Goal: Transaction & Acquisition: Purchase product/service

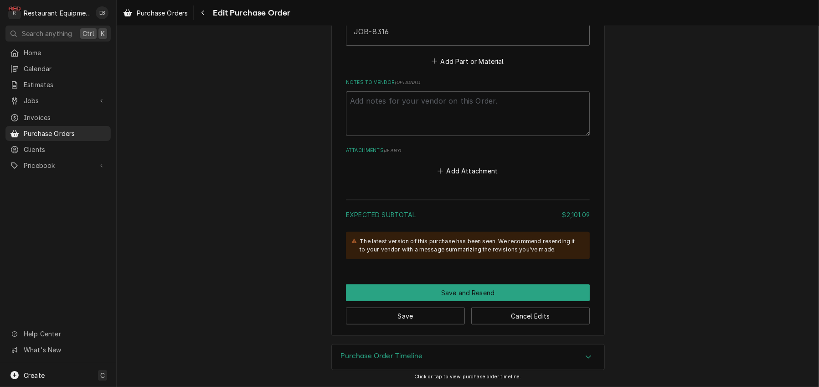
scroll to position [942, 0]
click at [163, 7] on link "Purchase Orders" at bounding box center [155, 12] width 72 height 15
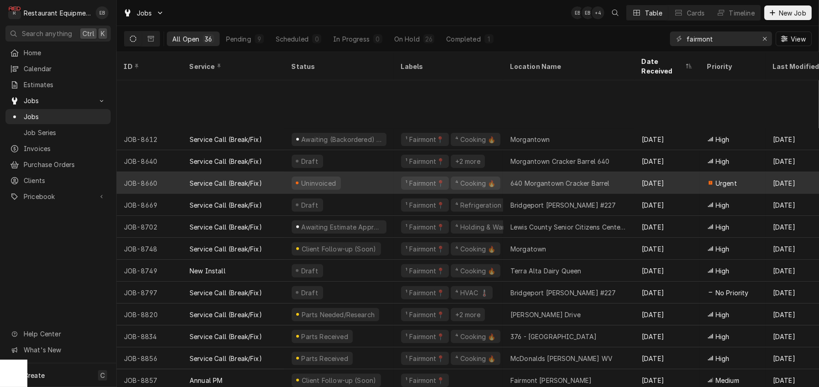
scroll to position [488, 0]
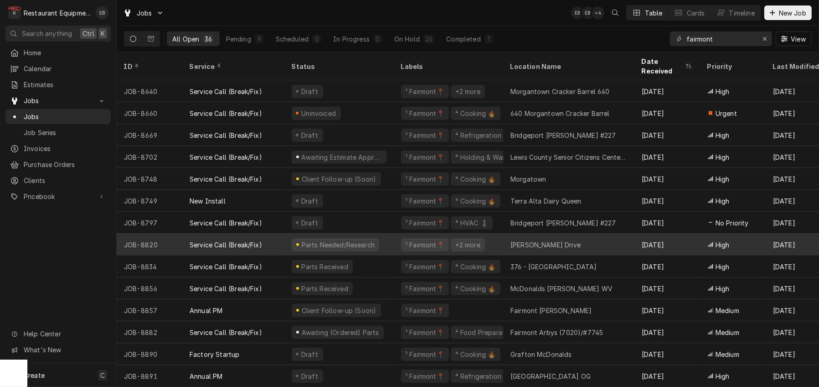
click at [570, 238] on div "Emily Drive" at bounding box center [568, 244] width 131 height 22
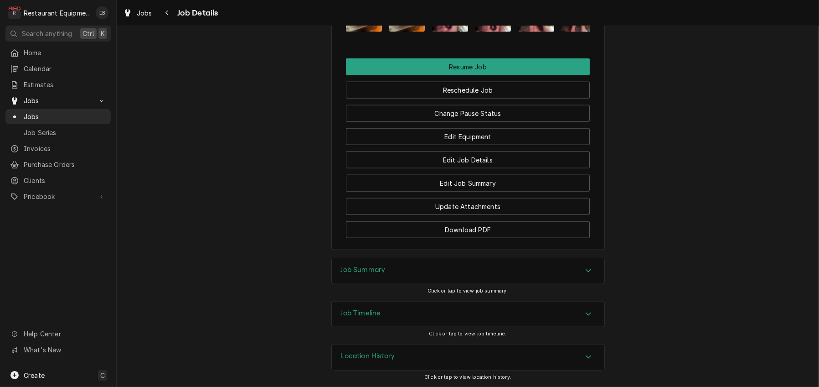
scroll to position [1428, 0]
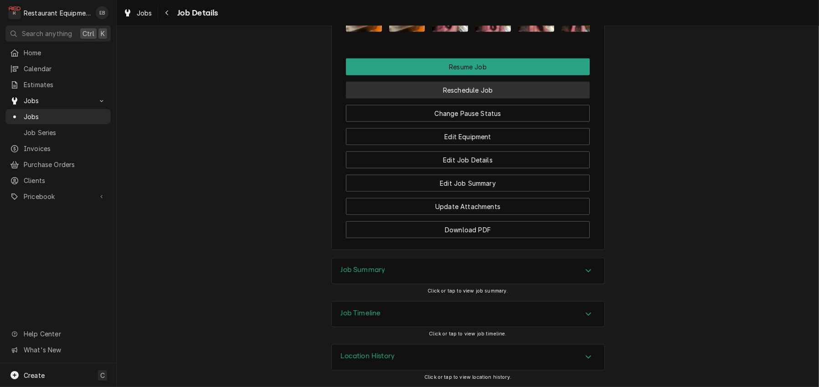
click at [480, 98] on button "Reschedule Job" at bounding box center [468, 90] width 244 height 17
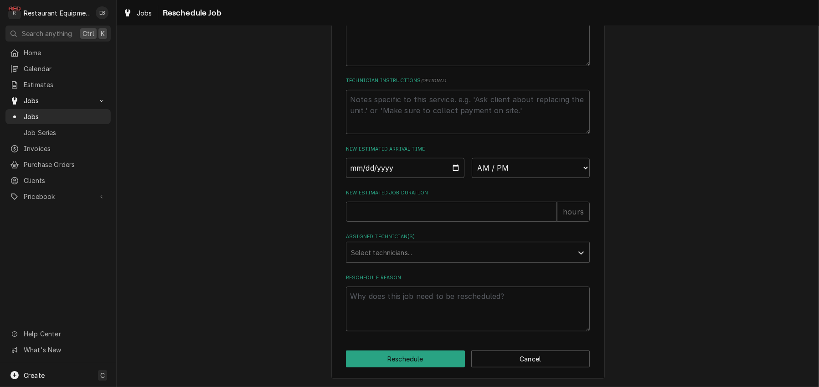
scroll to position [688, 0]
click at [452, 158] on input "Date" at bounding box center [405, 168] width 119 height 20
type textarea "x"
type input "[DATE]"
click at [561, 158] on select "AM / PM 6:00 AM 6:15 AM 6:30 AM 6:45 AM 7:00 AM 7:15 AM 7:30 AM 7:45 AM 8:00 AM…" at bounding box center [531, 168] width 119 height 20
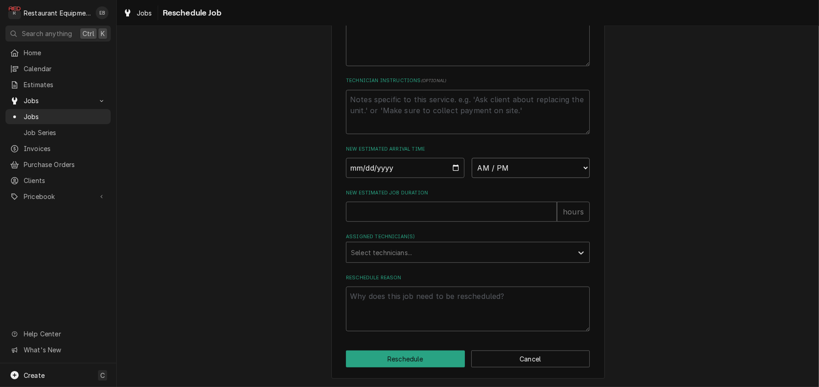
select select "08:00:00"
click at [472, 158] on select "AM / PM 6:00 AM 6:15 AM 6:30 AM 6:45 AM 7:00 AM 7:15 AM 7:30 AM 7:45 AM 8:00 AM…" at bounding box center [531, 168] width 119 height 20
click at [426, 244] on div "Assigned Technician(s)" at bounding box center [459, 252] width 217 height 16
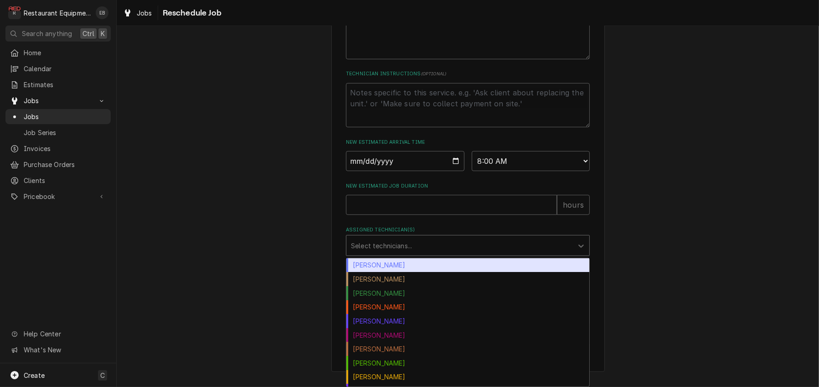
click at [392, 266] on div "Bryan Sanders" at bounding box center [467, 265] width 243 height 14
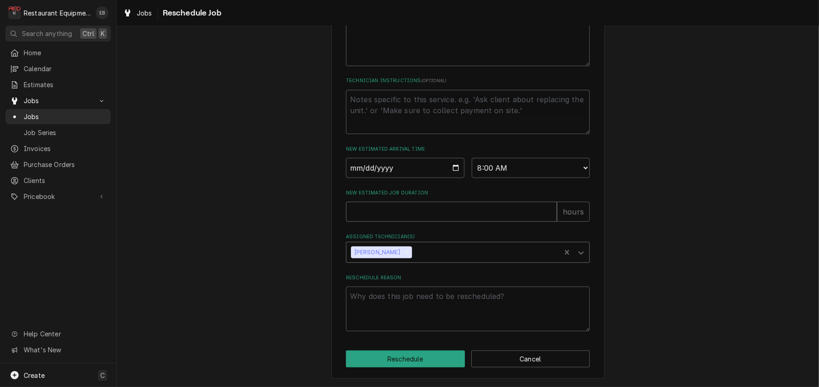
click at [408, 202] on input "New Estimated Job Duration" at bounding box center [451, 212] width 211 height 20
type textarea "x"
type input "2"
click at [394, 298] on textarea "Reschedule Reason" at bounding box center [468, 308] width 244 height 45
type textarea "x"
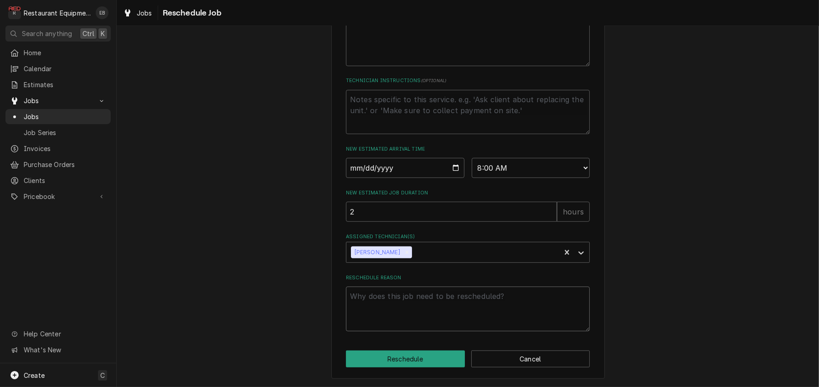
type textarea "S"
type textarea "x"
type textarea "So"
type textarea "x"
type textarea "Sof"
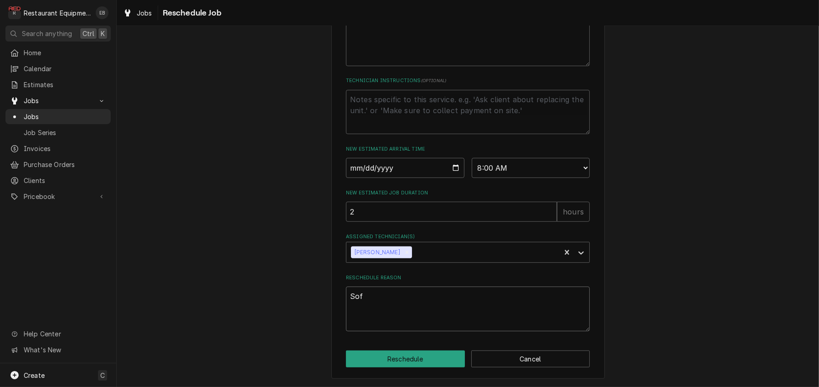
type textarea "x"
type textarea "Soft"
type textarea "x"
type textarea "Softw"
type textarea "x"
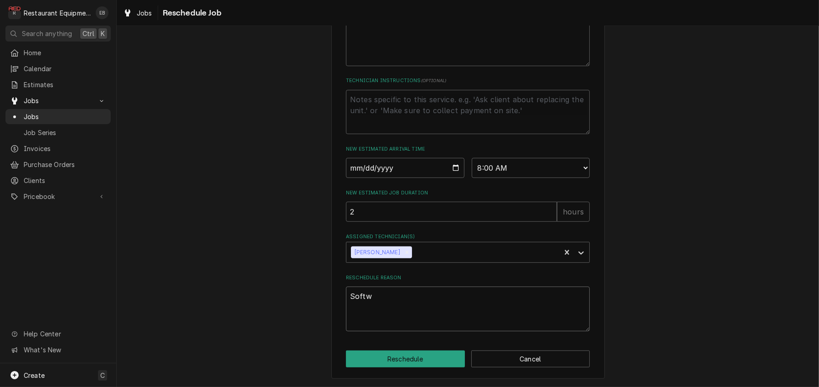
type textarea "Softwa"
type textarea "x"
type textarea "Softwar"
type textarea "x"
type textarea "Software"
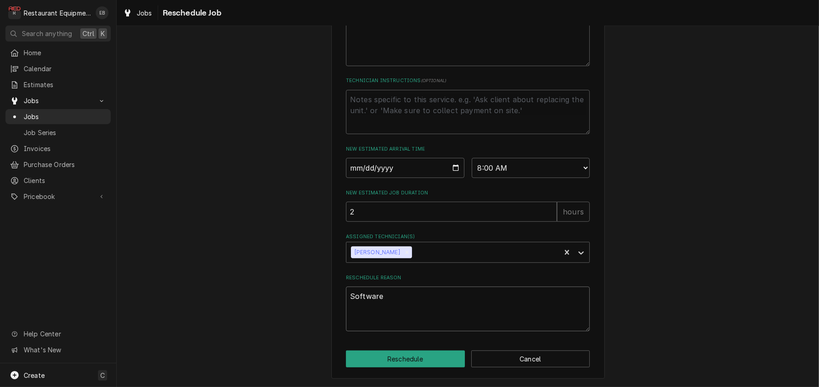
type textarea "x"
type textarea "Software"
type textarea "x"
type textarea "Software r"
type textarea "x"
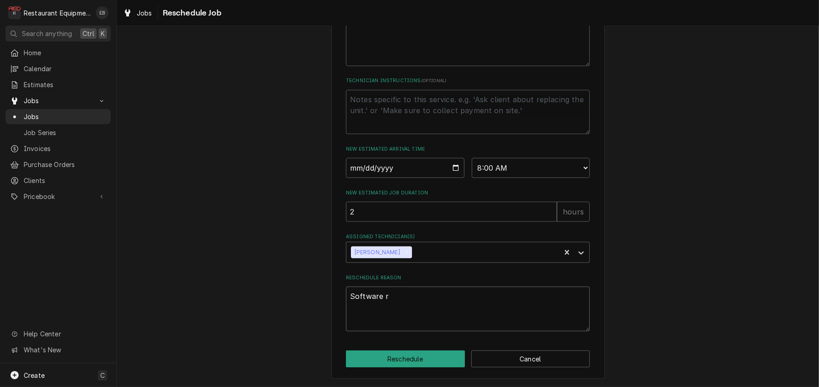
type textarea "Software re"
type textarea "x"
type textarea "Software rec"
type textarea "x"
type textarea "Software rece"
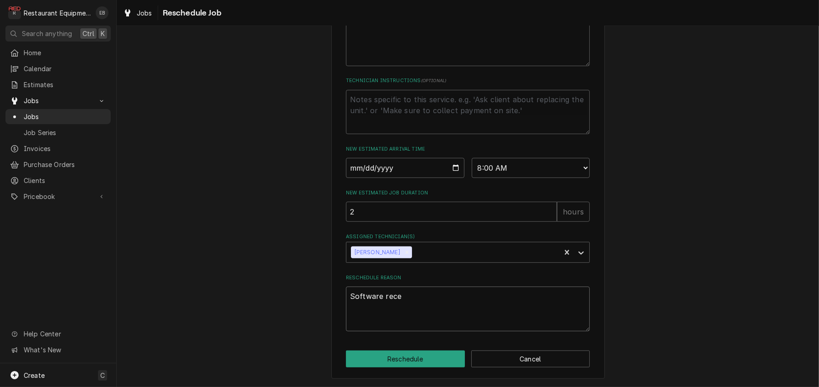
type textarea "x"
type textarea "Software recei"
type textarea "x"
type textarea "Software receiv"
type textarea "x"
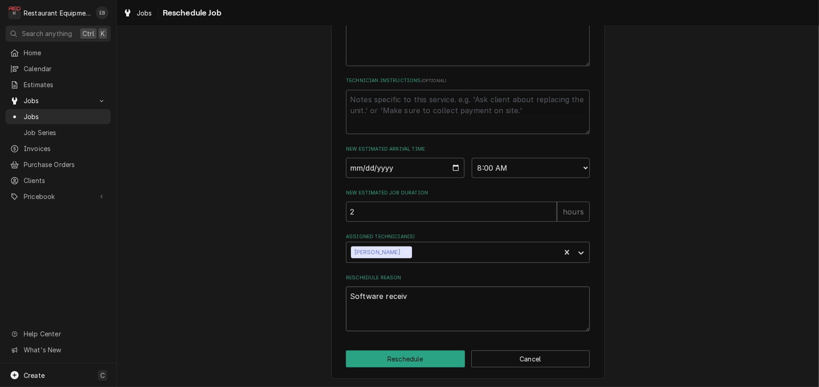
type textarea "Software receive"
type textarea "x"
type textarea "Software received"
type textarea "x"
type textarea "Software received,"
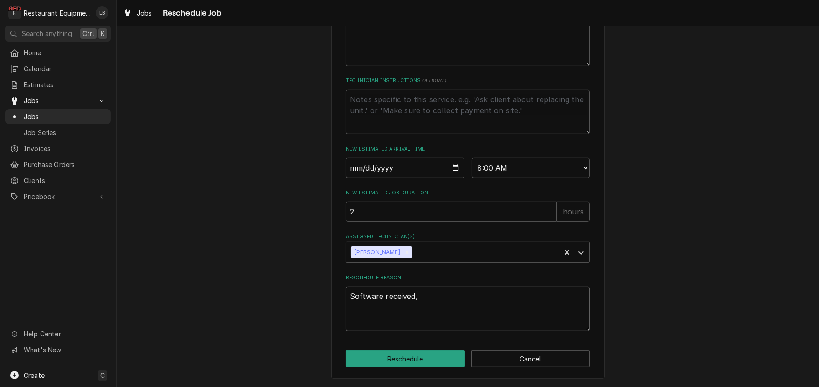
type textarea "x"
type textarea "Software received,"
type textarea "x"
type textarea "Software received, n"
type textarea "x"
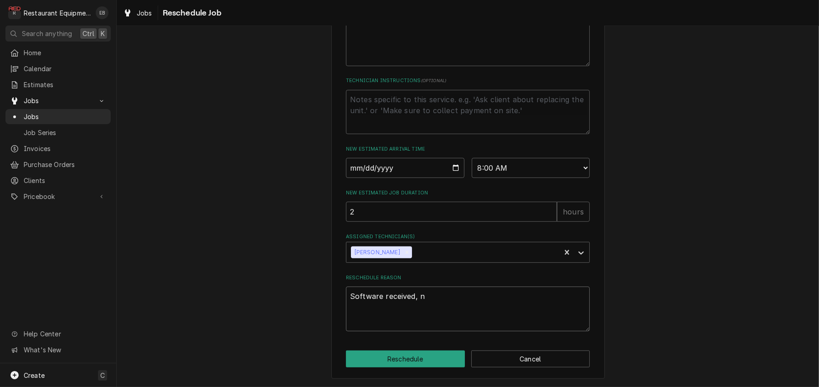
type textarea "Software received, ne"
type textarea "x"
type textarea "Software received, nee"
type textarea "x"
type textarea "Software received, need"
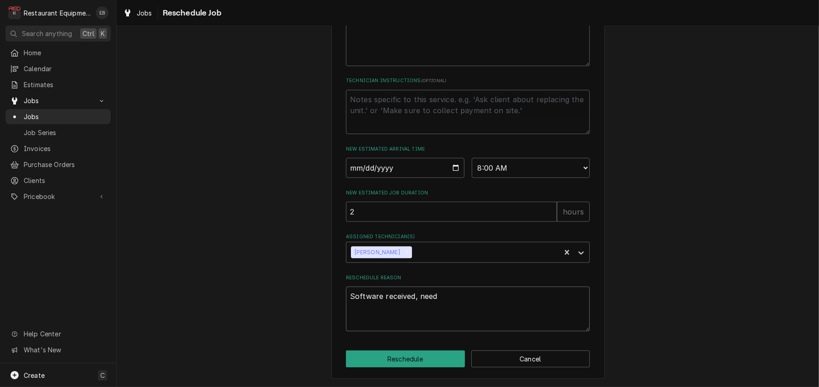
type textarea "x"
type textarea "Software received, need"
type textarea "x"
type textarea "Software received, need t"
type textarea "x"
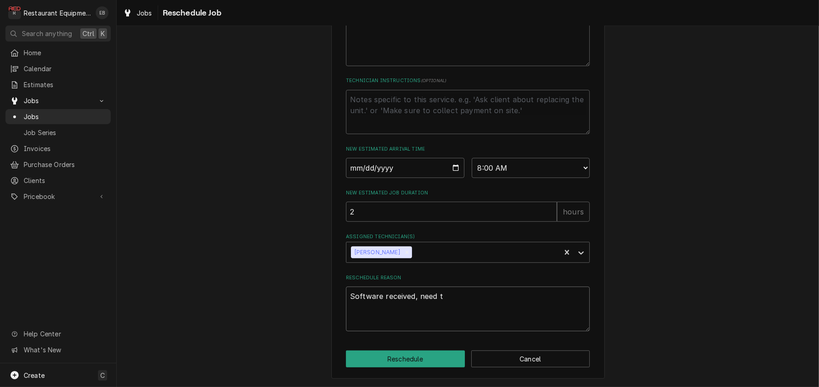
type textarea "Software received, need to"
type textarea "x"
type textarea "Software received, need to"
type textarea "x"
type textarea "Software received, need to u"
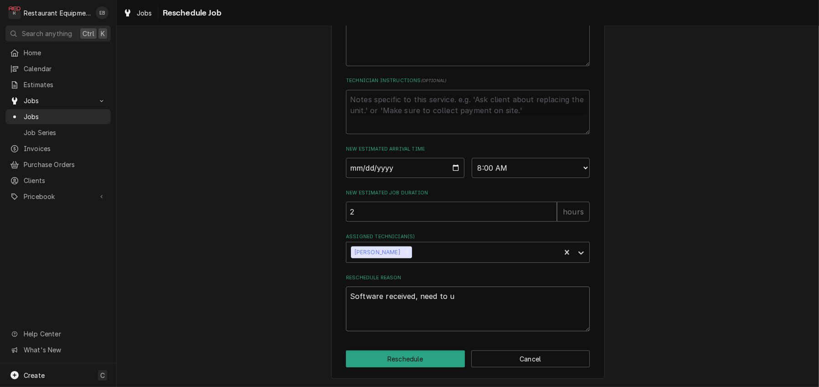
type textarea "x"
type textarea "Software received, need to up"
type textarea "x"
type textarea "Software received, need to upl"
type textarea "x"
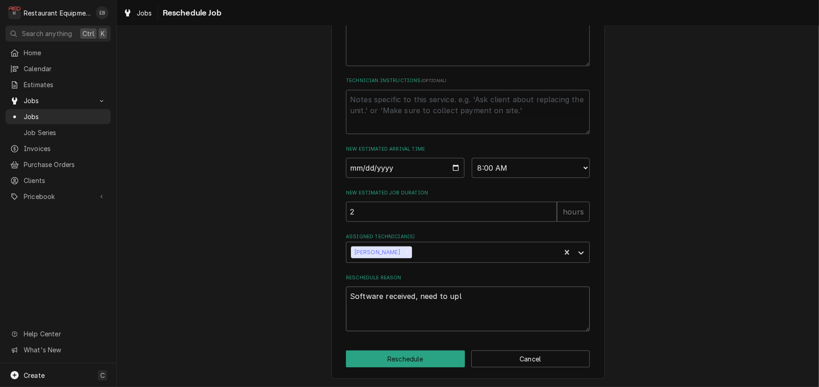
type textarea "Software received, need to uplo"
type textarea "x"
type textarea "Software received, need to uploa"
type textarea "x"
type textarea "Software received, need to upload"
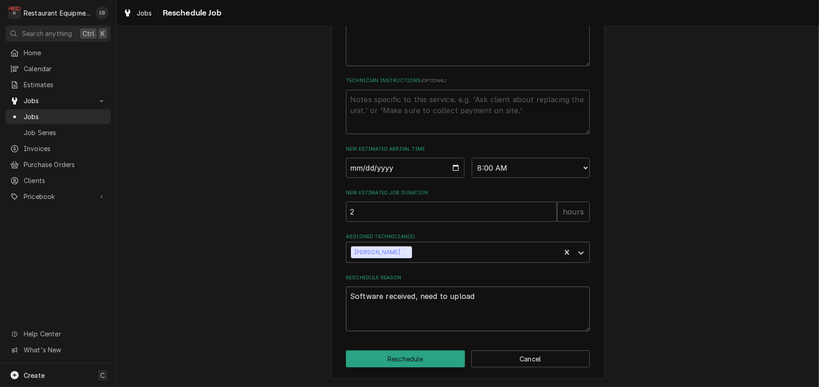
type textarea "x"
type textarea "Software received, need to upload."
click at [435, 354] on button "Reschedule" at bounding box center [405, 358] width 119 height 17
type textarea "x"
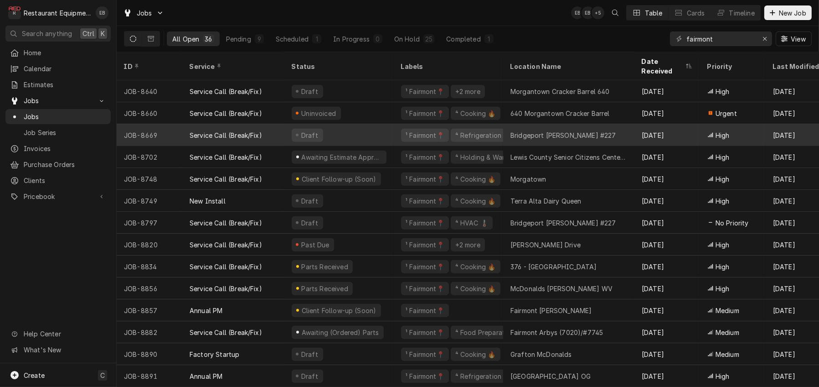
scroll to position [488, 0]
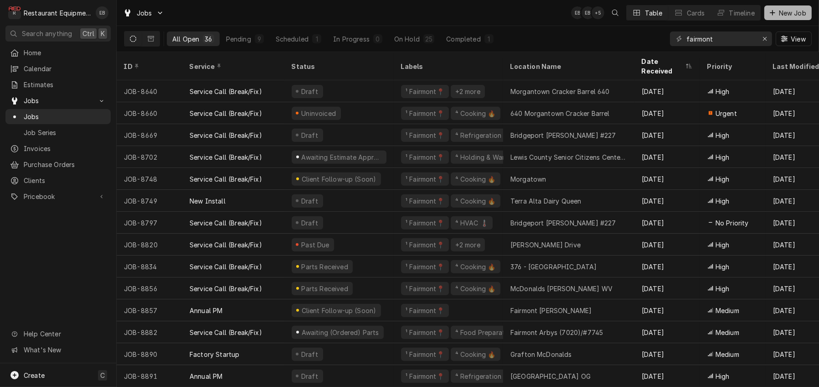
click at [788, 13] on span "New Job" at bounding box center [792, 13] width 31 height 10
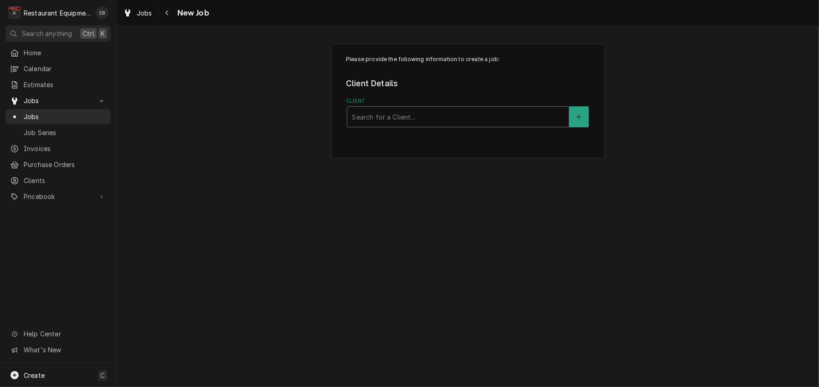
click at [516, 125] on div "Client" at bounding box center [458, 117] width 212 height 16
type input "bloomin"
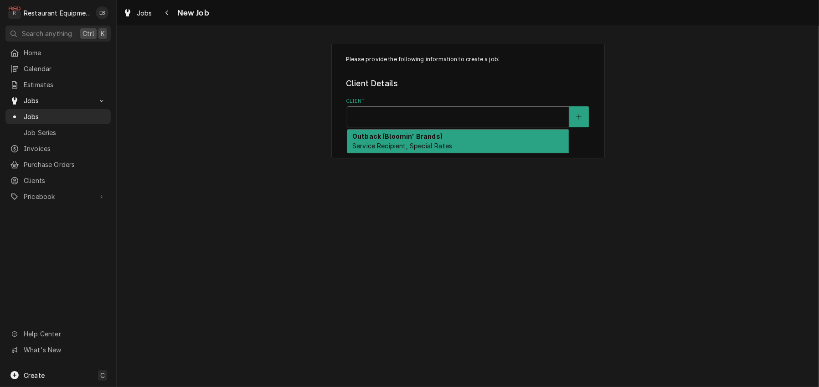
click at [519, 125] on div "Client" at bounding box center [458, 117] width 212 height 16
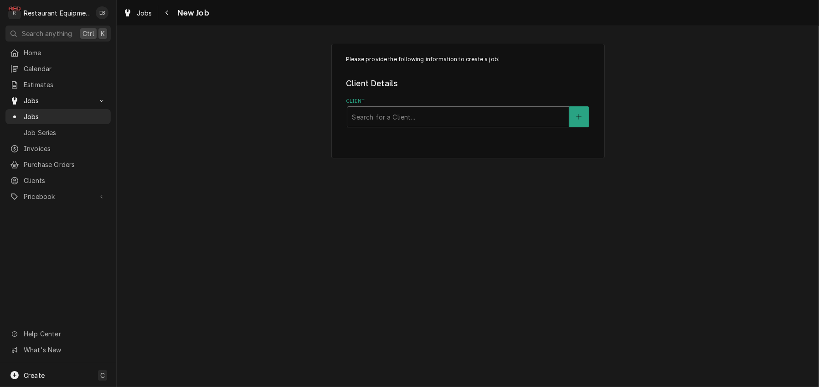
click at [456, 122] on div "Client" at bounding box center [458, 117] width 212 height 16
type input "bloom"
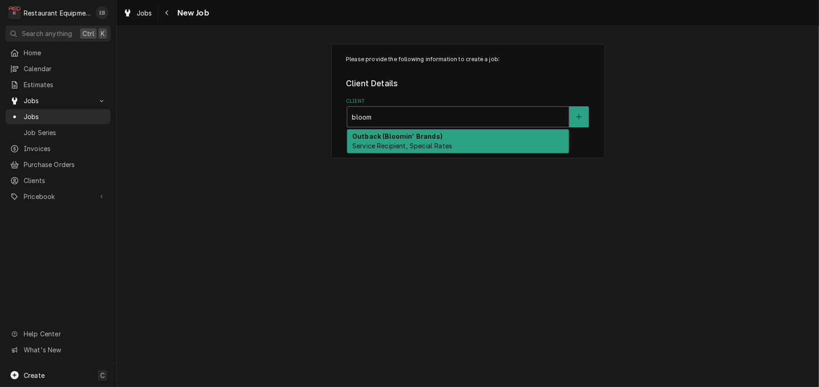
click at [447, 150] on span "Service Recipient, Special Rates" at bounding box center [402, 146] width 100 height 8
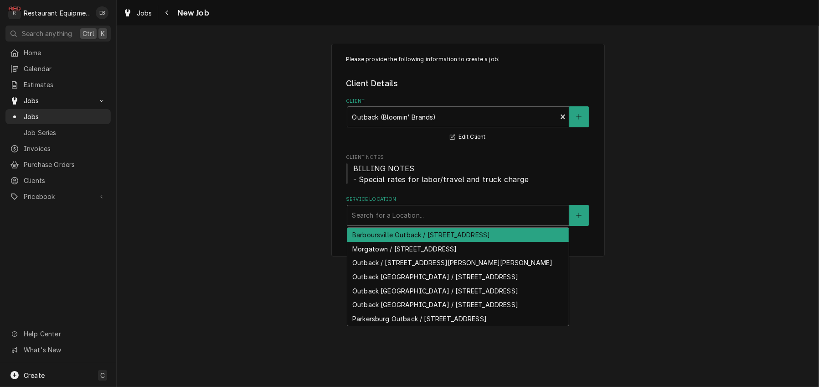
click at [435, 223] on div "Service Location" at bounding box center [458, 215] width 212 height 16
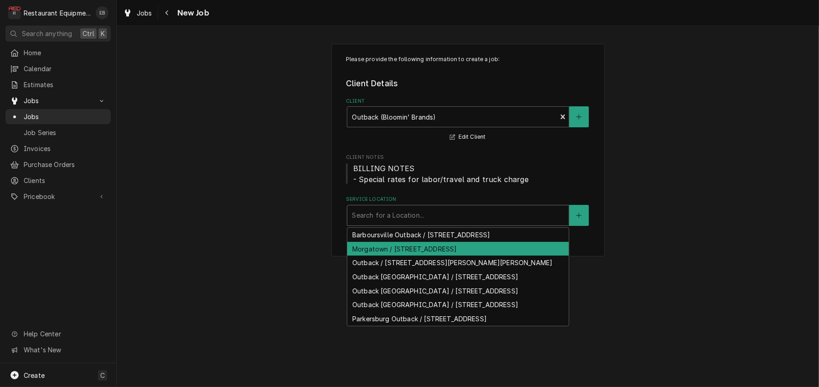
click at [457, 256] on div "Morgatown / [STREET_ADDRESS]" at bounding box center [458, 249] width 222 height 14
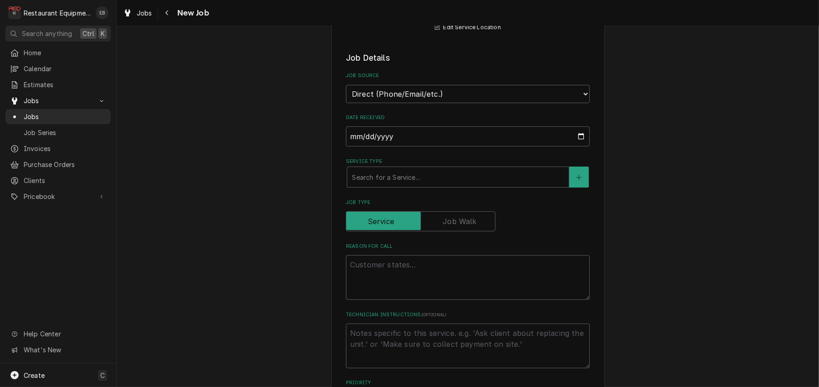
scroll to position [212, 0]
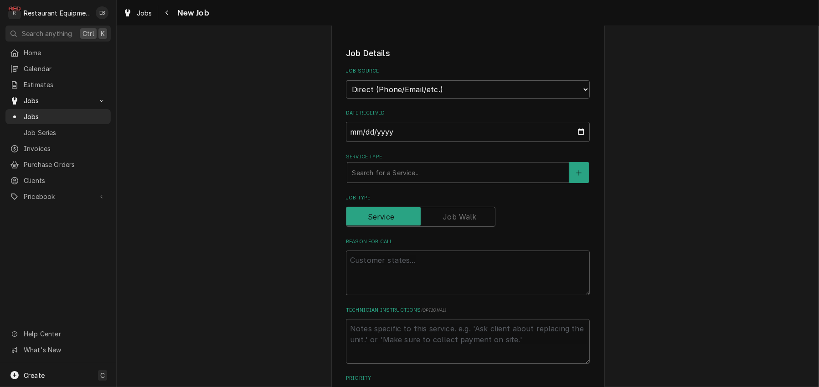
click at [436, 181] on div "Service Type" at bounding box center [458, 172] width 212 height 16
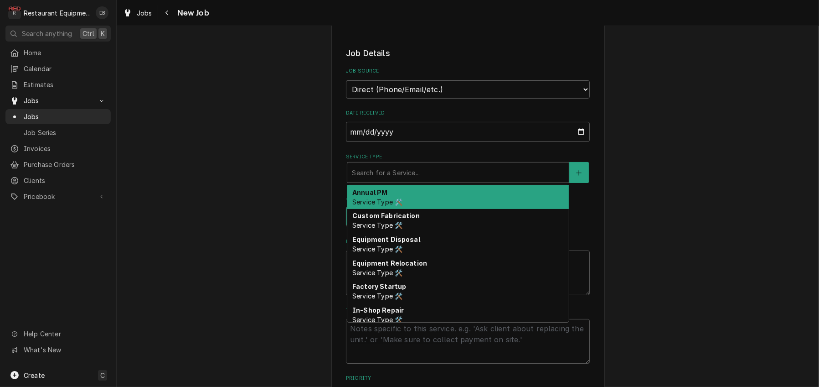
type textarea "x"
type input "b"
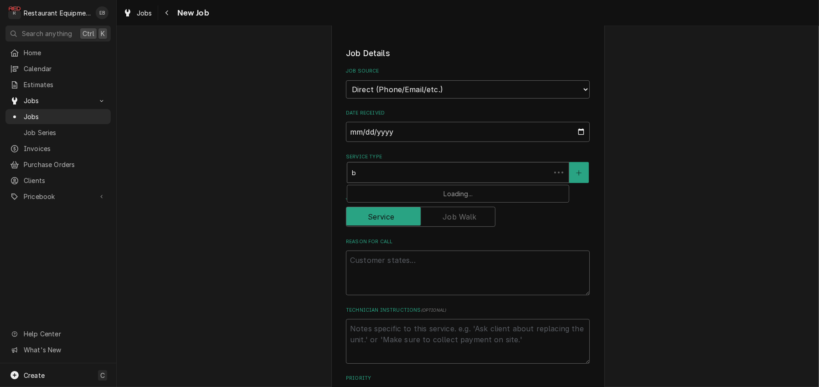
type textarea "x"
type input "br"
type textarea "x"
type input "bre"
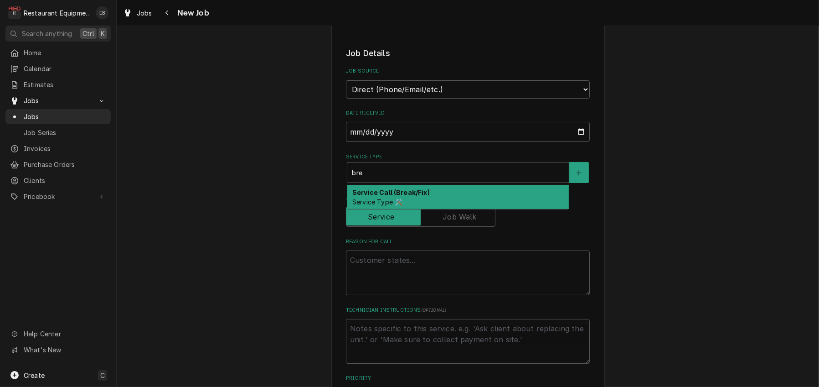
click at [415, 196] on strong "Service Call (Break/Fix)" at bounding box center [391, 192] width 78 height 8
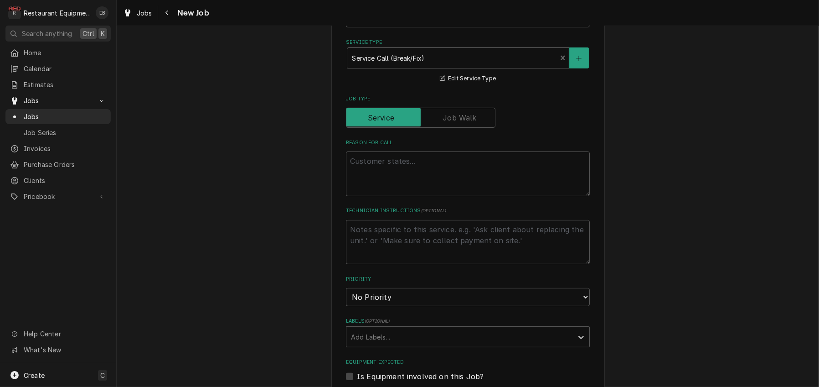
scroll to position [334, 0]
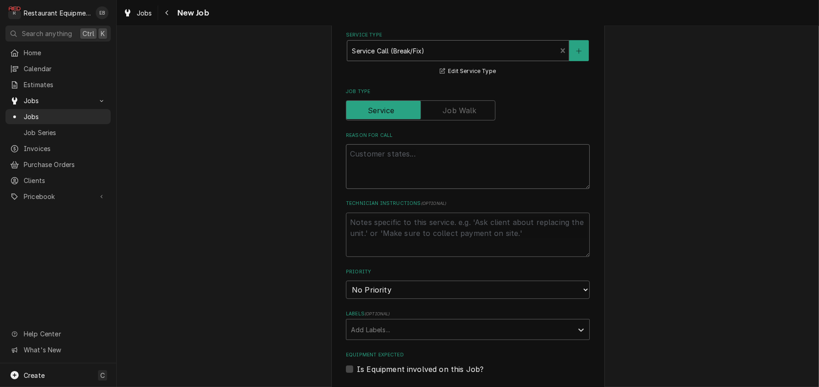
click at [403, 189] on textarea "Reason For Call" at bounding box center [468, 166] width 244 height 45
drag, startPoint x: 394, startPoint y: 191, endPoint x: 398, endPoint y: 211, distance: 20.0
paste textarea "BOH/OTHER / Cooking/Kitchen Equipment / Combi Oven - Unox "Equip:" KITCHEN "Tag…"
type textarea "x"
type textarea "BOH/OTHER / Cooking/Kitchen Equipment / Combi Oven - Unox "Equip:" KITCHEN "Tag…"
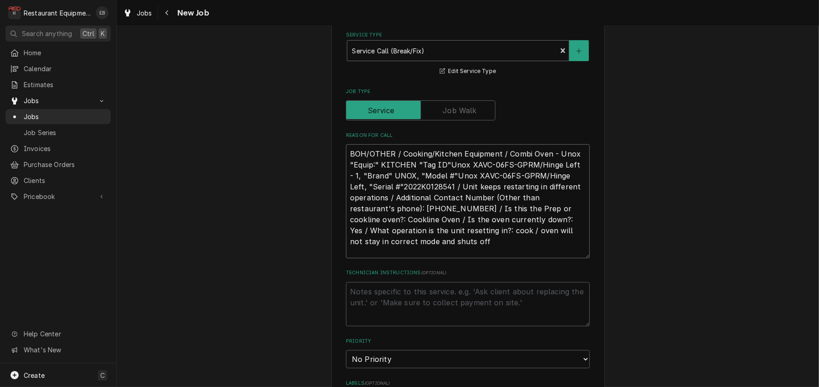
type textarea "x"
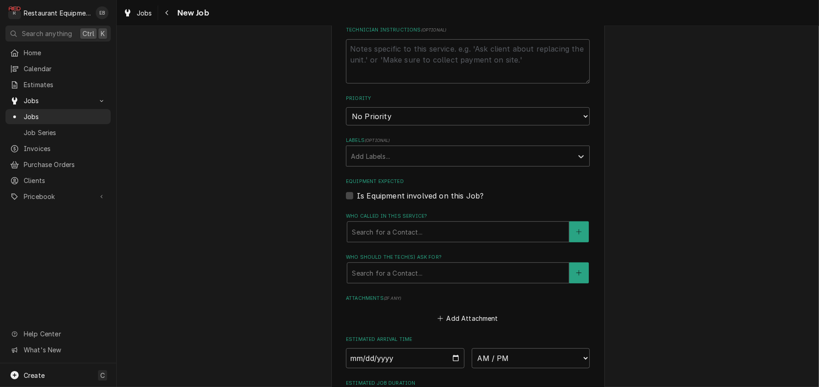
scroll to position [577, 0]
type textarea "BOH/OTHER / Cooking/Kitchen Equipment / Combi Oven - Unox "Equip:" KITCHEN "Tag…"
click at [433, 125] on select "No Priority Urgent High Medium Low" at bounding box center [468, 116] width 244 height 18
click at [417, 125] on select "No Priority Urgent High Medium Low" at bounding box center [468, 116] width 244 height 18
select select "2"
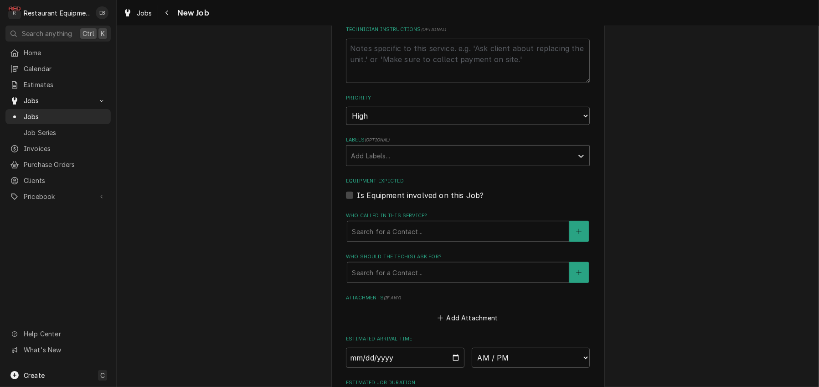
click at [346, 125] on select "No Priority Urgent High Medium Low" at bounding box center [468, 116] width 244 height 18
click at [427, 125] on select "No Priority Urgent High Medium Low" at bounding box center [468, 116] width 244 height 18
click at [346, 125] on select "No Priority Urgent High Medium Low" at bounding box center [468, 116] width 244 height 18
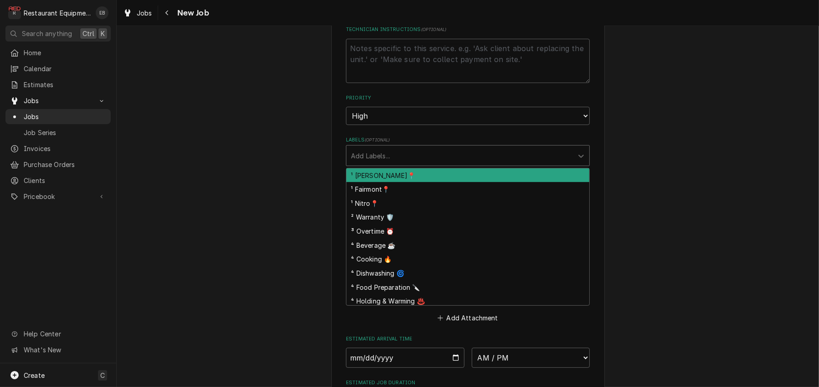
click at [394, 164] on div "Labels" at bounding box center [459, 155] width 217 height 16
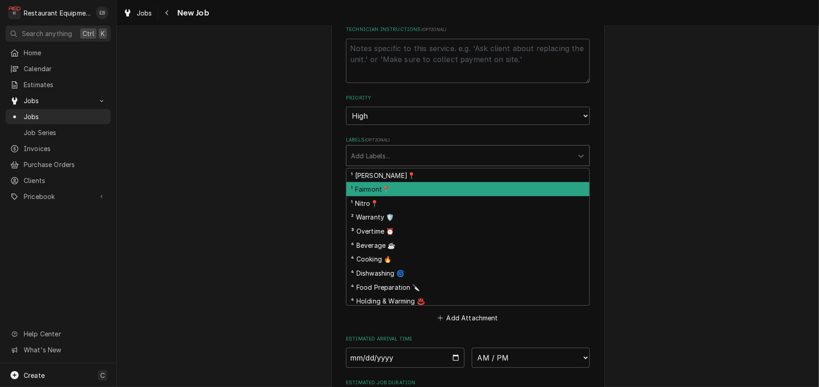
click at [386, 196] on div "¹ Fairmont📍" at bounding box center [467, 189] width 243 height 14
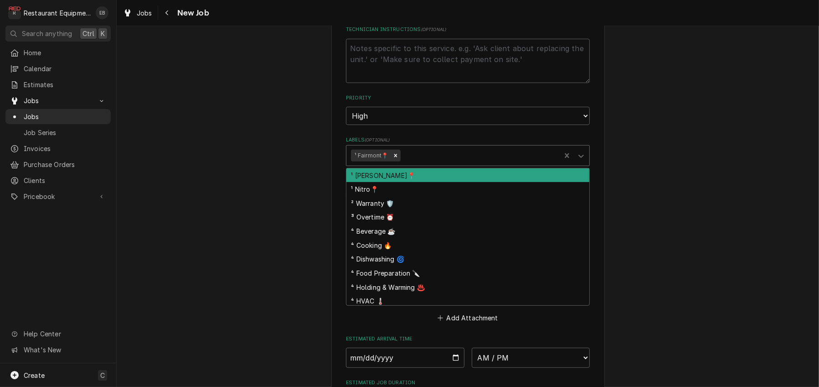
click at [434, 164] on div "Labels" at bounding box center [479, 155] width 154 height 16
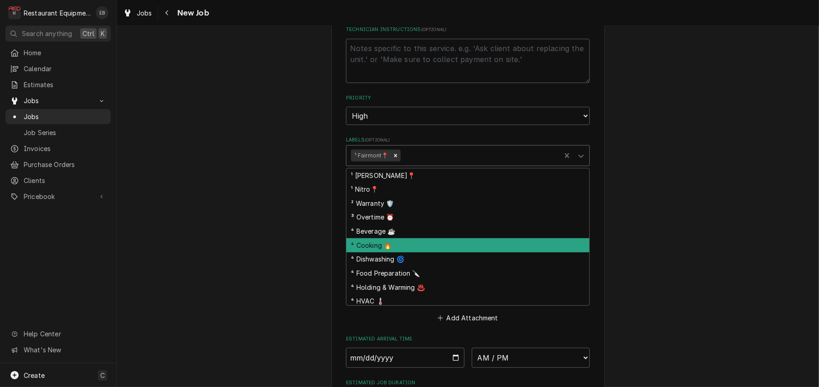
click at [372, 252] on div "⁴ Cooking 🔥" at bounding box center [467, 245] width 243 height 14
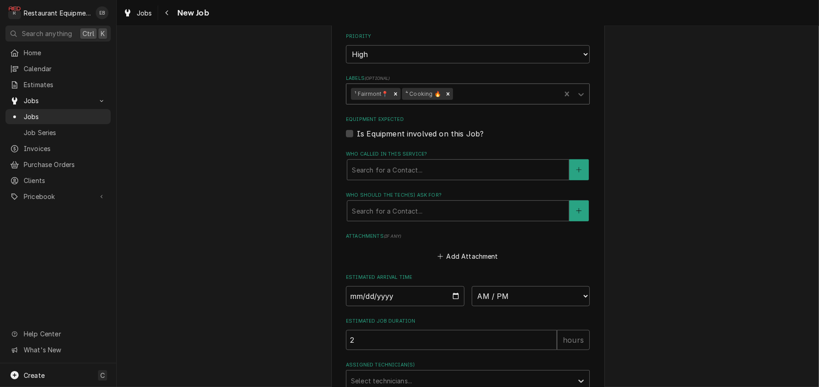
scroll to position [668, 0]
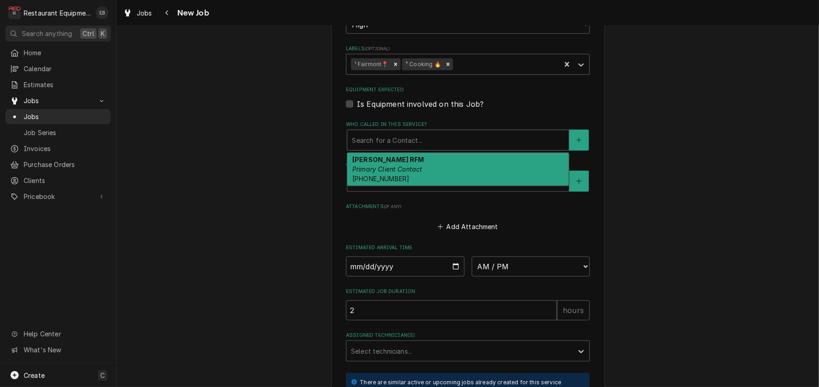
click at [416, 148] on div "Who called in this service?" at bounding box center [458, 140] width 212 height 16
click at [390, 186] on div "Chris RFM Primary Client Contact (540) 838-1760" at bounding box center [458, 169] width 222 height 33
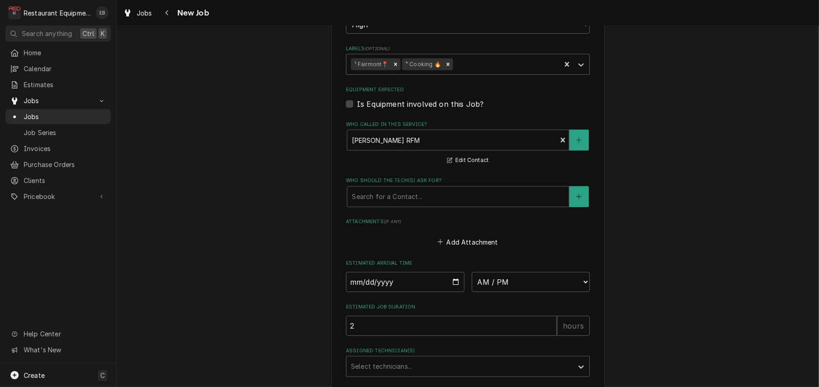
click at [380, 293] on fieldset "Job Details Job Source Direct (Phone/Email/etc.) Service Channel Corrigo Ecotra…" at bounding box center [468, 26] width 244 height 869
click at [382, 205] on div "Who should the tech(s) ask for?" at bounding box center [458, 196] width 212 height 16
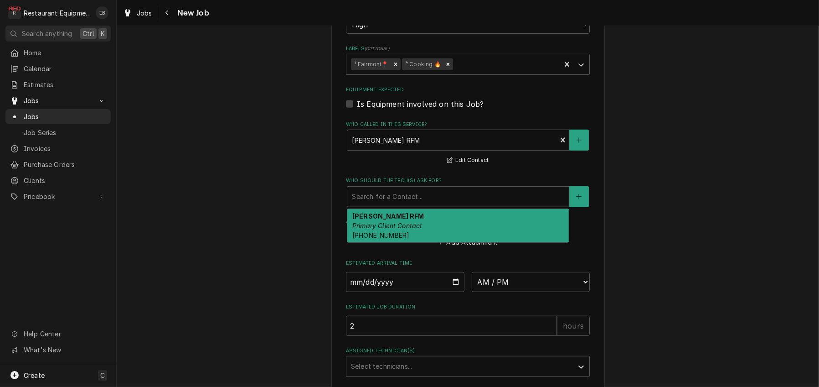
click at [379, 239] on span "(540) 838-1760" at bounding box center [380, 235] width 57 height 8
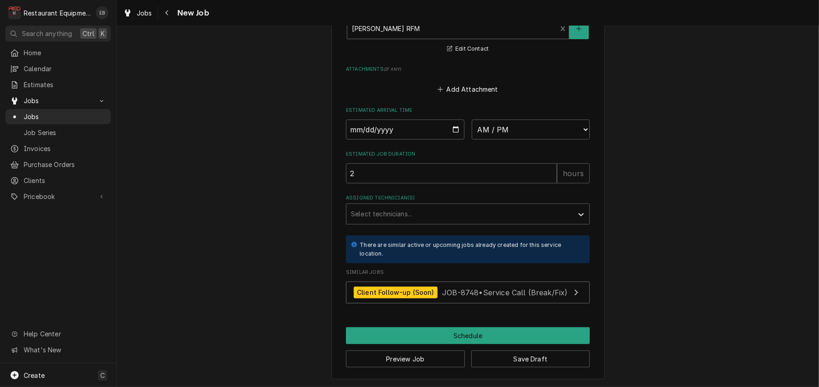
scroll to position [881, 0]
click at [454, 140] on input "Date" at bounding box center [405, 129] width 119 height 20
type textarea "x"
type input "2025-09-16"
type textarea "x"
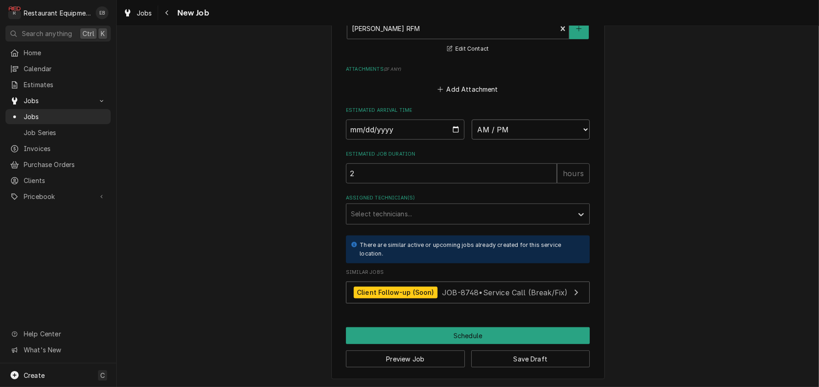
click at [536, 140] on select "AM / PM 6:00 AM 6:15 AM 6:30 AM 6:45 AM 7:00 AM 7:15 AM 7:30 AM 7:45 AM 8:00 AM…" at bounding box center [531, 129] width 119 height 20
click at [496, 288] on span "JOB-8748 • Service Call (Break/Fix)" at bounding box center [504, 291] width 125 height 9
click at [525, 140] on select "AM / PM 6:00 AM 6:15 AM 6:30 AM 6:45 AM 7:00 AM 7:15 AM 7:30 AM 7:45 AM 8:00 AM…" at bounding box center [531, 129] width 119 height 20
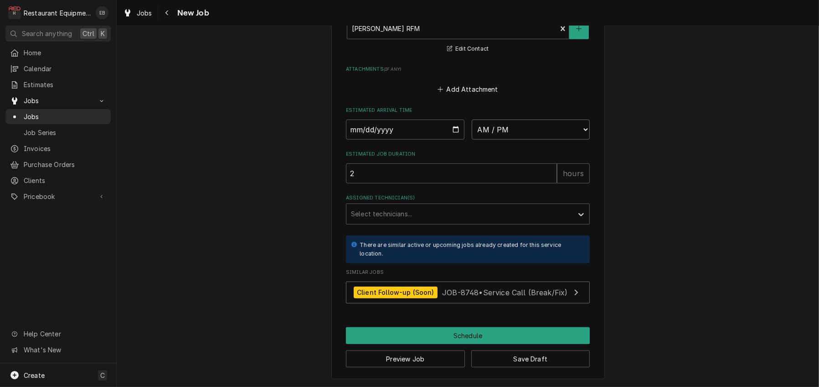
select select "09:00:00"
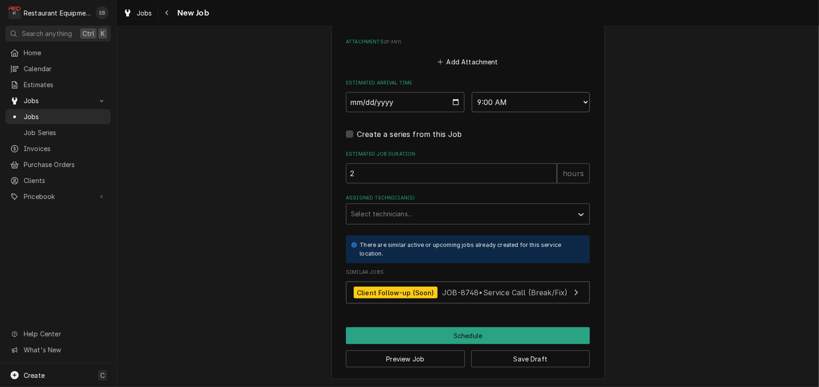
type textarea "x"
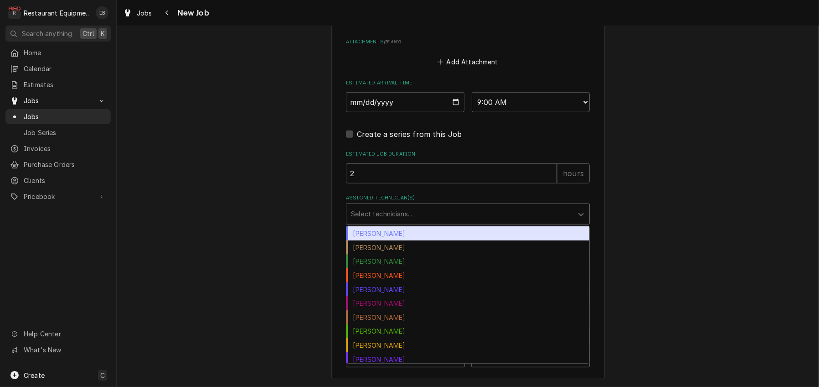
click at [443, 222] on div "Assigned Technician(s)" at bounding box center [459, 214] width 217 height 16
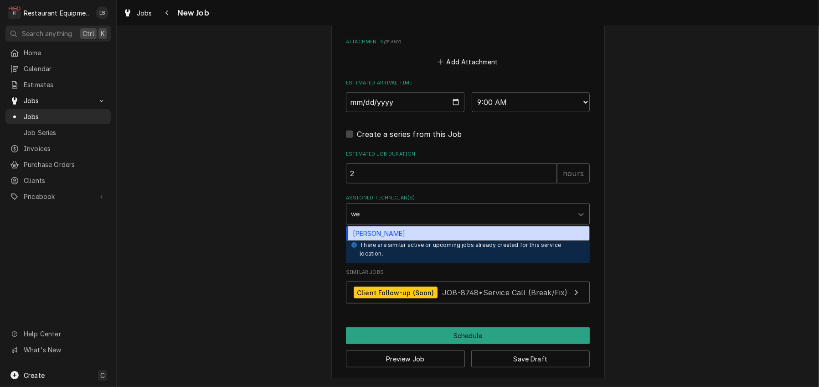
type input "wes"
click at [362, 240] on div "Wesley Fisher" at bounding box center [467, 233] width 243 height 14
type textarea "x"
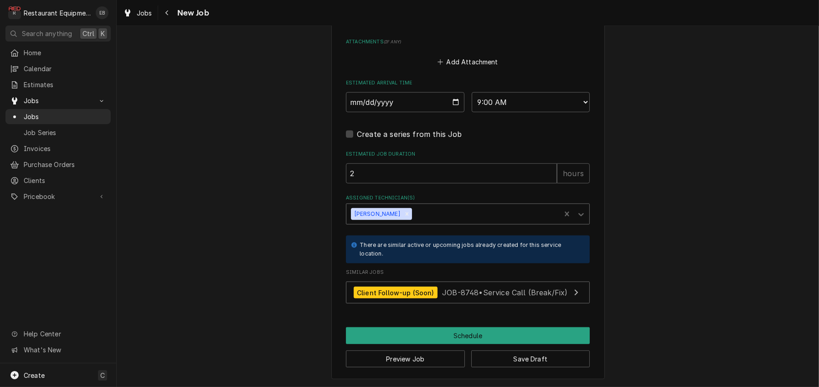
scroll to position [992, 0]
click at [443, 329] on button "Schedule" at bounding box center [468, 335] width 244 height 17
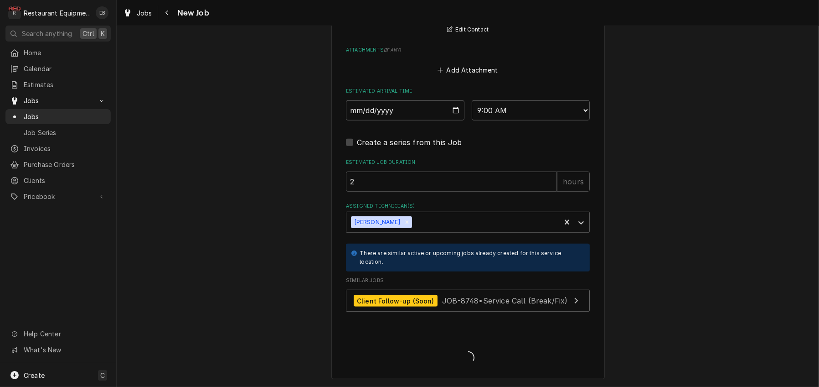
scroll to position [982, 0]
type textarea "x"
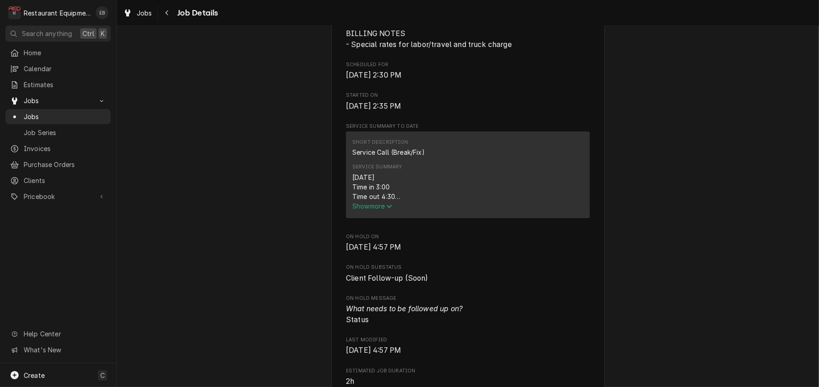
scroll to position [304, 0]
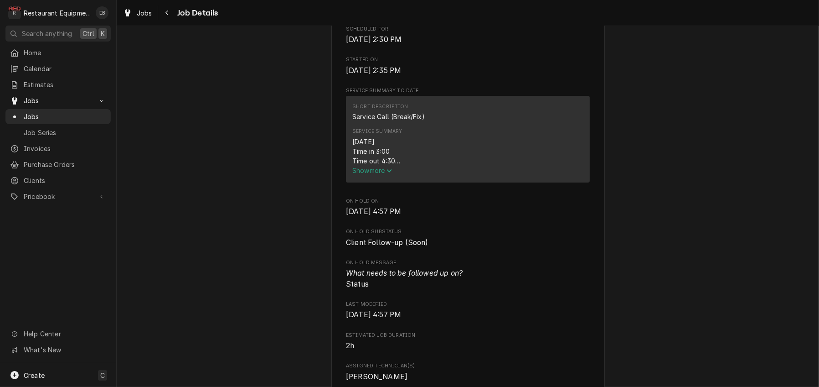
click at [387, 174] on icon "Service Summary" at bounding box center [389, 170] width 5 height 6
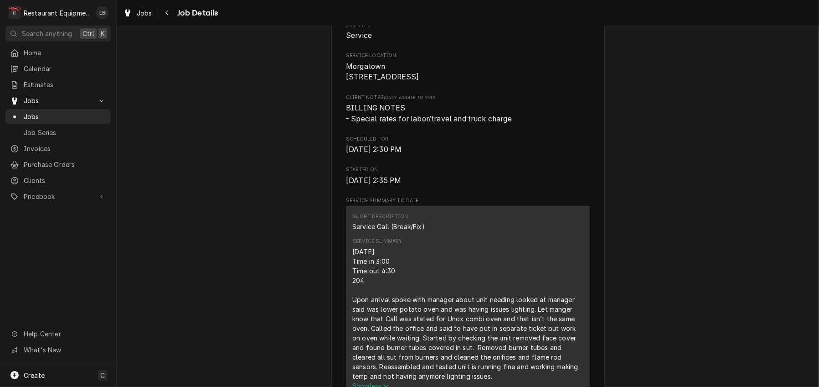
scroll to position [178, 0]
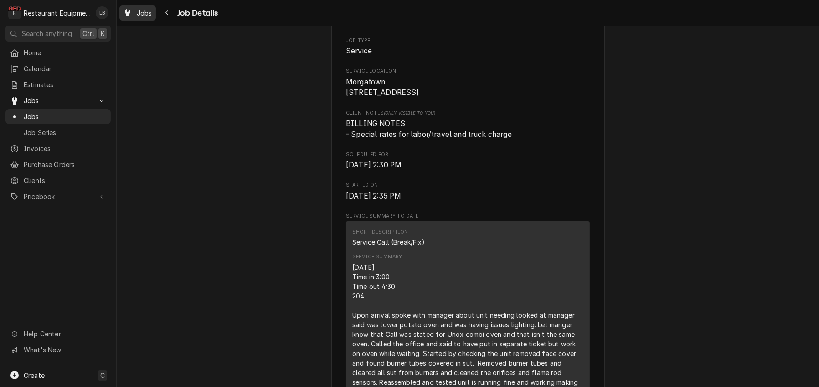
click at [150, 12] on span "Jobs" at bounding box center [145, 13] width 16 height 10
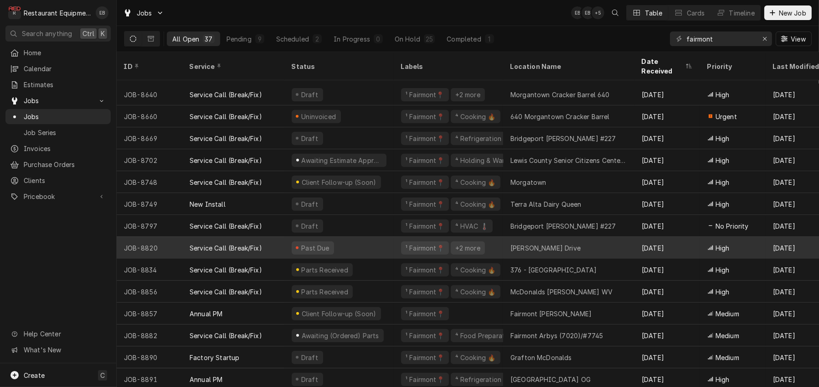
scroll to position [509, 0]
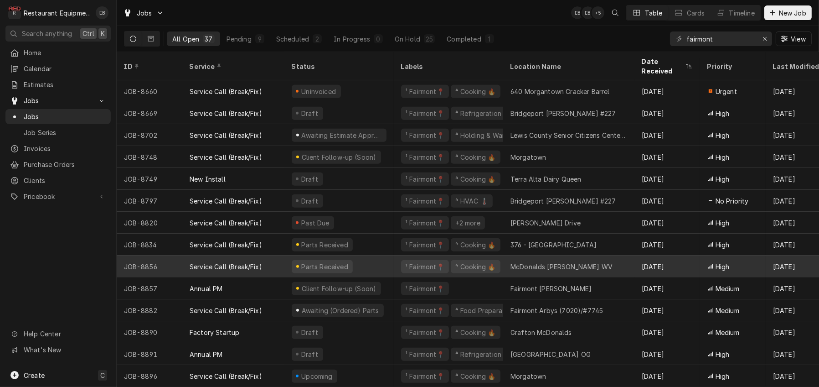
click at [394, 255] on div "Parts Received" at bounding box center [338, 266] width 109 height 22
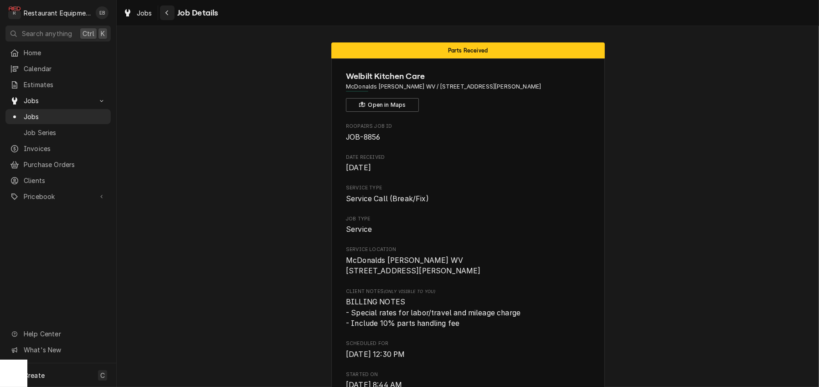
click at [169, 13] on icon "Navigate back" at bounding box center [167, 13] width 4 height 6
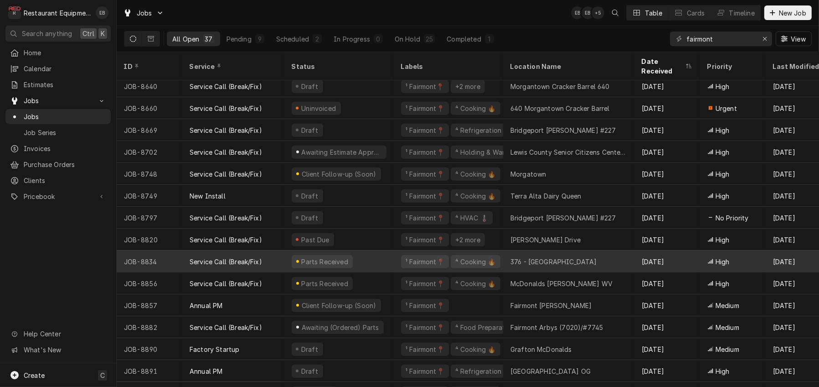
scroll to position [509, 0]
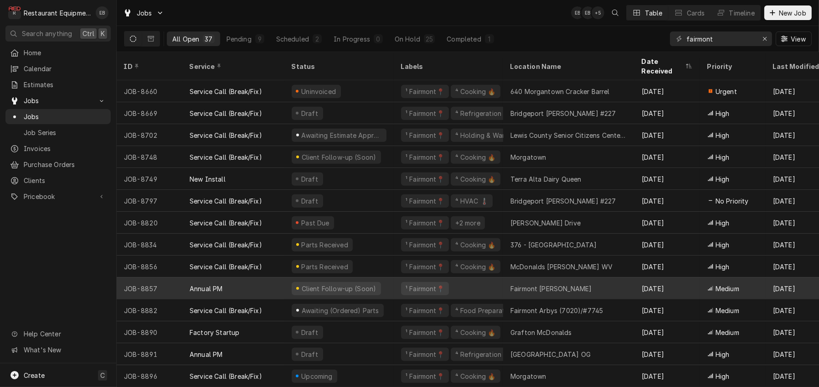
click at [394, 281] on div "Client Follow-up (Soon)" at bounding box center [338, 288] width 109 height 22
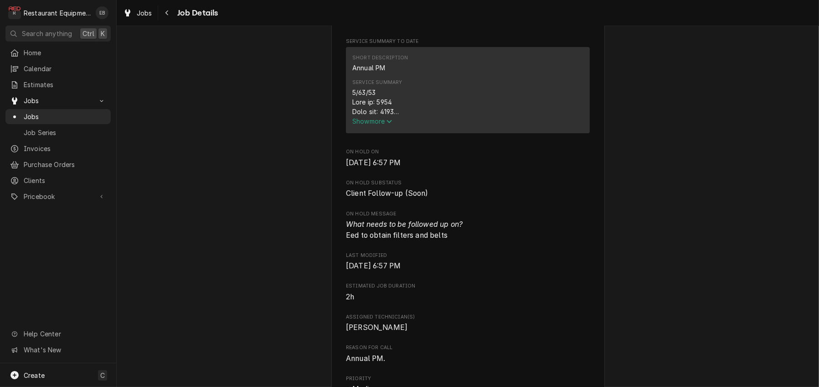
scroll to position [365, 0]
click at [376, 124] on span "Show more" at bounding box center [372, 120] width 40 height 8
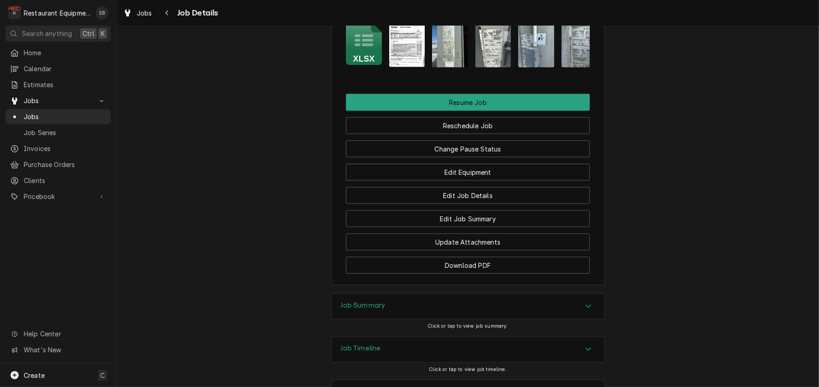
scroll to position [1550, 0]
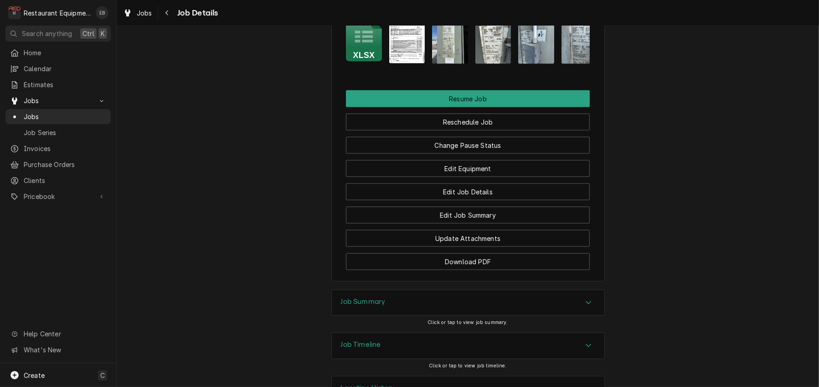
click at [411, 63] on img "Attachments" at bounding box center [407, 39] width 36 height 47
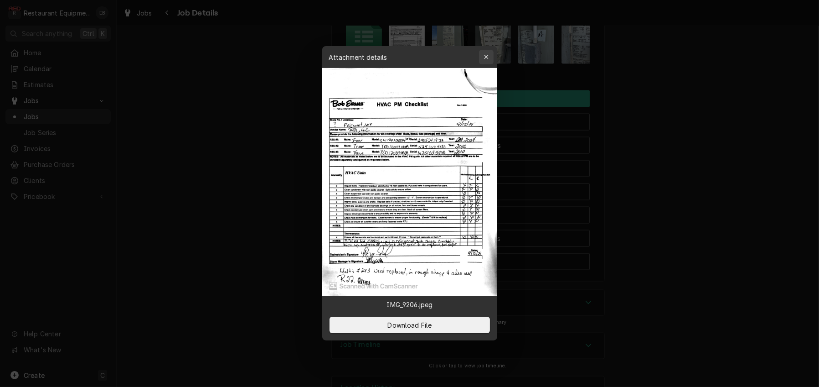
click at [489, 54] on icon "button" at bounding box center [486, 57] width 5 height 6
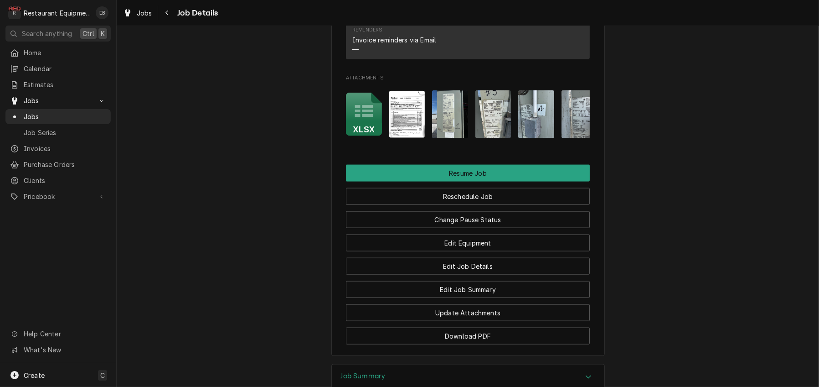
scroll to position [1459, 0]
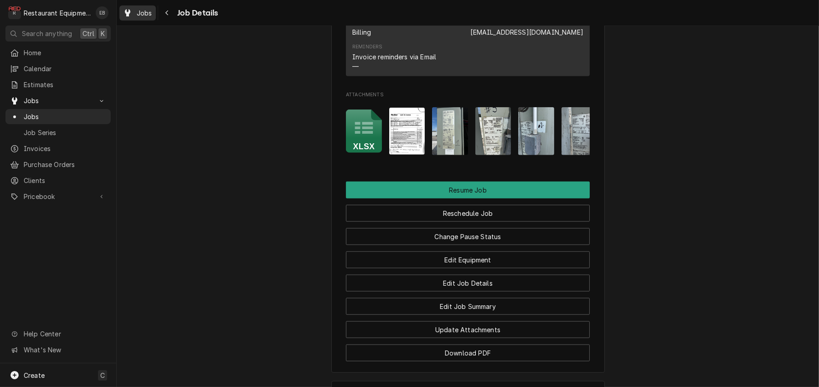
click at [147, 16] on span "Jobs" at bounding box center [145, 13] width 16 height 10
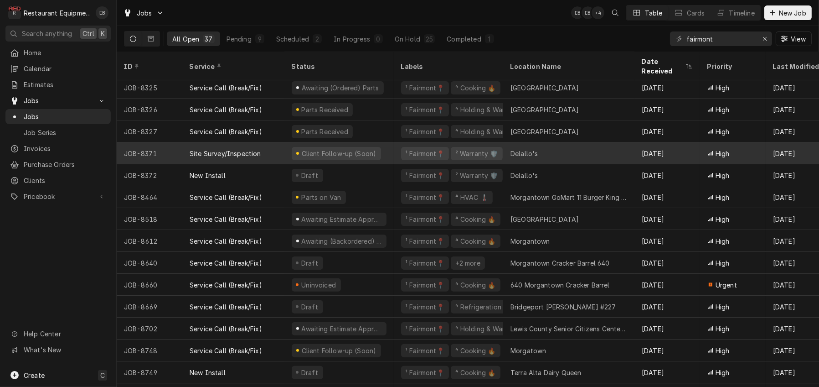
scroll to position [304, 0]
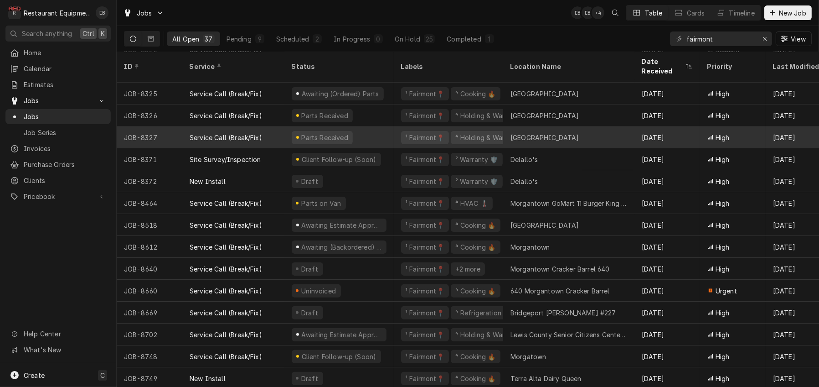
drag, startPoint x: 386, startPoint y: 138, endPoint x: 383, endPoint y: 129, distance: 9.0
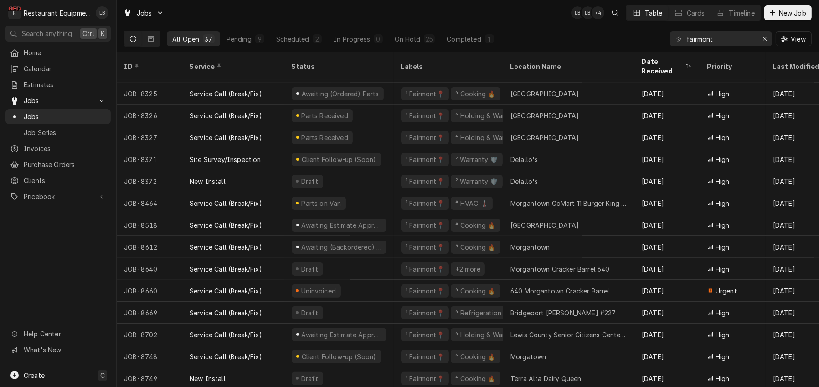
drag, startPoint x: 383, startPoint y: 129, endPoint x: 88, endPoint y: 240, distance: 315.1
click at [88, 240] on div "Home Calendar Estimates Jobs Jobs Job Series Invoices Purchase Orders Clients P…" at bounding box center [58, 204] width 116 height 318
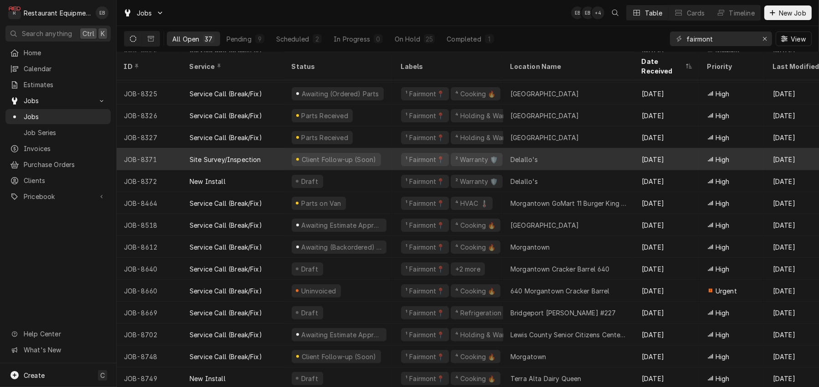
click at [403, 160] on div "¹ Fairmont📍 ² Warranty 🛡️" at bounding box center [448, 159] width 109 height 22
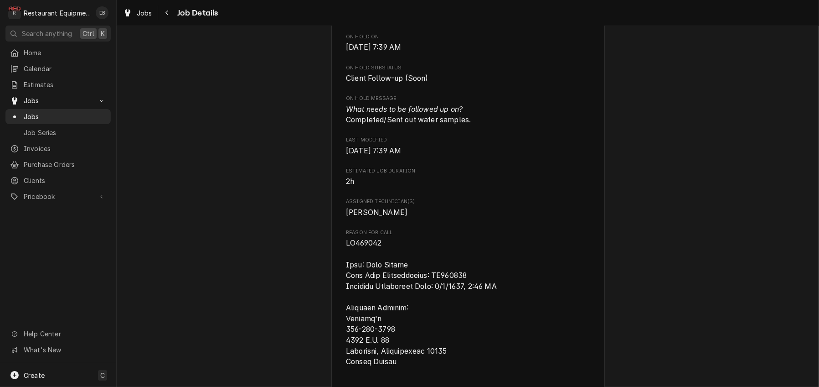
scroll to position [517, 0]
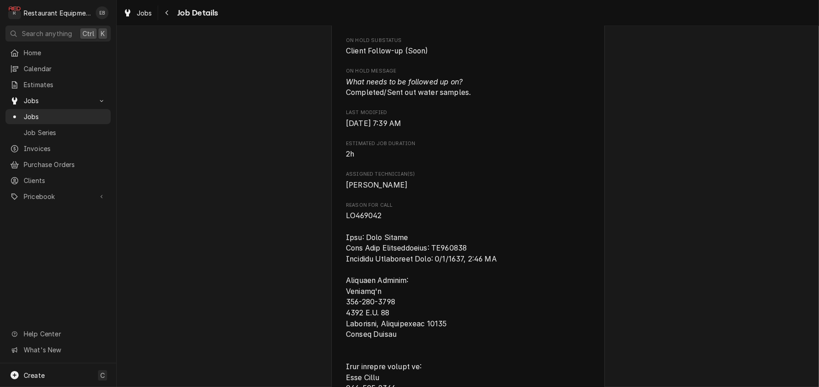
drag, startPoint x: 440, startPoint y: 189, endPoint x: 549, endPoint y: 217, distance: 112.6
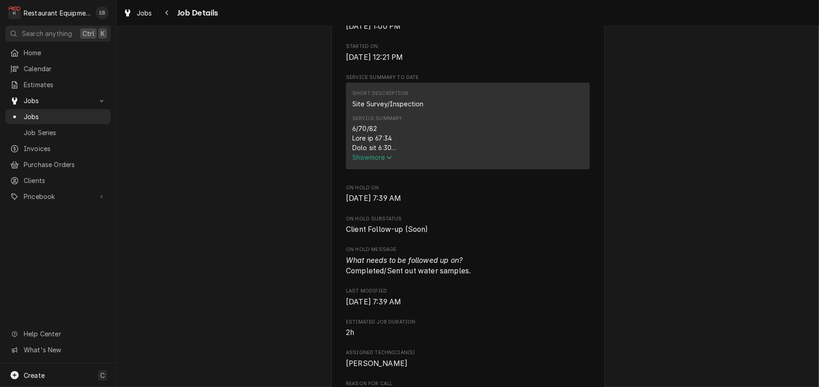
scroll to position [365, 0]
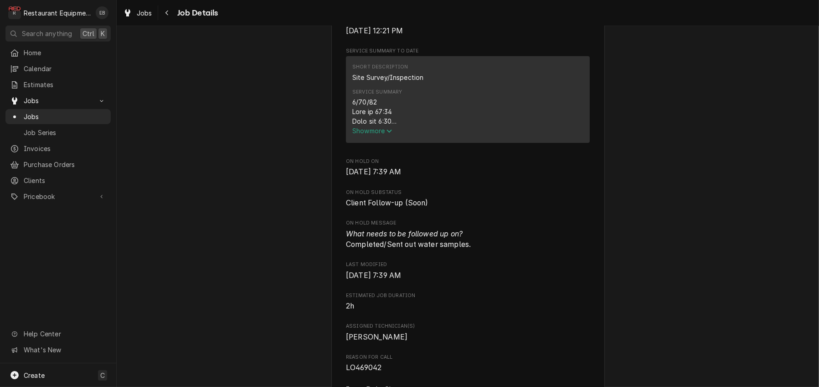
click at [384, 134] on span "Show more" at bounding box center [372, 131] width 40 height 8
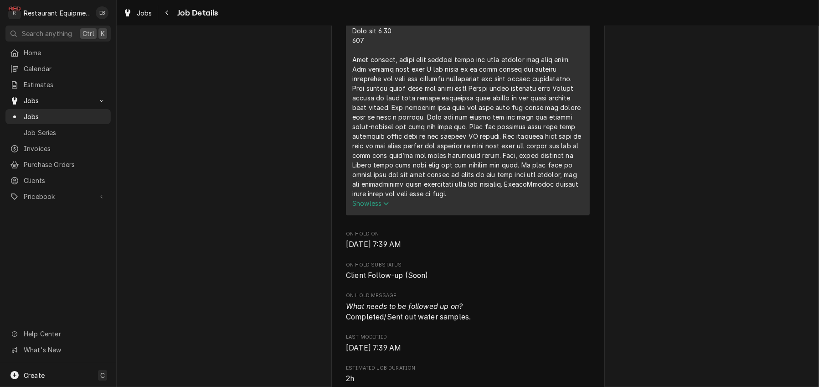
scroll to position [456, 0]
click at [374, 206] on span "Show less" at bounding box center [370, 202] width 37 height 8
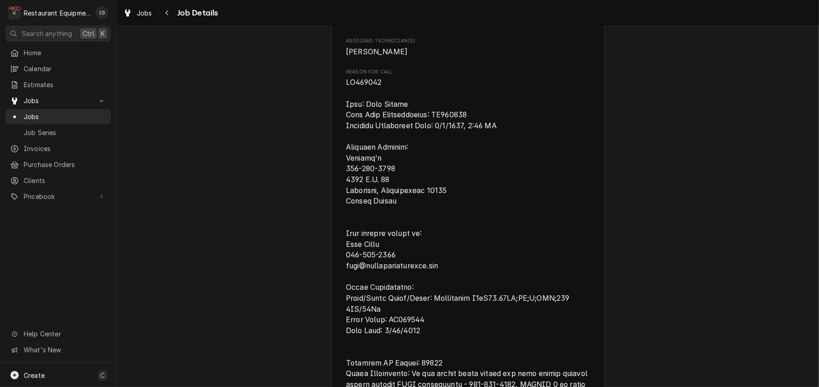
scroll to position [517, 0]
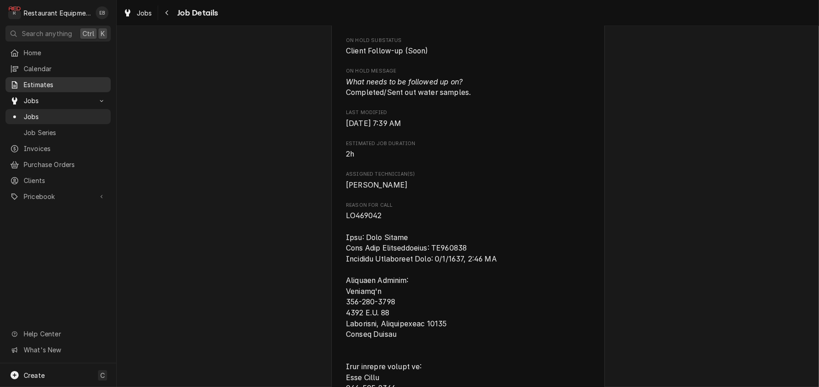
click at [69, 88] on span "Estimates" at bounding box center [65, 85] width 83 height 10
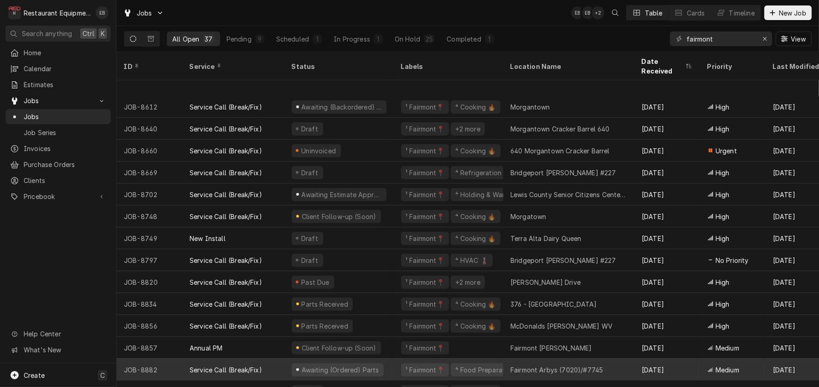
scroll to position [509, 0]
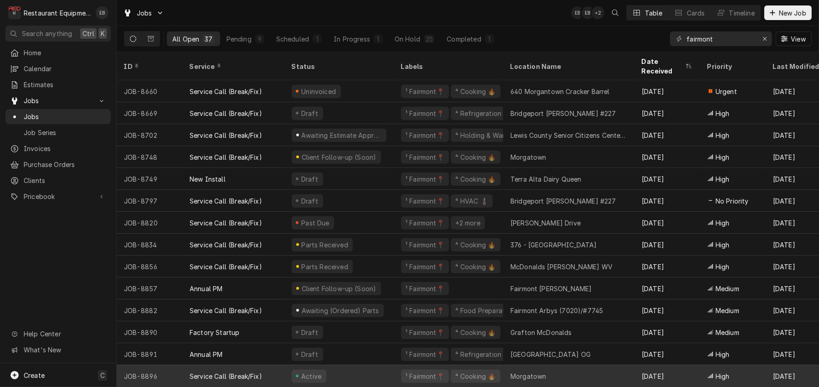
click at [387, 371] on div "Active" at bounding box center [338, 376] width 109 height 22
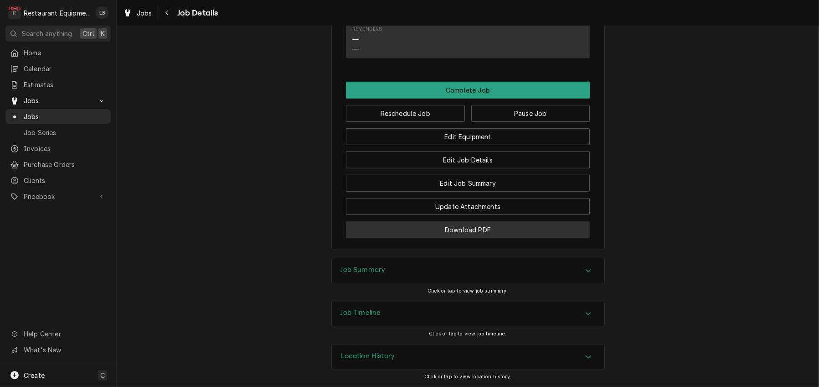
scroll to position [960, 0]
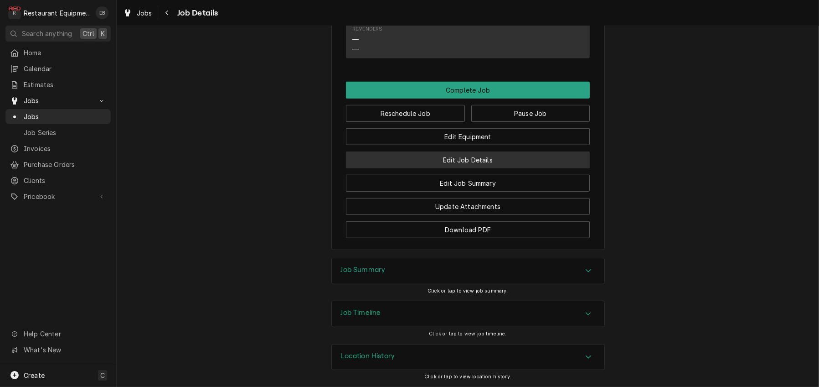
click at [469, 151] on button "Edit Job Details" at bounding box center [468, 159] width 244 height 17
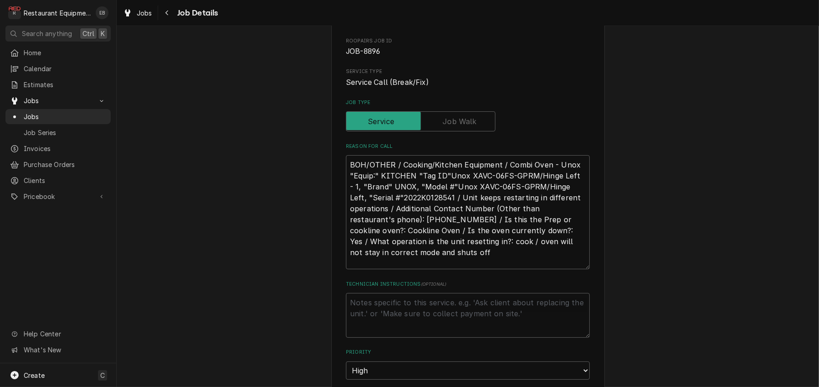
scroll to position [121, 0]
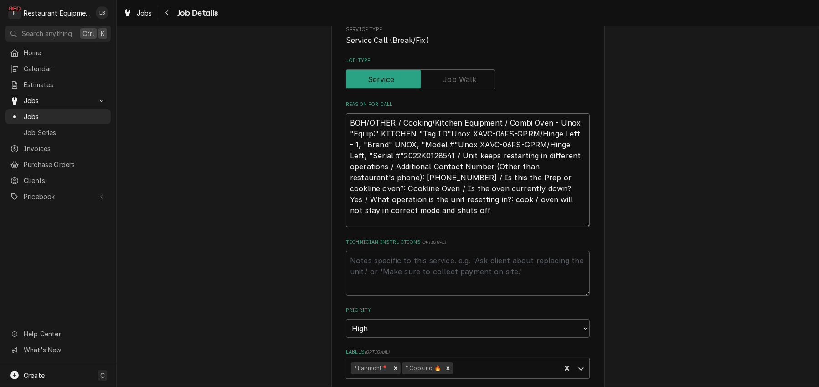
click at [346, 149] on textarea "BOH/OTHER / Cooking/Kitchen Equipment / Combi Oven - Unox "Equip:" KITCHEN "Tag…" at bounding box center [468, 170] width 244 height 114
type textarea "x"
type textarea "BOH/OTHER / Cooking/Kitchen Equipment / Combi Oven - Unox "Equip:" KITCHEN "Tag…"
type textarea "x"
type textarea "BOH/OTHER / Cooking/Kitchen Equipment / Combi Oven - Unox "Equip:" KITCHEN "Tag…"
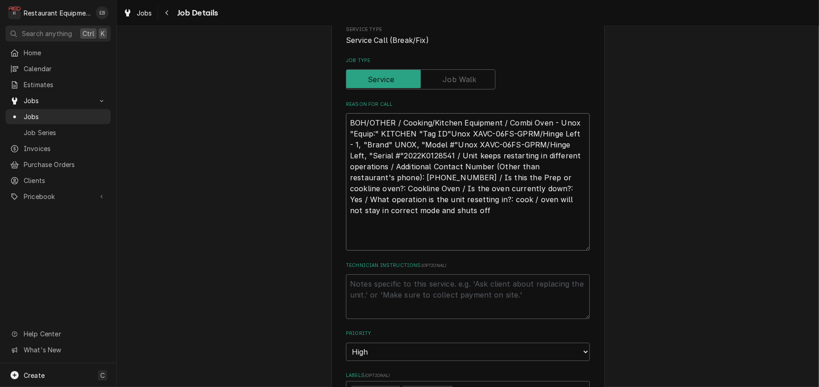
type textarea "x"
type textarea "T BOH/OTHER / Cooking/Kitchen Equipment / Combi Oven - Unox "Equip:" KITCHEN "T…"
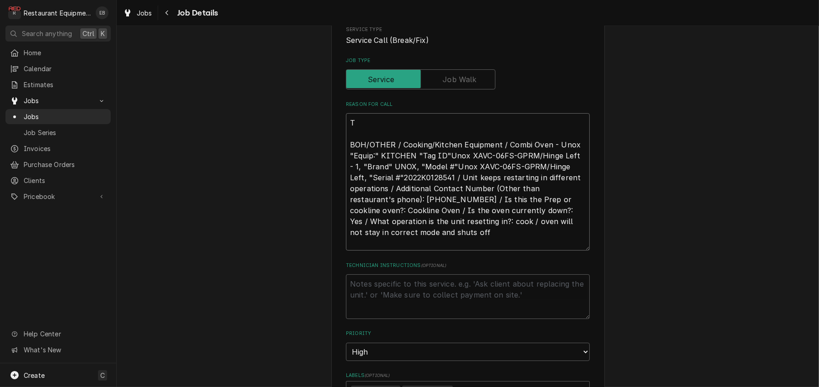
type textarea "x"
type textarea "TN BOH/OTHER / Cooking/Kitchen Equipment / Combi Oven - Unox "Equip:" KITCHEN "…"
type textarea "x"
type textarea "TN# BOH/OTHER / Cooking/Kitchen Equipment / Combi Oven - Unox "Equip:" KITCHEN …"
type textarea "x"
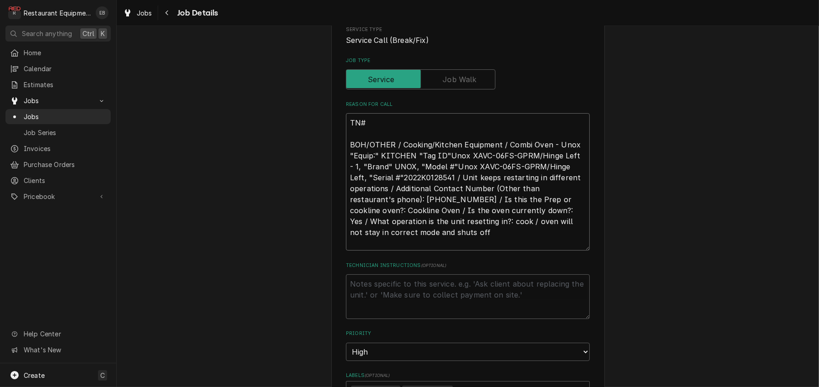
type textarea "TN# BOH/OTHER / Cooking/Kitchen Equipment / Combi Oven - Unox "Equip:" KITCHEN …"
type textarea "x"
type textarea "TN# 3 BOH/OTHER / Cooking/Kitchen Equipment / Combi Oven - Unox "Equip:" KITCHE…"
type textarea "x"
type textarea "TN# 32 BOH/OTHER / Cooking/Kitchen Equipment / Combi Oven - Unox "Equip:" KITCH…"
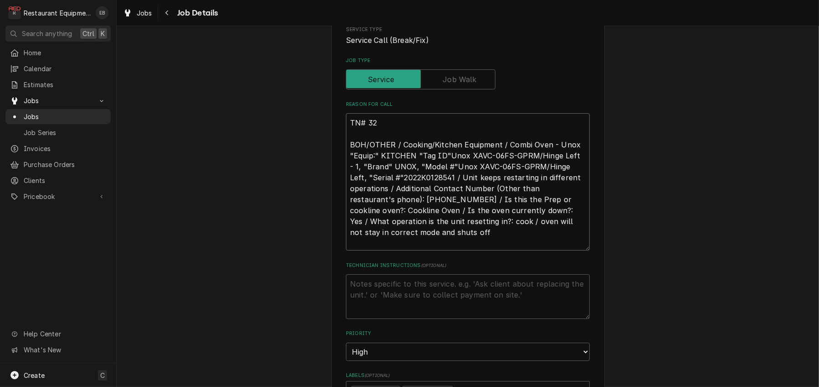
type textarea "x"
type textarea "TN# 325 BOH/OTHER / Cooking/Kitchen Equipment / Combi Oven - Unox "Equip:" KITC…"
type textarea "x"
type textarea "TN# 3254 BOH/OTHER / Cooking/Kitchen Equipment / Combi Oven - Unox "Equip:" KIT…"
type textarea "x"
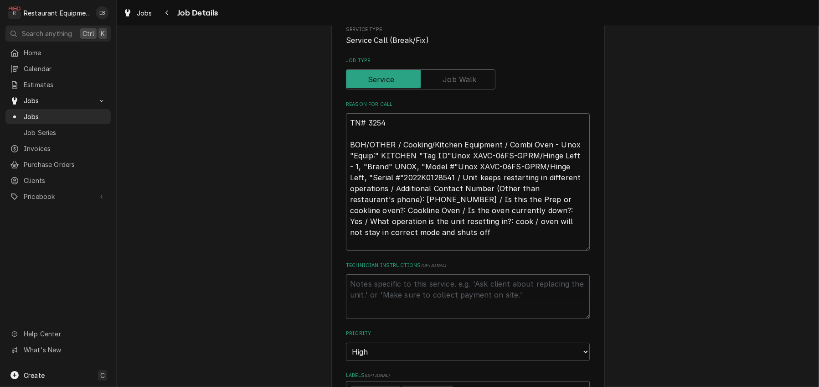
type textarea "TN# 32549 BOH/OTHER / Cooking/Kitchen Equipment / Combi Oven - Unox "Equip:" KI…"
type textarea "x"
type textarea "TN# 325498 BOH/OTHER / Cooking/Kitchen Equipment / Combi Oven - Unox "Equip:" K…"
type textarea "x"
type textarea "TN# 32549 BOH/OTHER / Cooking/Kitchen Equipment / Combi Oven - Unox "Equip:" KI…"
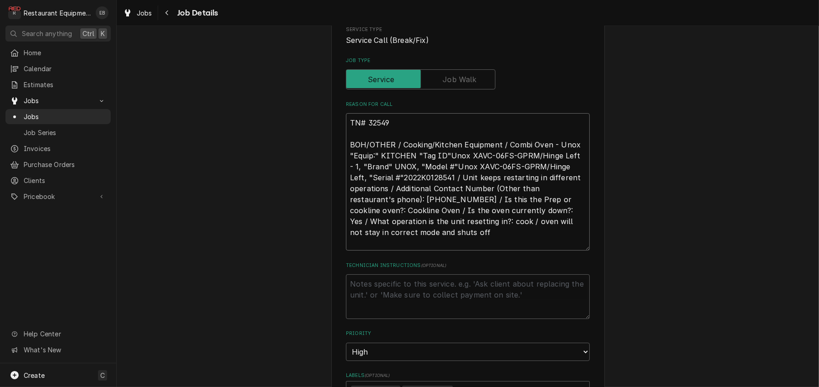
type textarea "x"
type textarea "TN# 3254 BOH/OTHER / Cooking/Kitchen Equipment / Combi Oven - Unox "Equip:" KIT…"
type textarea "x"
type textarea "TN# 325 BOH/OTHER / Cooking/Kitchen Equipment / Combi Oven - Unox "Equip:" KITC…"
type textarea "x"
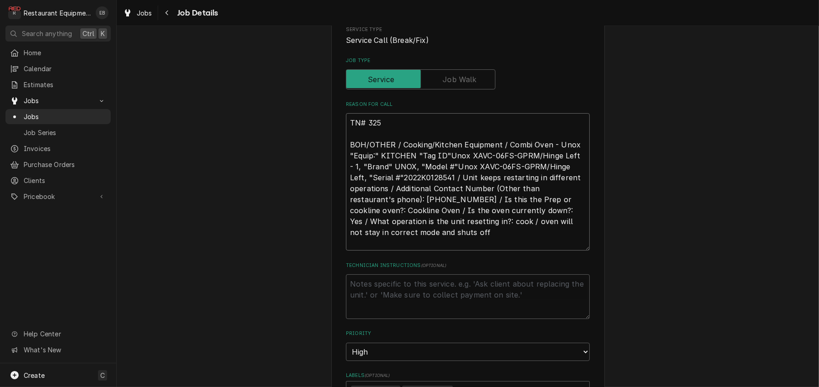
type textarea "TN# 3258 BOH/OTHER / Cooking/Kitchen Equipment / Combi Oven - Unox "Equip:" KIT…"
type textarea "x"
type textarea "TN# 32589 BOH/OTHER / Cooking/Kitchen Equipment / Combi Oven - Unox "Equip:" KI…"
type textarea "x"
type textarea "TN# 325895 BOH/OTHER / Cooking/Kitchen Equipment / Combi Oven - Unox "Equip:" K…"
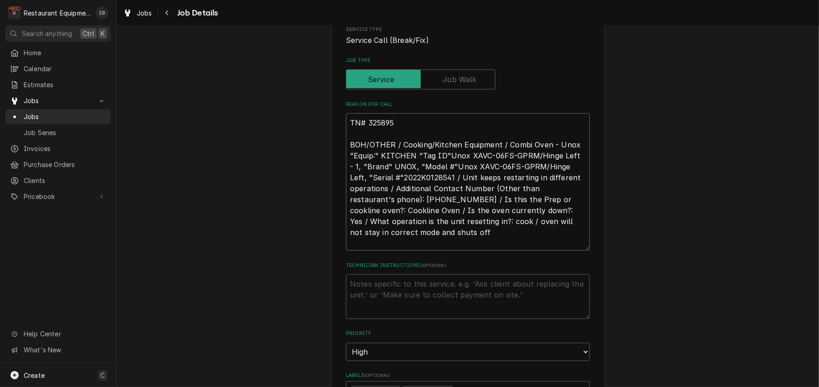
type textarea "x"
type textarea "TN# 3258954 BOH/OTHER / Cooking/Kitchen Equipment / Combi Oven - Unox "Equip:" …"
type textarea "x"
type textarea "TN# 32589548 BOH/OTHER / Cooking/Kitchen Equipment / Combi Oven - Unox "Equip:"…"
type textarea "x"
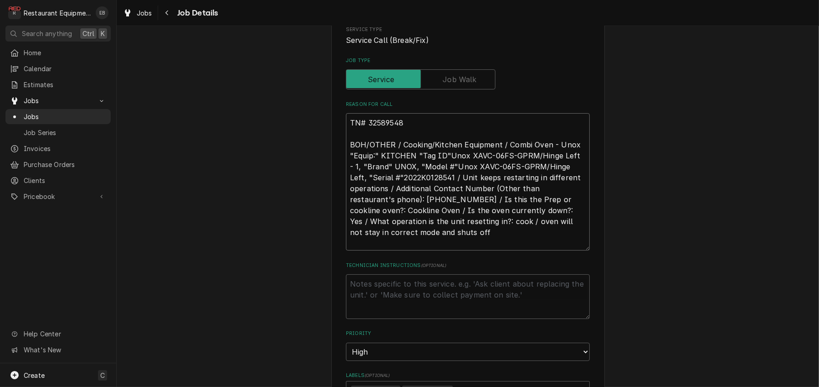
type textarea "TN# 325895480 BOH/OTHER / Cooking/Kitchen Equipment / Combi Oven - Unox "Equip:…"
type textarea "x"
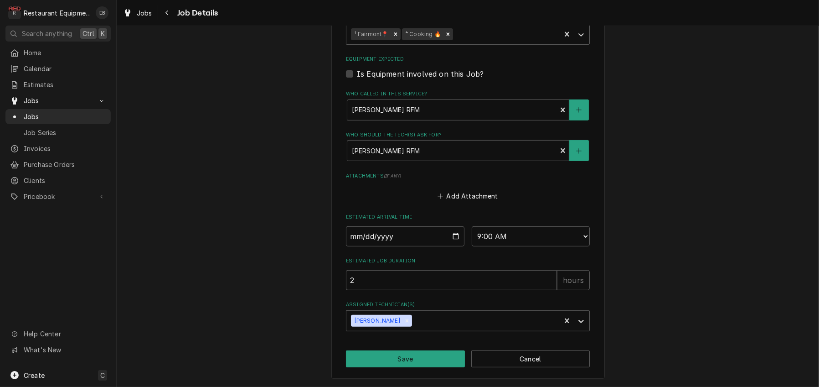
scroll to position [559, 0]
type textarea "TN# 325895480 BOH/OTHER / Cooking/Kitchen Equipment / Combi Oven - Unox "Equip:…"
click at [445, 350] on button "Save" at bounding box center [405, 358] width 119 height 17
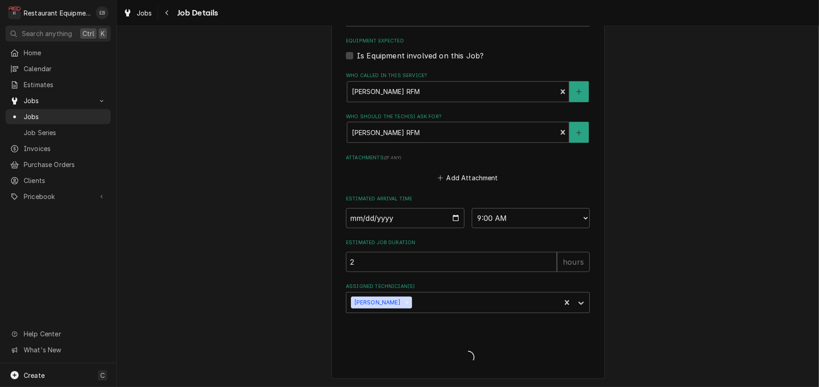
type textarea "x"
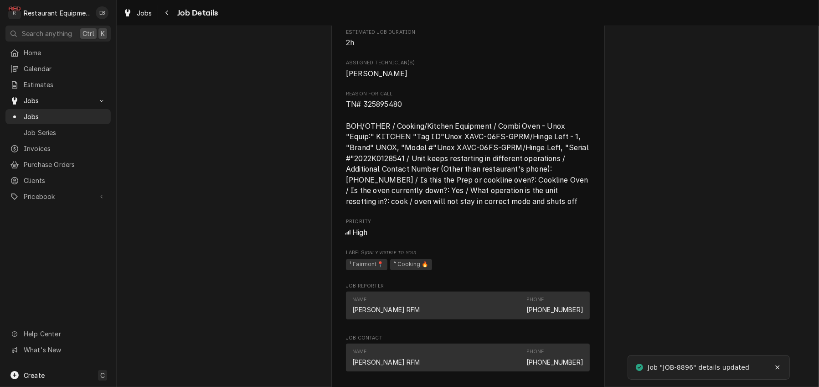
scroll to position [425, 0]
click at [146, 11] on span "Jobs" at bounding box center [145, 13] width 16 height 10
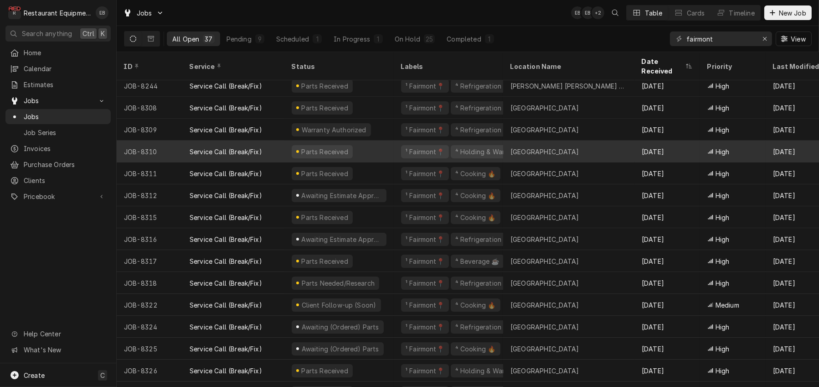
scroll to position [72, 0]
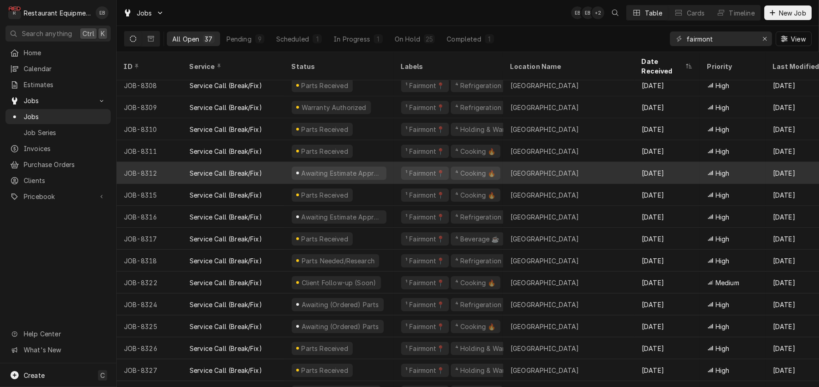
click at [401, 170] on div "¹ Fairmont📍 ⁴ Cooking 🔥" at bounding box center [448, 173] width 109 height 22
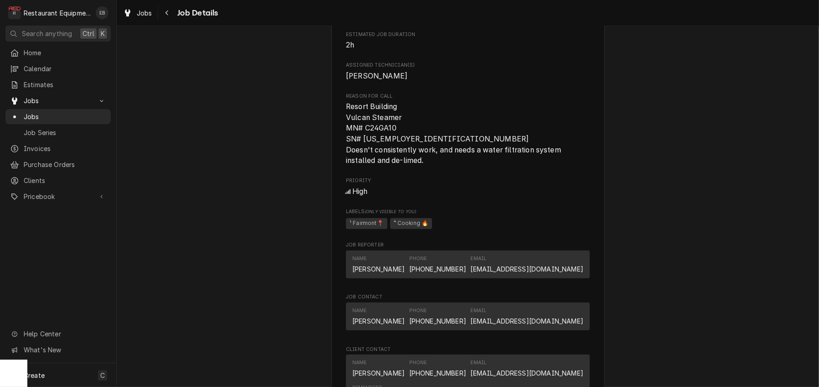
scroll to position [608, 0]
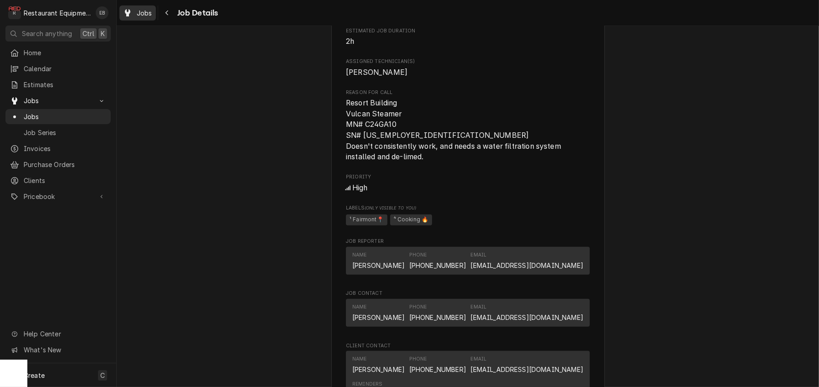
click at [154, 10] on div "Jobs" at bounding box center [137, 12] width 33 height 11
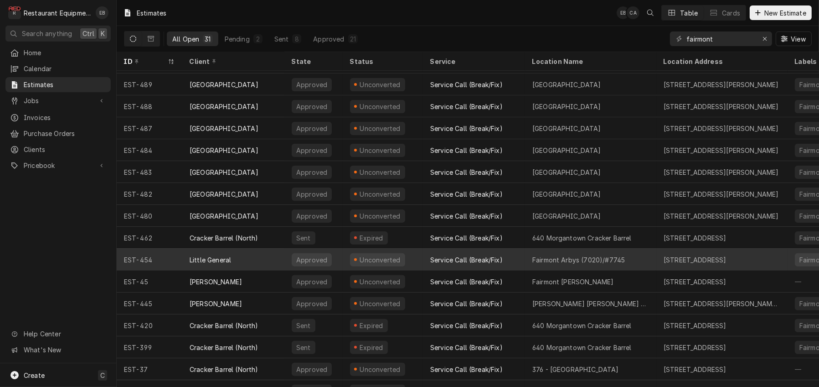
scroll to position [371, 0]
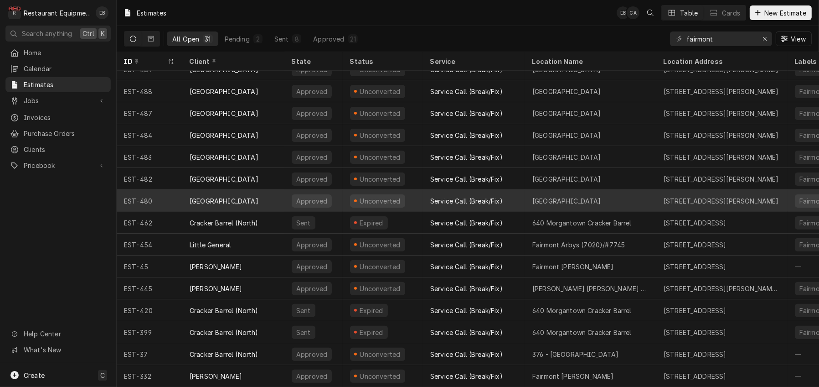
click at [423, 195] on div "Unconverted" at bounding box center [383, 201] width 80 height 22
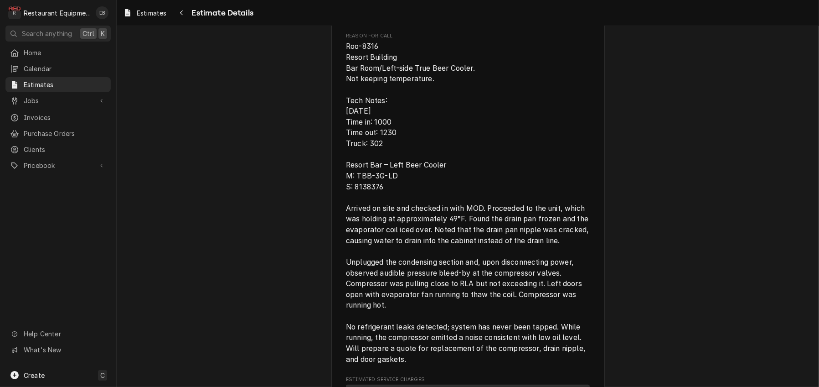
scroll to position [547, 0]
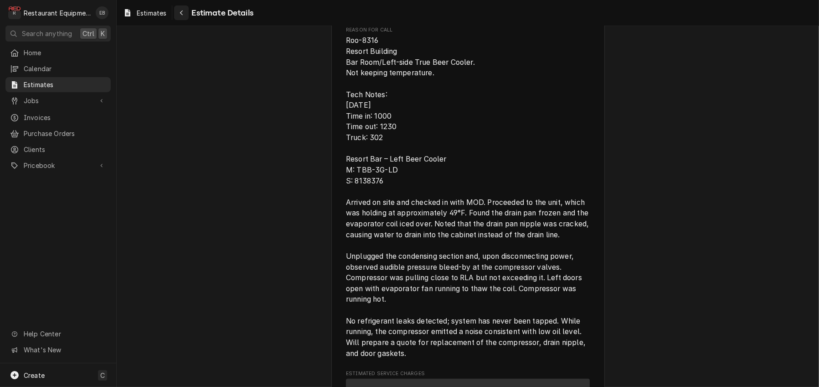
click at [186, 12] on div "Navigate back" at bounding box center [181, 12] width 9 height 9
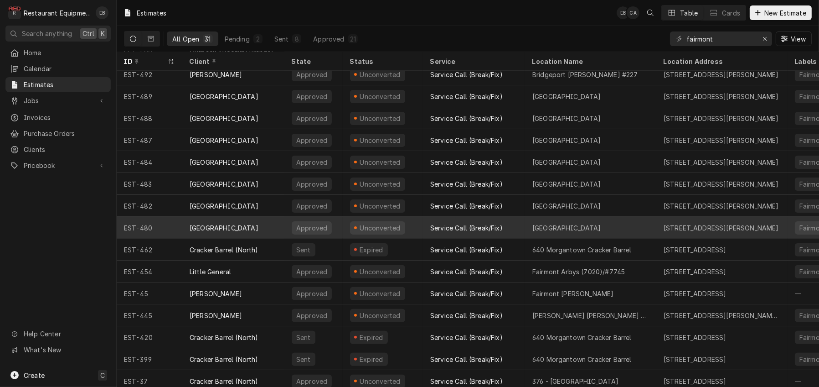
scroll to position [350, 0]
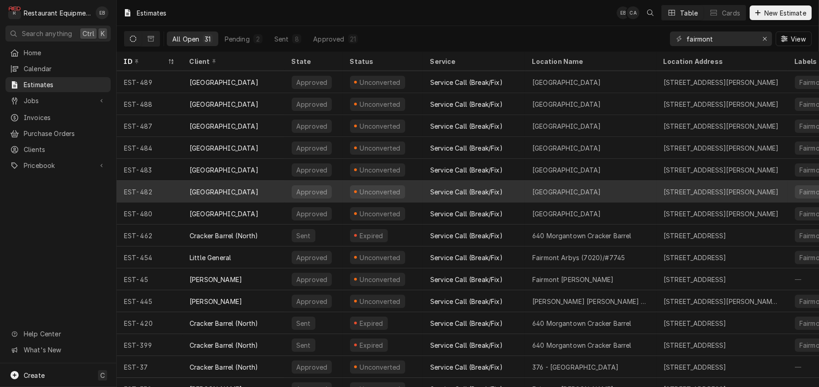
click at [423, 193] on div "Unconverted" at bounding box center [383, 192] width 80 height 22
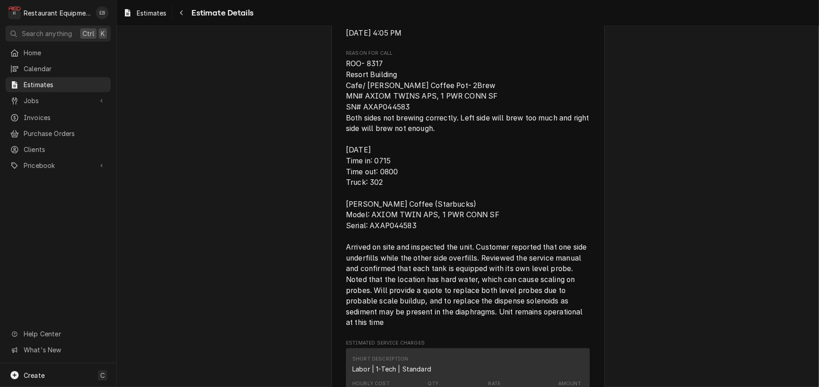
scroll to position [517, 0]
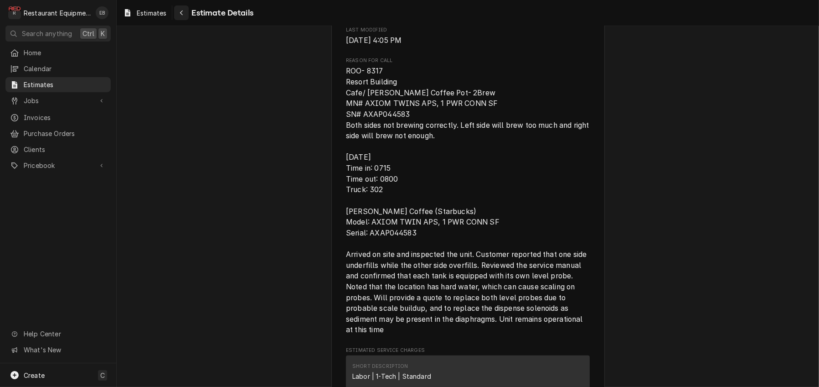
click at [184, 15] on icon "Navigate back" at bounding box center [182, 13] width 4 height 6
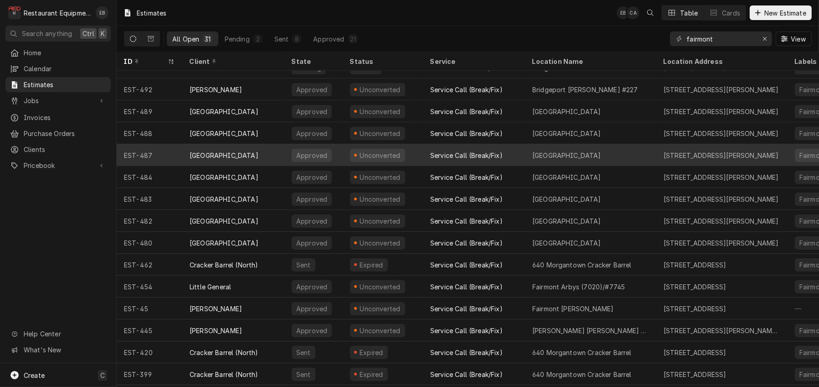
scroll to position [328, 0]
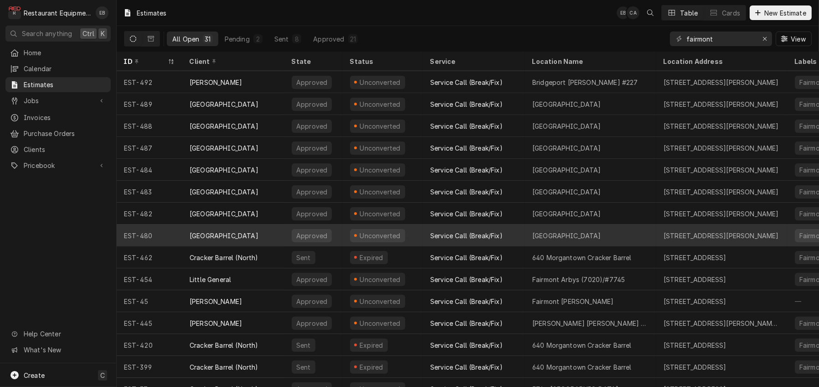
click at [274, 233] on div "[GEOGRAPHIC_DATA]" at bounding box center [233, 235] width 102 height 22
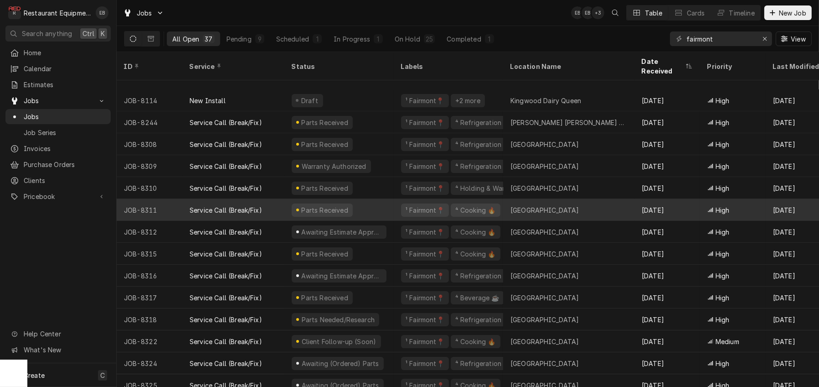
scroll to position [72, 0]
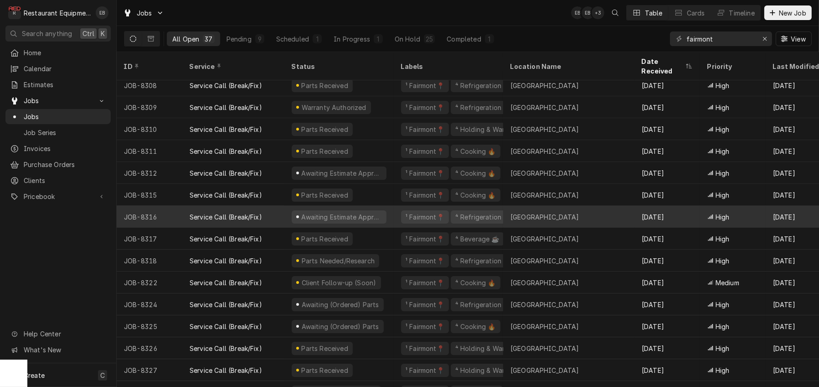
click at [284, 216] on div "Service Call (Break/Fix)" at bounding box center [233, 217] width 102 height 22
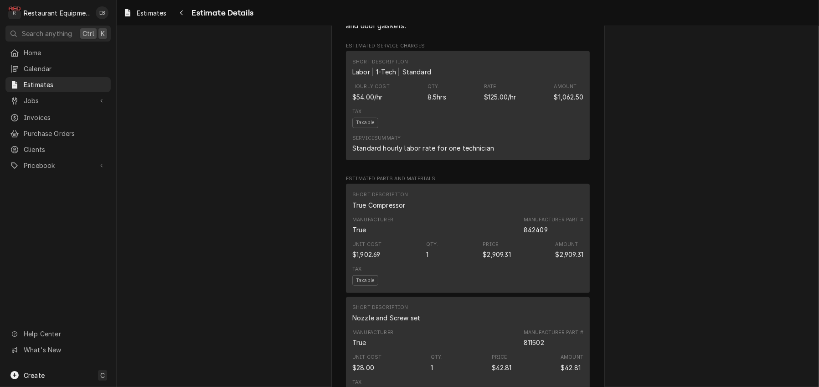
scroll to position [851, 0]
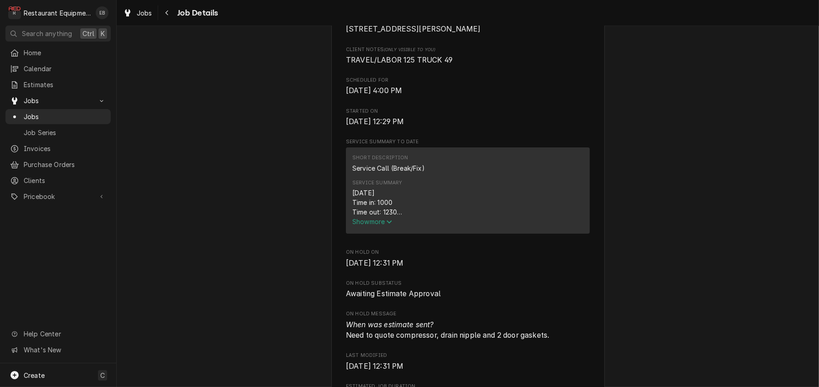
scroll to position [243, 0]
click at [375, 224] on span "Show more" at bounding box center [372, 220] width 40 height 8
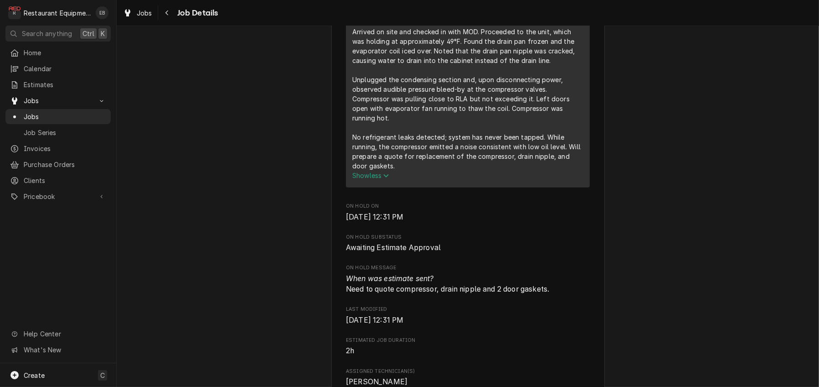
scroll to position [486, 0]
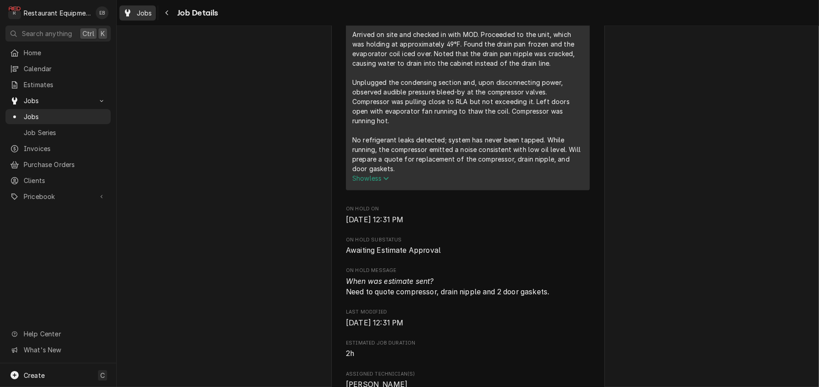
click at [142, 12] on div "Jobs" at bounding box center [137, 12] width 33 height 11
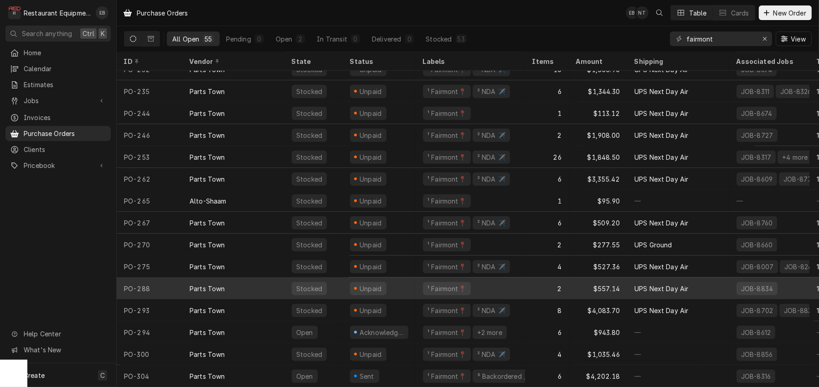
scroll to position [895, 0]
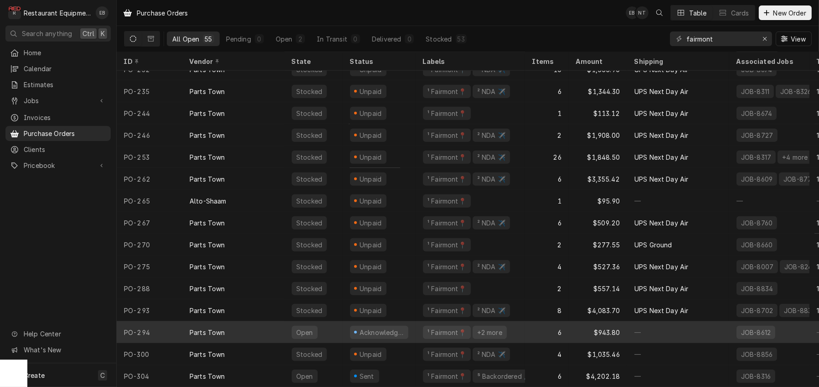
click at [416, 324] on div "Acknowledged" at bounding box center [379, 332] width 73 height 22
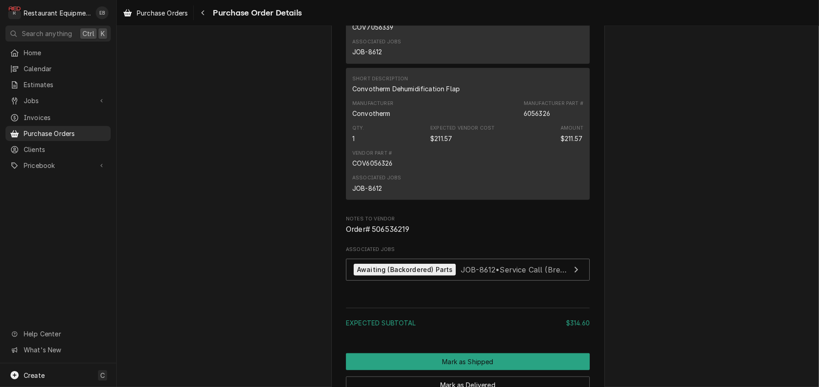
scroll to position [668, 0]
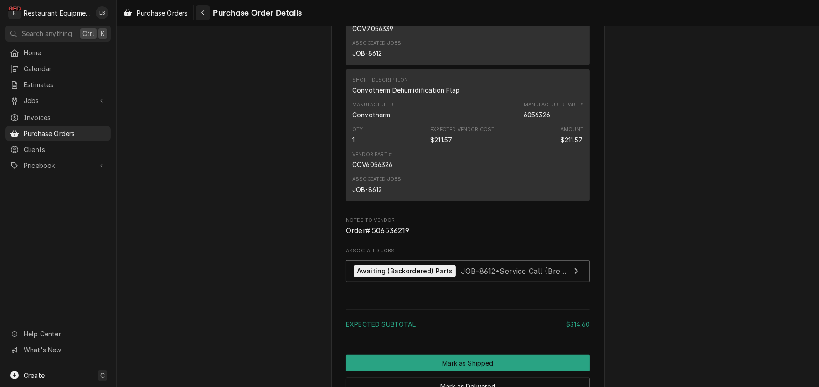
click at [210, 19] on button "Navigate back" at bounding box center [203, 12] width 15 height 15
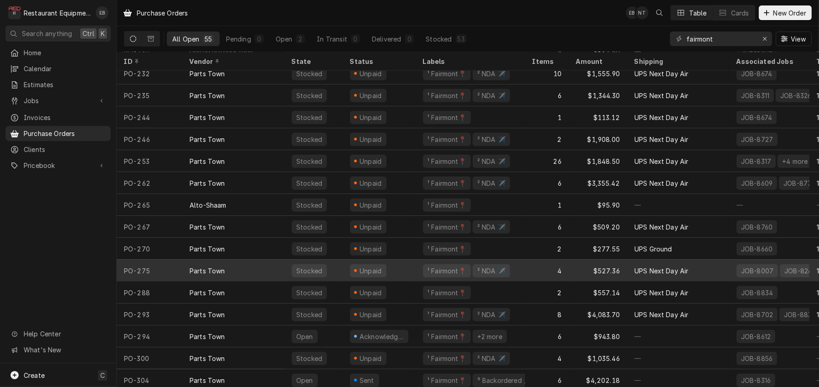
scroll to position [895, 0]
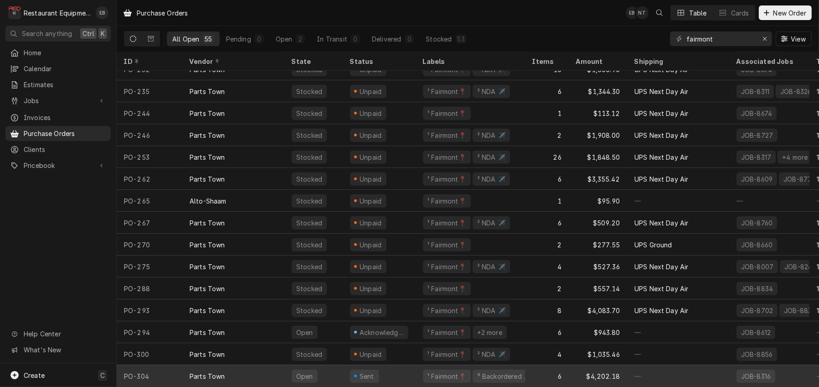
click at [416, 371] on div "Sent" at bounding box center [379, 376] width 73 height 22
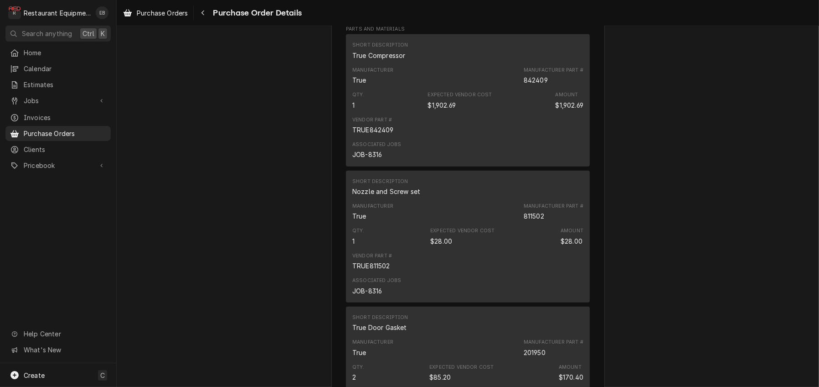
scroll to position [547, 0]
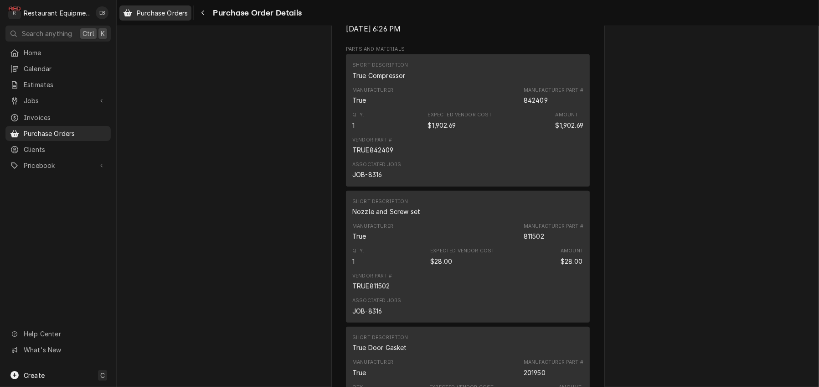
click at [167, 14] on span "Purchase Orders" at bounding box center [162, 13] width 51 height 10
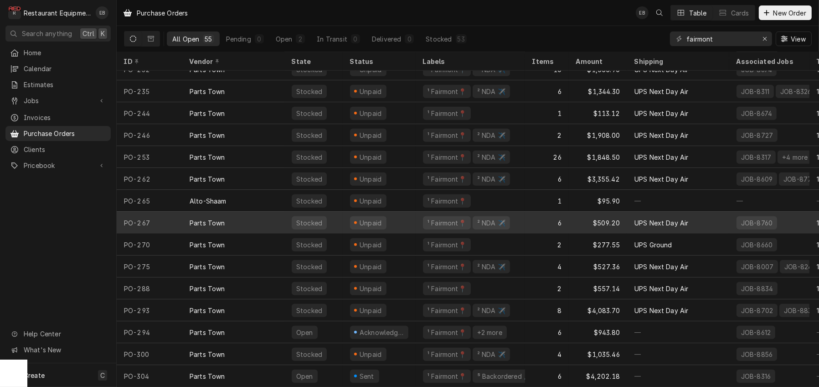
scroll to position [895, 0]
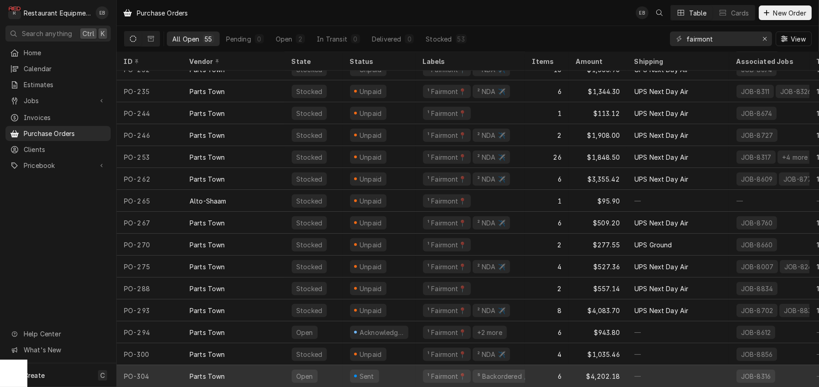
click at [414, 371] on div "Sent" at bounding box center [379, 376] width 73 height 22
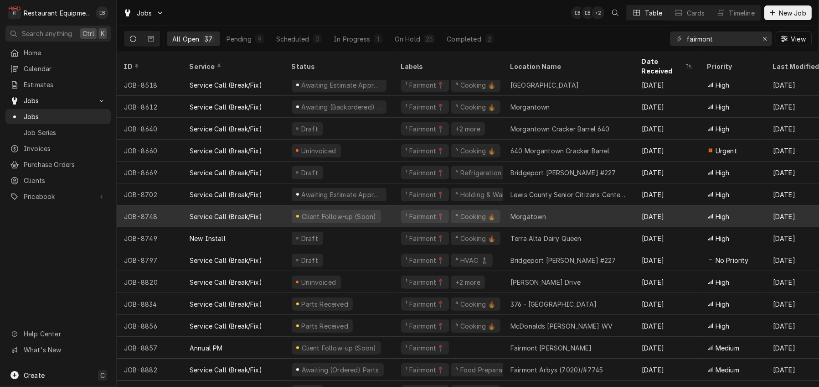
scroll to position [509, 0]
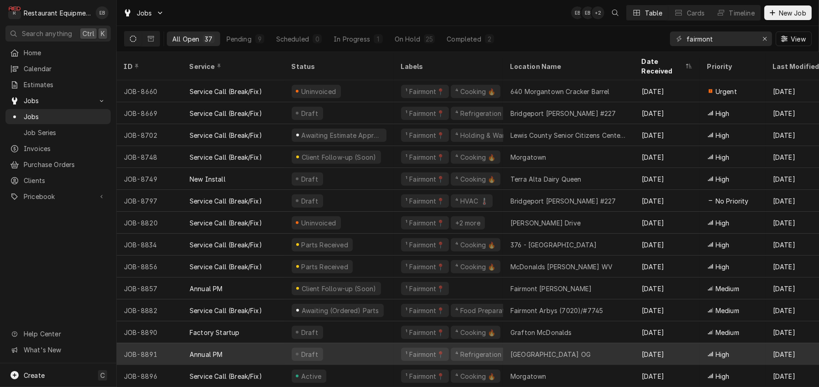
click at [574, 347] on div "[GEOGRAPHIC_DATA] OG" at bounding box center [568, 354] width 131 height 22
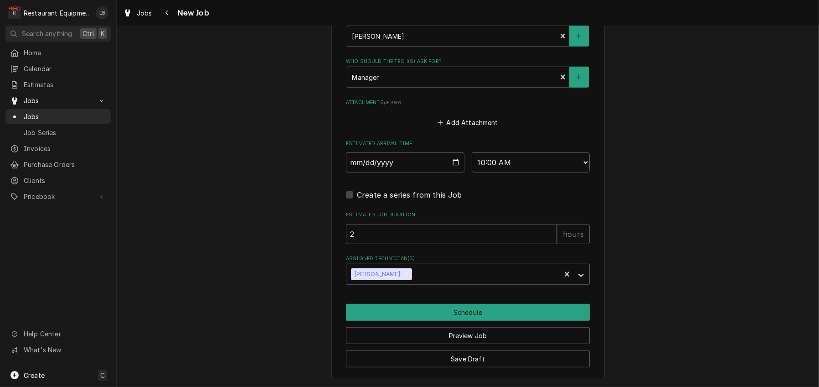
scroll to position [790, 0]
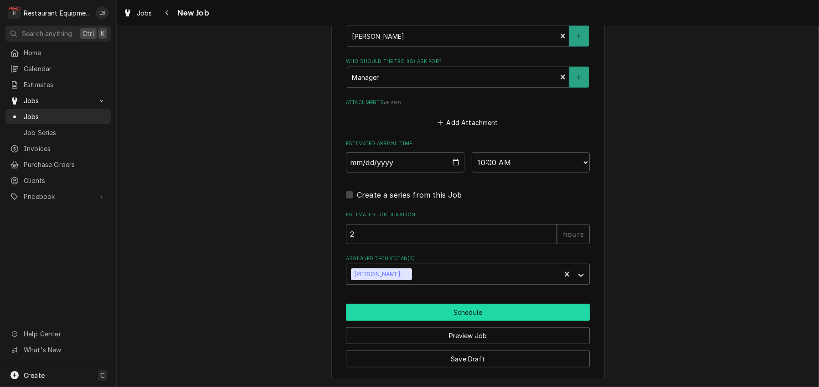
click at [501, 321] on button "Schedule" at bounding box center [468, 312] width 244 height 17
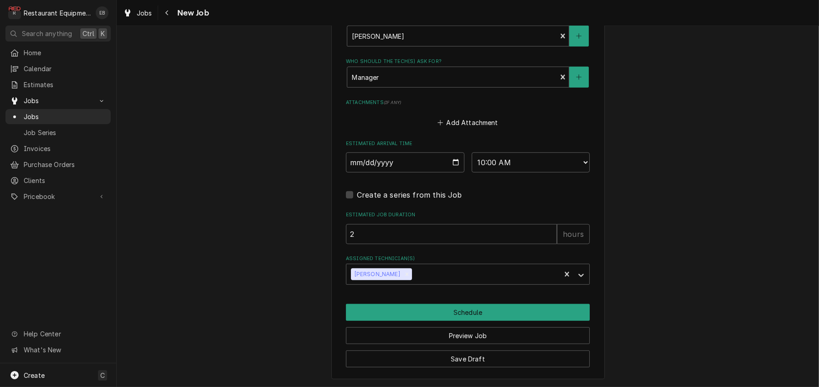
scroll to position [783, 0]
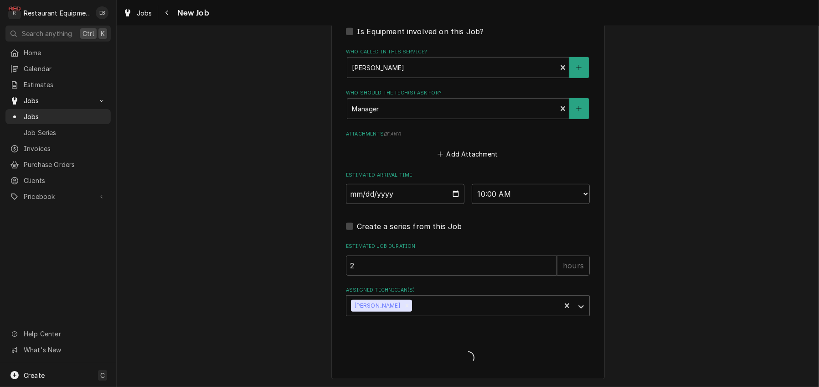
type textarea "x"
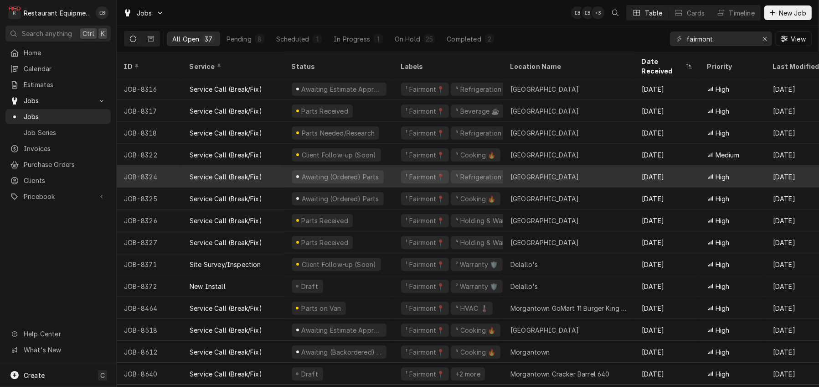
scroll to position [169, 0]
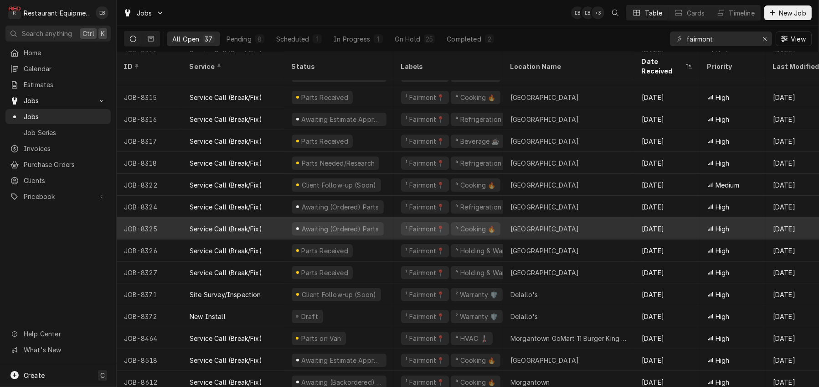
click at [402, 227] on div "¹ Fairmont📍 ⁴ Cooking 🔥" at bounding box center [448, 228] width 109 height 22
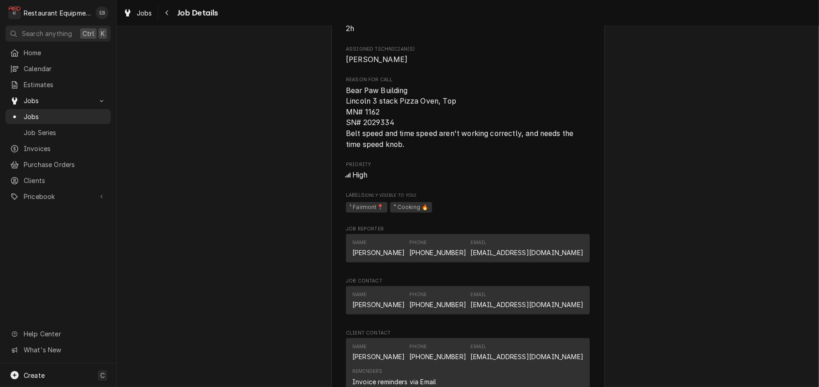
scroll to position [608, 0]
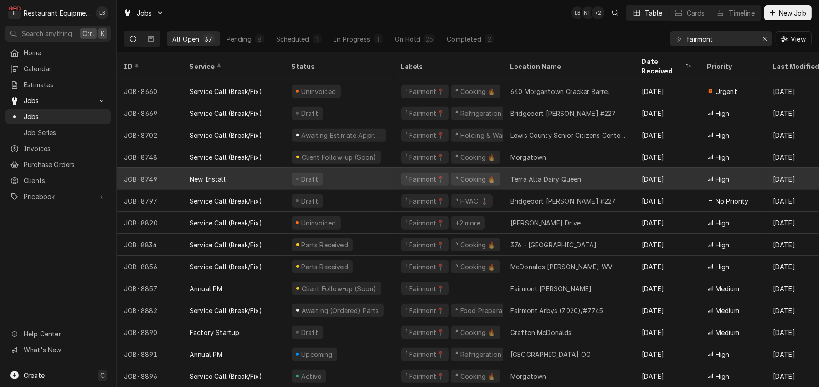
scroll to position [509, 0]
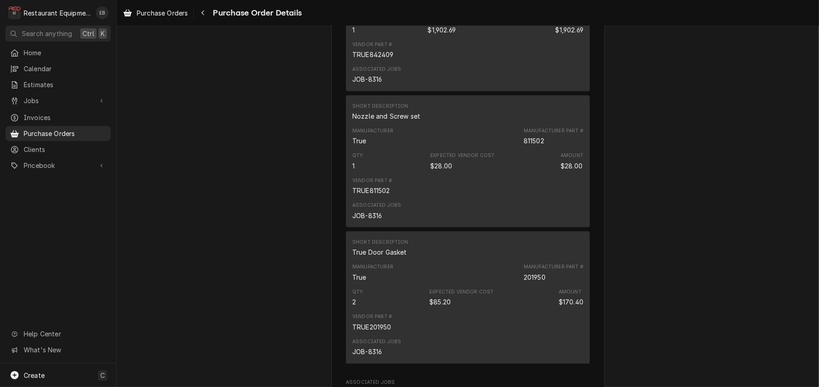
scroll to position [638, 0]
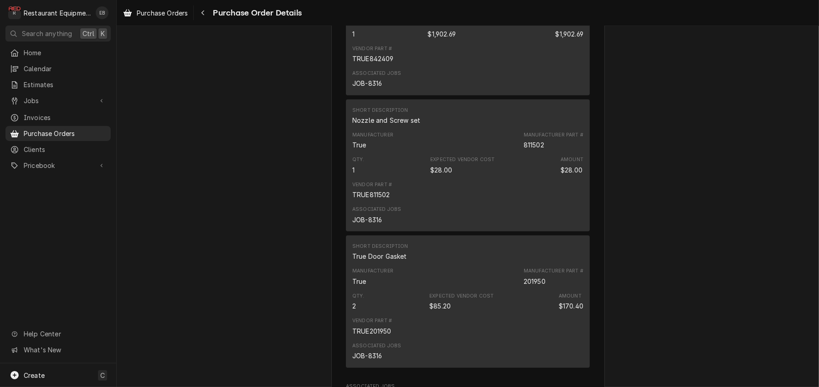
drag, startPoint x: 508, startPoint y: 124, endPoint x: 537, endPoint y: 123, distance: 28.7
click at [537, 14] on div "Manufacturer Part # 842409" at bounding box center [554, 4] width 60 height 18
copy div "842409"
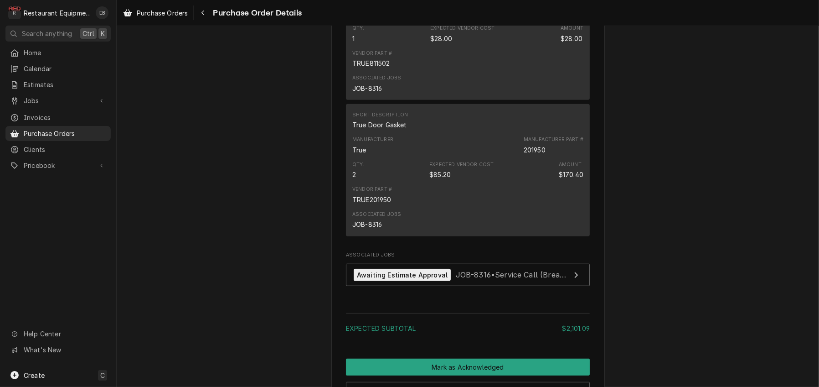
scroll to position [790, 0]
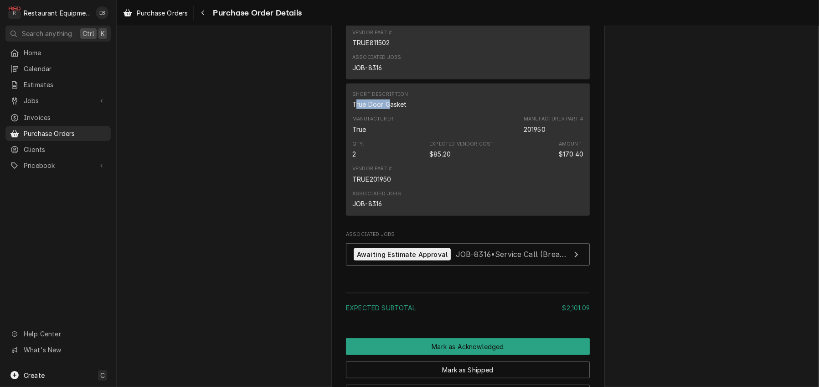
click at [387, 109] on div "True Door Gasket" at bounding box center [379, 104] width 55 height 10
drag, startPoint x: 346, startPoint y: 257, endPoint x: 404, endPoint y: 260, distance: 58.9
click at [404, 109] on div "Short Description True Door Gasket" at bounding box center [380, 100] width 56 height 18
copy div "True Door Gasket"
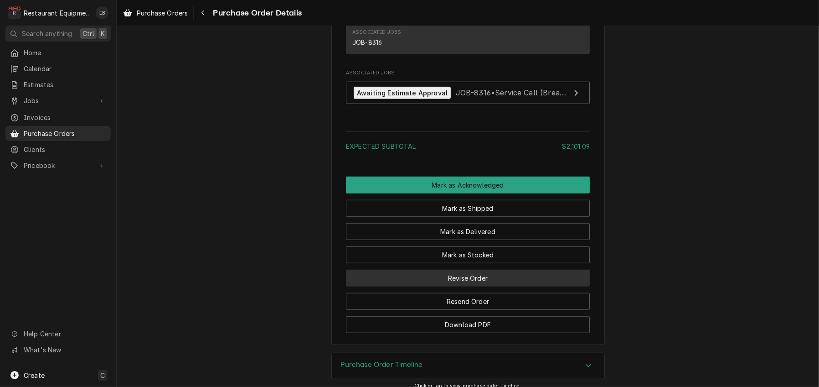
scroll to position [948, 0]
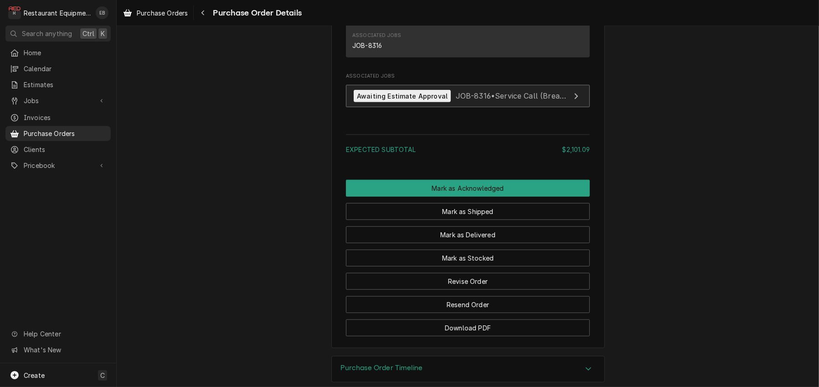
click at [495, 100] on span "JOB-8316 • Service Call (Break/Fix)" at bounding box center [518, 95] width 124 height 9
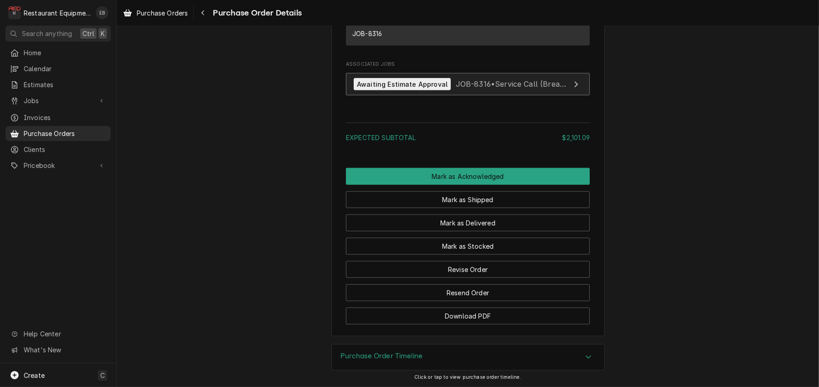
scroll to position [1161, 0]
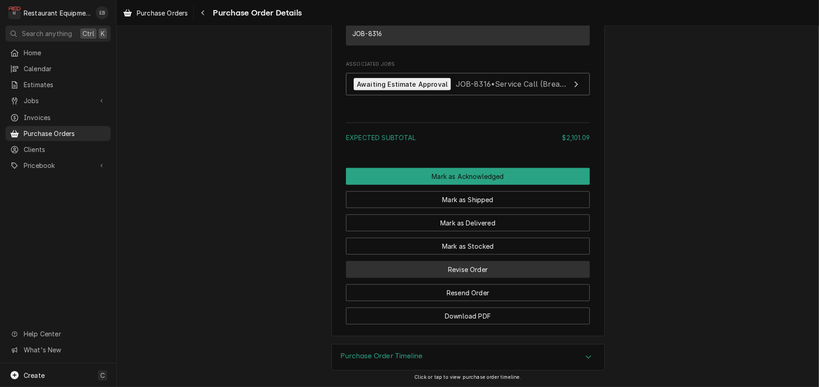
click at [474, 261] on button "Revise Order" at bounding box center [468, 269] width 244 height 17
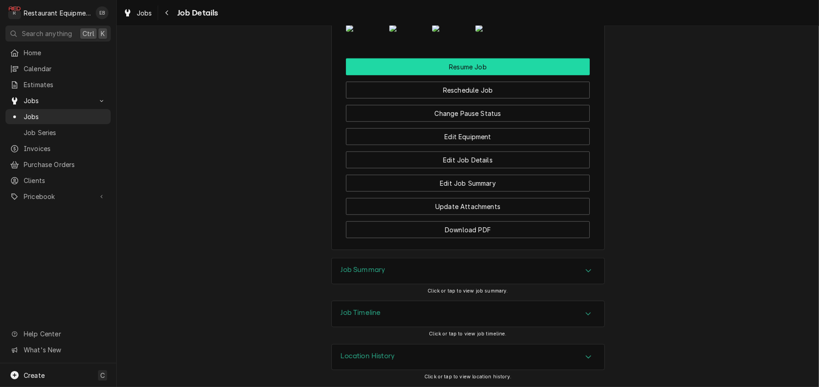
scroll to position [1246, 0]
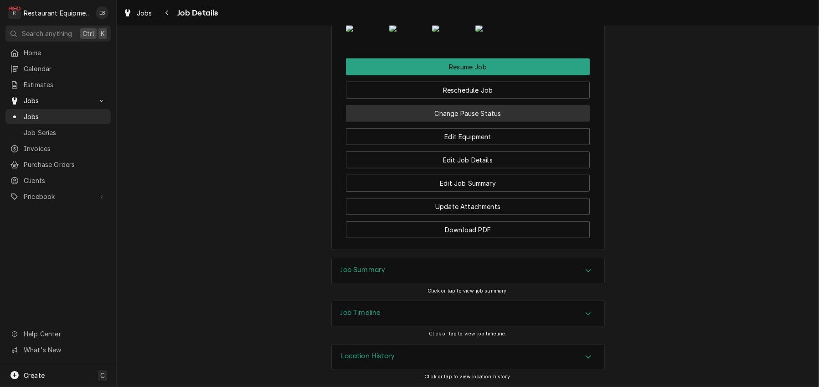
click at [472, 122] on button "Change Pause Status" at bounding box center [468, 113] width 244 height 17
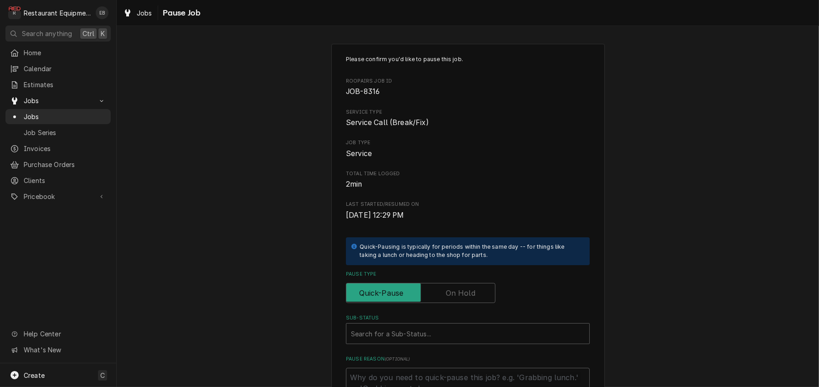
click at [454, 303] on label "Pause Type" at bounding box center [421, 293] width 150 height 20
click at [454, 303] on input "Pause Type" at bounding box center [420, 293] width 141 height 20
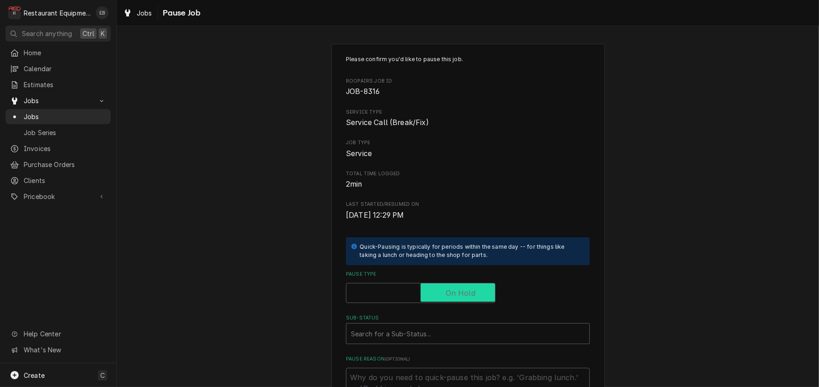
checkbox input "true"
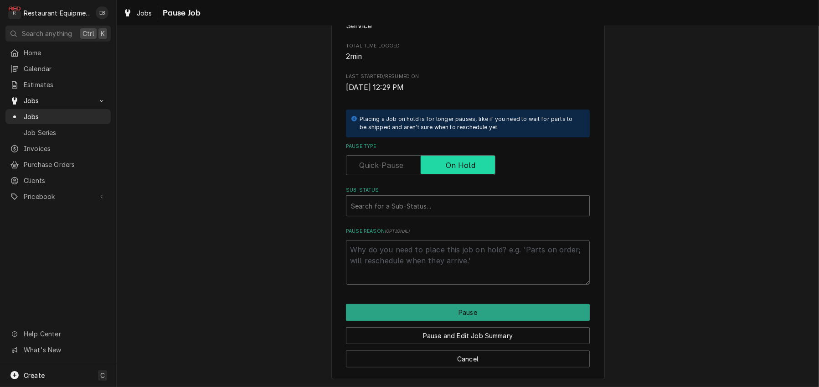
scroll to position [182, 0]
type textarea "x"
click at [434, 197] on div "Sub-Status" at bounding box center [468, 205] width 234 height 16
type input "awaiting"
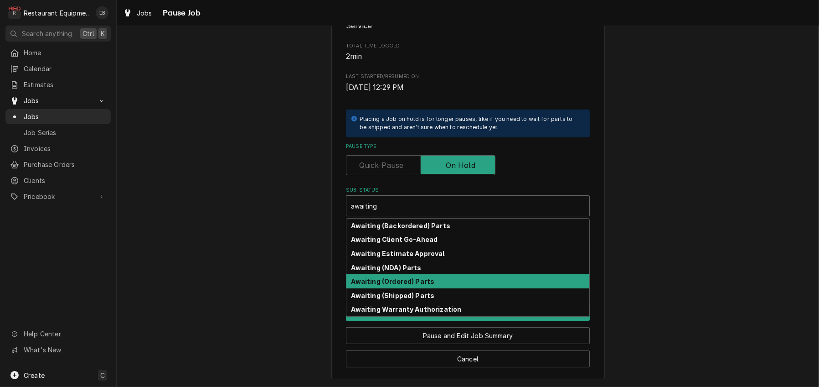
click at [408, 277] on strong "Awaiting (Ordered) Parts" at bounding box center [393, 281] width 83 height 8
type textarea "x"
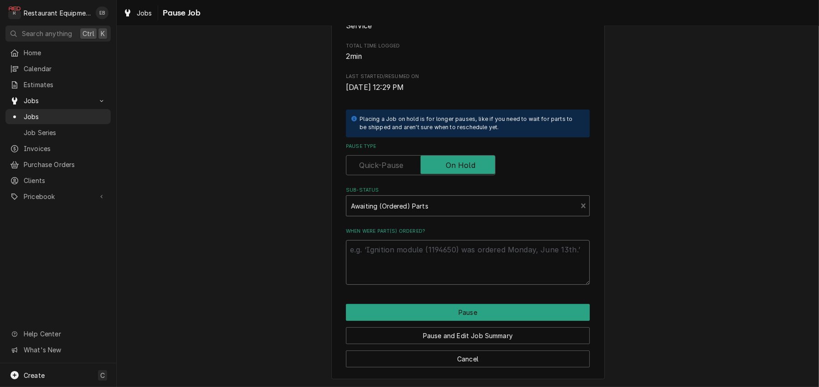
click at [431, 247] on textarea "When were part(s) ordered?" at bounding box center [468, 262] width 244 height 45
type textarea "x"
type textarea "o"
type textarea "x"
type textarea "or"
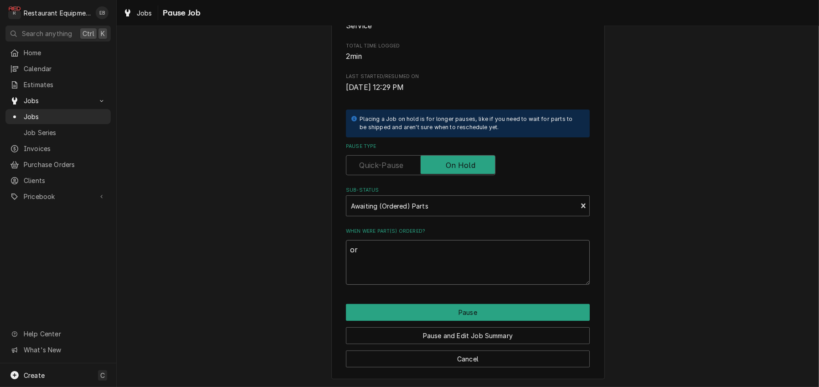
type textarea "x"
type textarea "ord"
type textarea "x"
type textarea "orde"
type textarea "x"
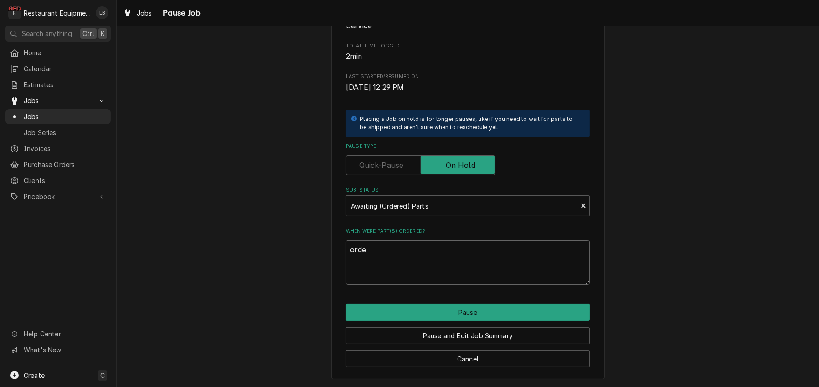
type textarea "order"
type textarea "x"
type textarea "ordere"
type textarea "x"
type textarea "ordered"
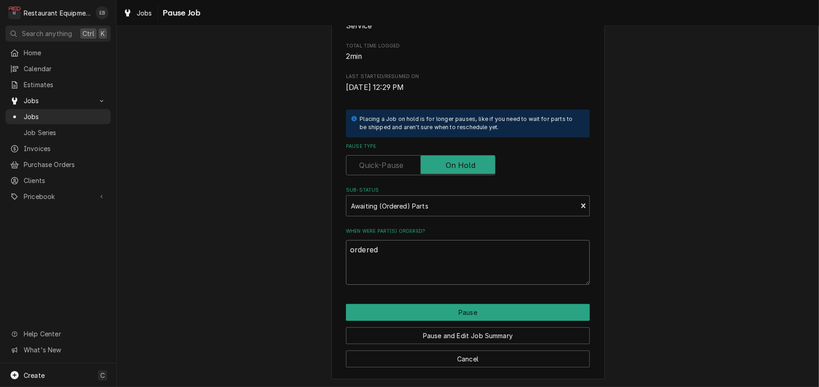
type textarea "x"
type textarea "ordered"
type textarea "x"
type textarea "ordered 9"
type textarea "x"
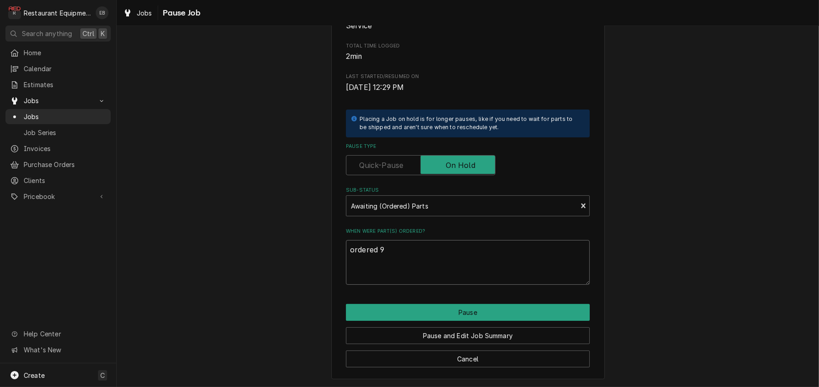
type textarea "ordered 9/"
type textarea "x"
type textarea "ordered 9/1"
type textarea "x"
type textarea "ordered 9/15"
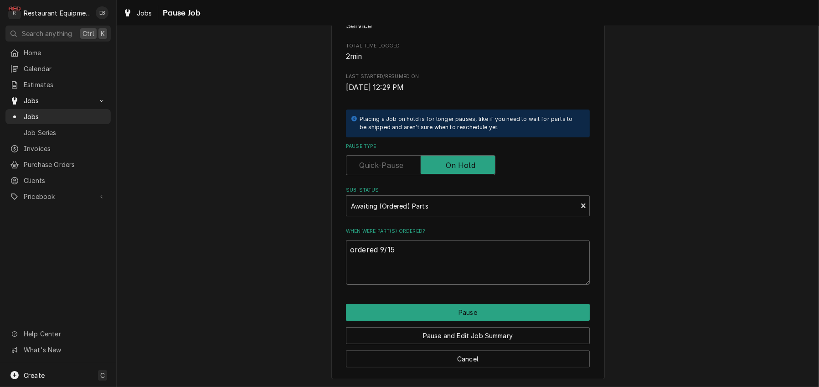
type textarea "x"
type textarea "ordered 9/15"
type textarea "x"
type textarea "ordered 9/15 $"
type textarea "x"
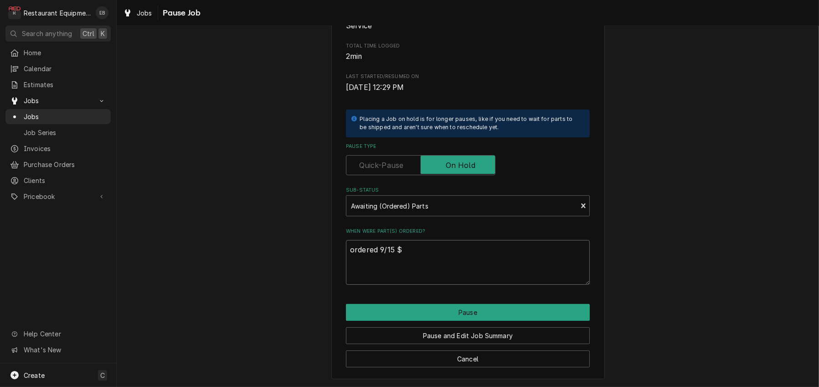
type textarea "ordered 9/15"
type textarea "x"
type textarea "ordered 9/15 &"
type textarea "x"
type textarea "ordered 9/15 &"
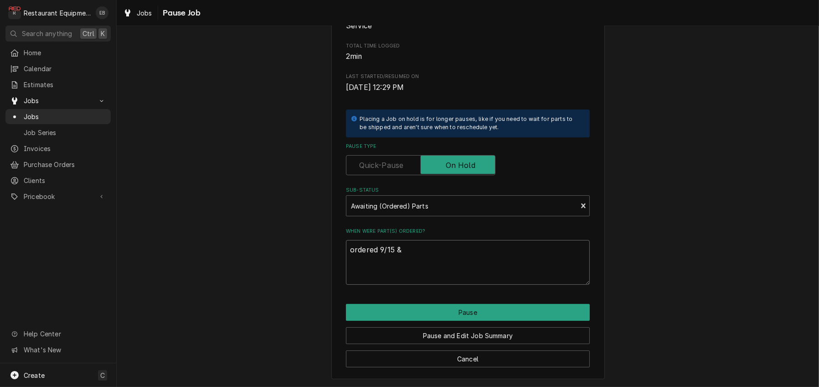
type textarea "x"
type textarea "ordered 9/15 & 9"
type textarea "x"
type textarea "ordered 9/15 & 9/"
type textarea "x"
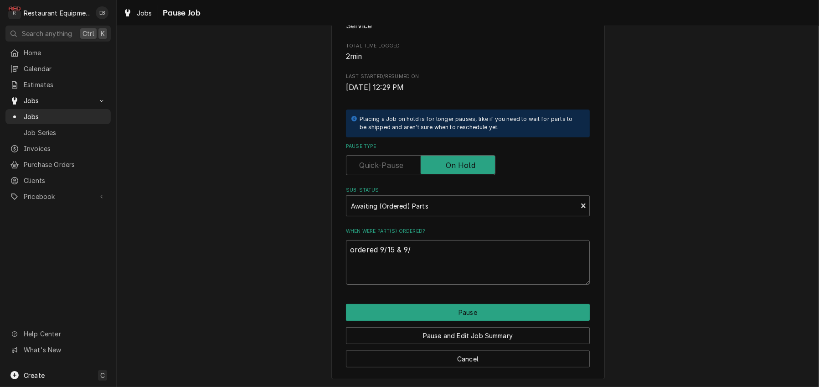
type textarea "ordered 9/15 & 9/1"
type textarea "x"
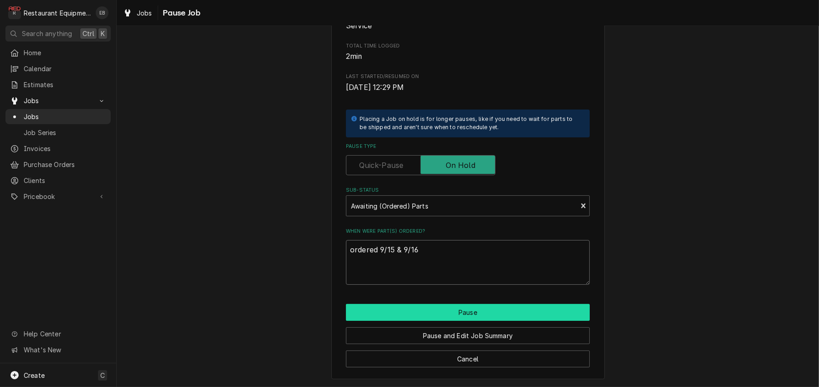
type textarea "ordered 9/15 & 9/16"
click at [462, 308] on button "Pause" at bounding box center [468, 312] width 244 height 17
type textarea "x"
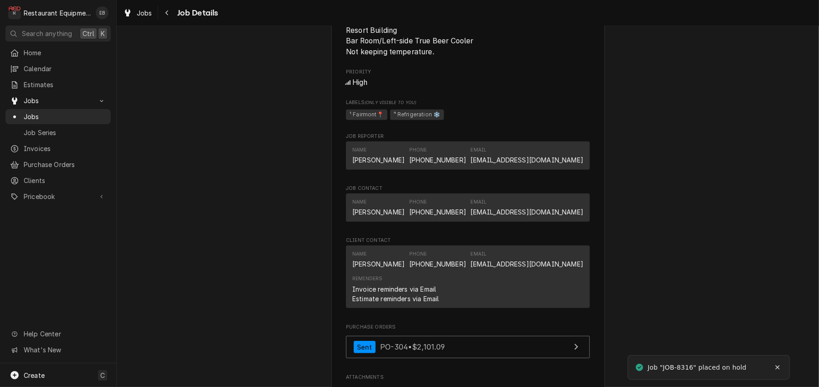
scroll to position [638, 0]
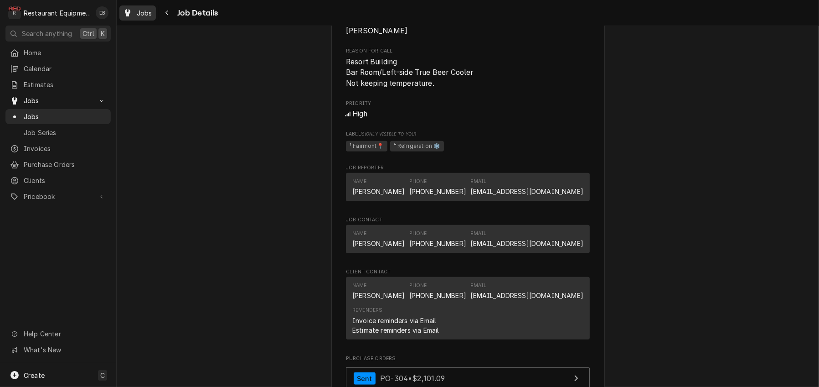
click at [147, 19] on div "Jobs" at bounding box center [137, 12] width 33 height 11
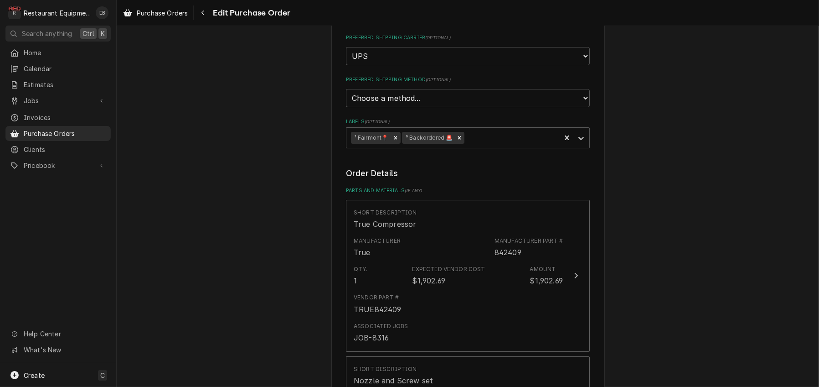
scroll to position [212, 0]
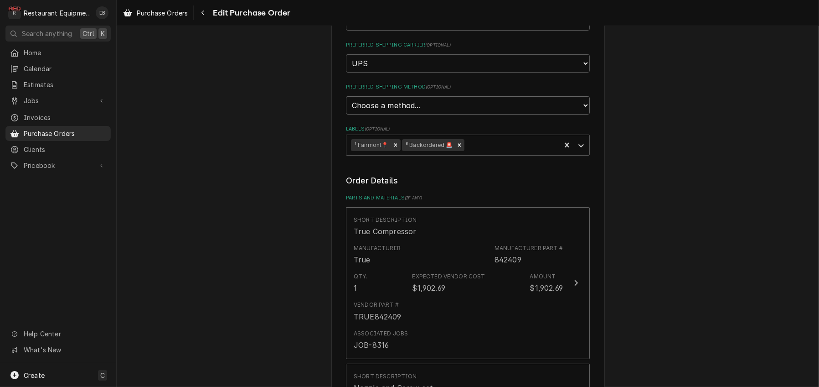
click at [430, 114] on select "Choose a method... Ground Next Day Early AM Next Day Air 2 Day Air Other" at bounding box center [468, 105] width 244 height 18
select select "0"
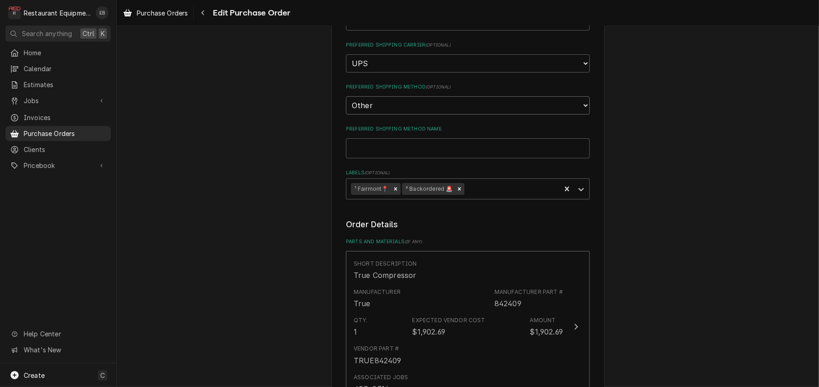
scroll to position [262, 0]
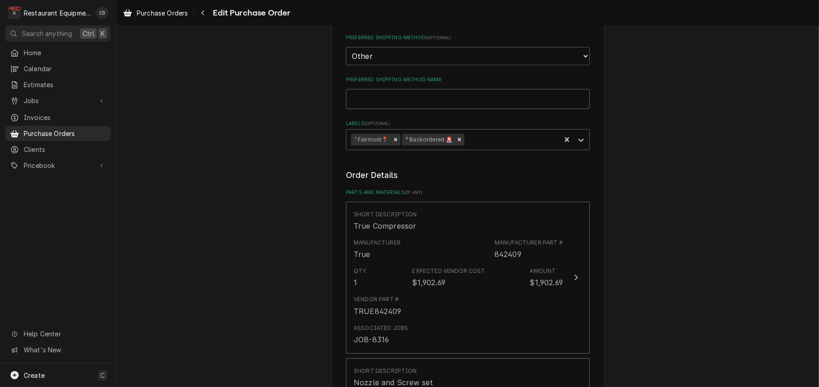
click at [396, 109] on input "Preferred Shipping Method Name" at bounding box center [468, 99] width 244 height 20
type textarea "x"
type input "d"
type textarea "x"
type input "dr"
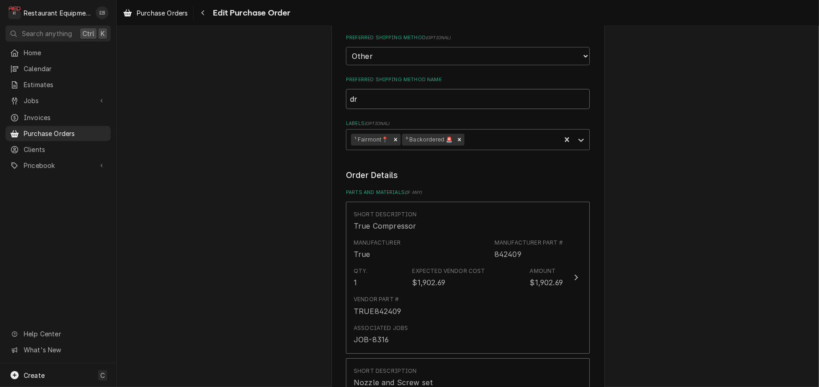
type textarea "x"
type input "dro"
type textarea "x"
type input "drop"
type textarea "x"
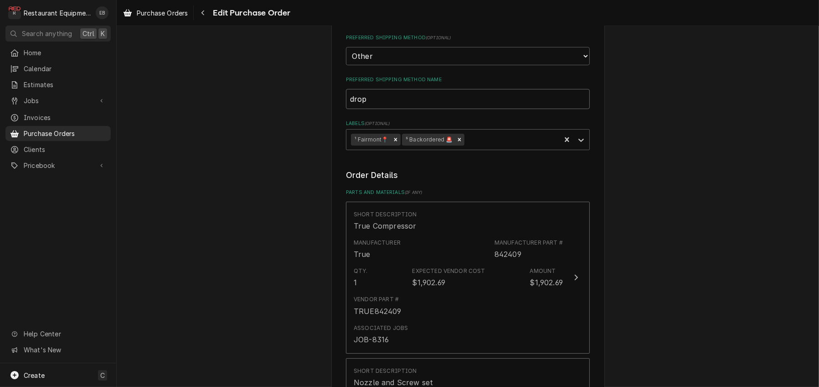
type input "drops"
type textarea "x"
type input "dropsh"
type textarea "x"
type input "dropshi"
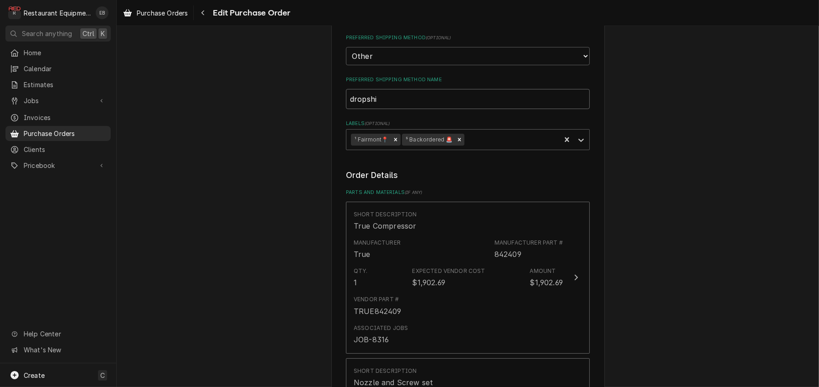
type textarea "x"
type input "dropship"
type textarea "x"
type input "dropships"
type textarea "x"
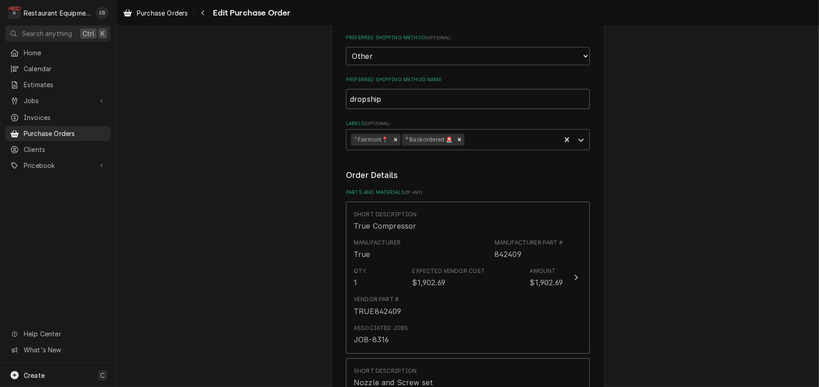
type input "dropship"
click at [485, 181] on legend "Order Details" at bounding box center [468, 175] width 244 height 12
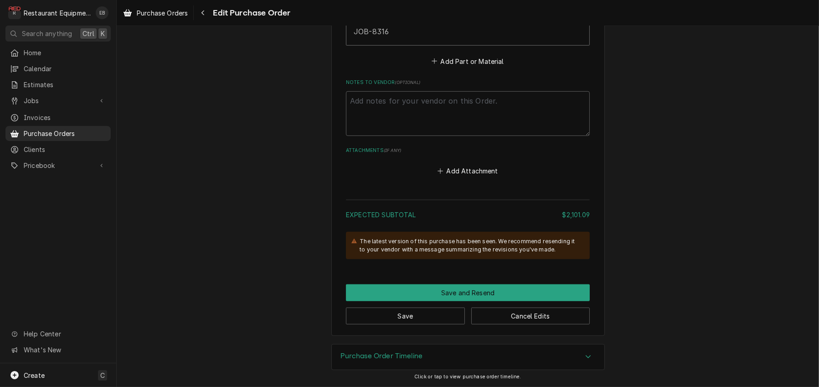
scroll to position [900, 0]
click at [420, 136] on textarea "Notes to Vendor ( optional )" at bounding box center [468, 113] width 244 height 45
type textarea "x"
type textarea "N"
type textarea "x"
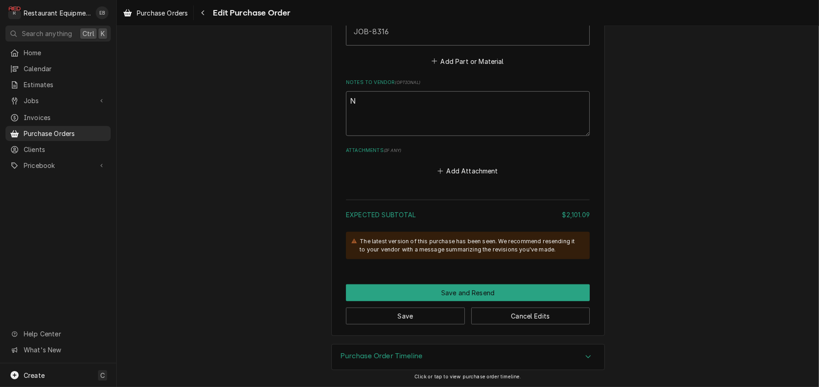
type textarea "No"
type textarea "x"
type textarea "Noz"
type textarea "x"
type textarea "Nozz"
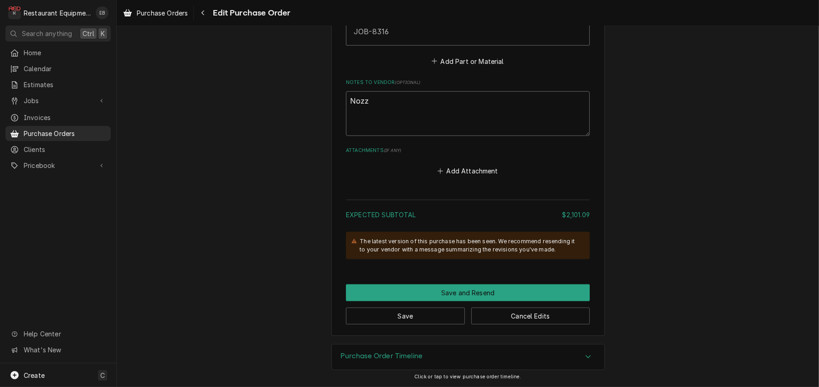
type textarea "x"
type textarea "Nozzl"
type textarea "x"
type textarea "Nozzle"
type textarea "x"
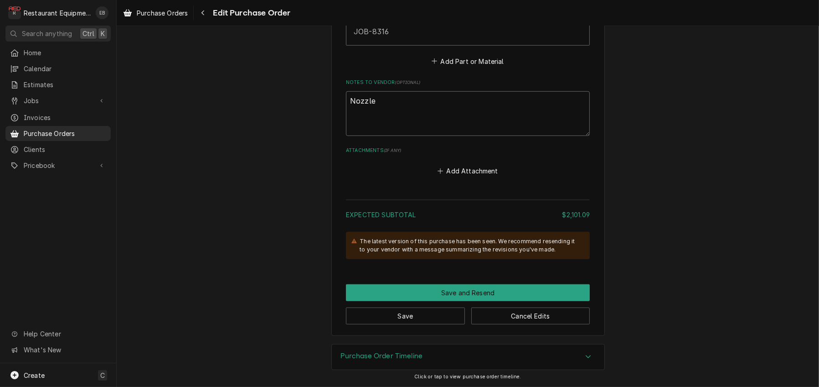
type textarea "Nozzle"
type textarea "x"
type textarea "Nozzle a"
type textarea "x"
type textarea "Nozzle an"
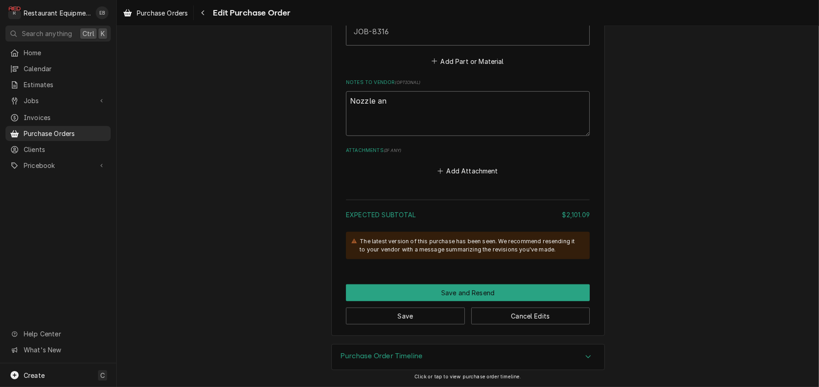
type textarea "x"
type textarea "Nozzle and"
type textarea "x"
type textarea "Nozzle and"
type textarea "x"
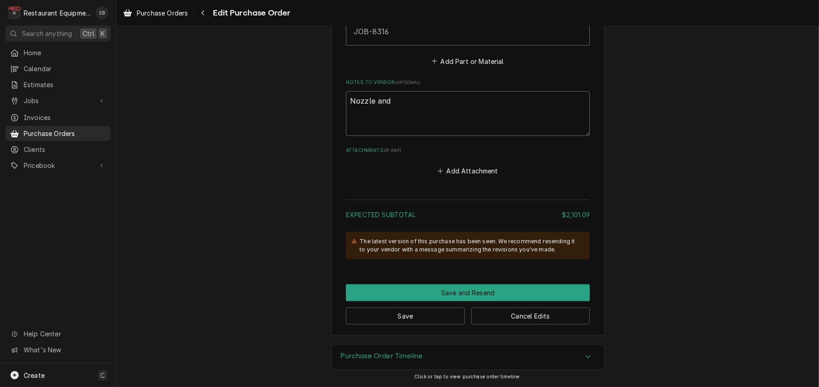
type textarea "Nozzle and S"
type textarea "x"
type textarea "Nozzle and Sc"
type textarea "x"
type textarea "Nozzle and Scr"
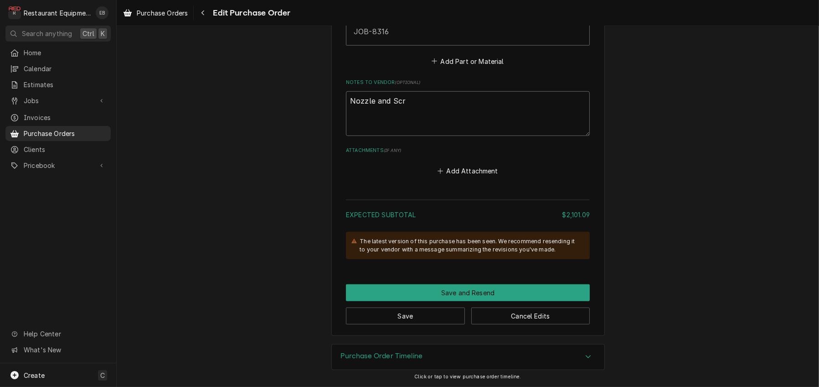
type textarea "x"
type textarea "Nozzle and Scre"
type textarea "x"
type textarea "Nozzle and Screw"
type textarea "x"
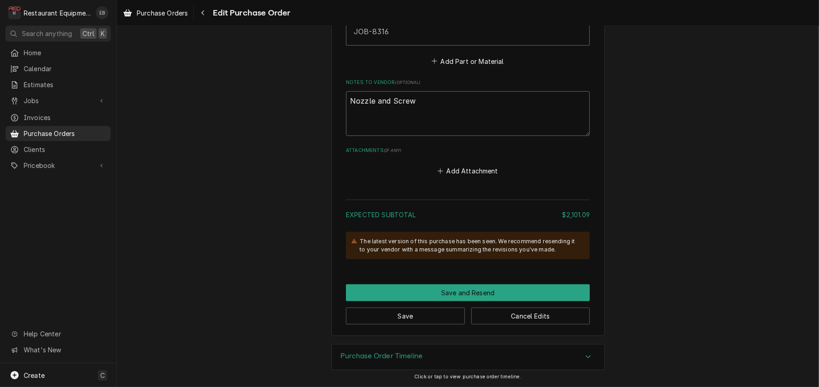
type textarea "Nozzle and Screws"
type textarea "x"
type textarea "Nozzle and Screwse"
type textarea "x"
type textarea "Nozzle and Screwset"
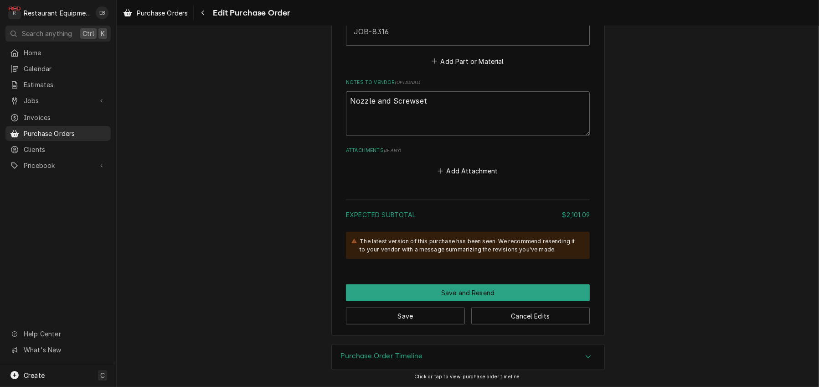
type textarea "x"
type textarea "Nozzle and Screwse"
type textarea "x"
type textarea "Nozzle and Screws"
type textarea "x"
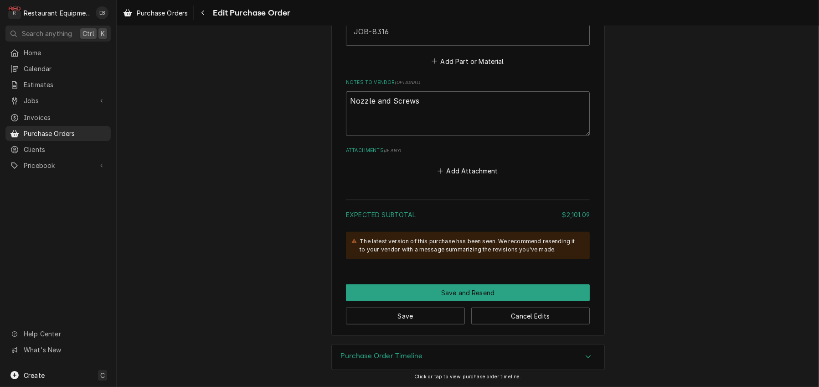
type textarea "Nozzle and Screw"
type textarea "x"
type textarea "Nozzle and Scre"
type textarea "x"
type textarea "Nozzle and Scr"
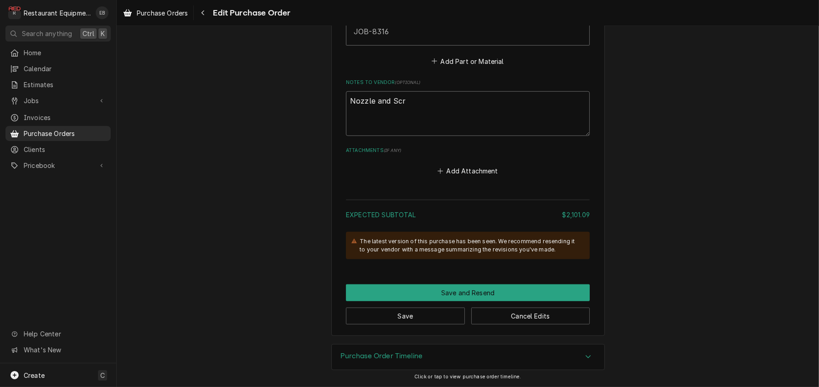
type textarea "x"
type textarea "Nozzle and Sc"
type textarea "x"
type textarea "Nozzle and S"
type textarea "x"
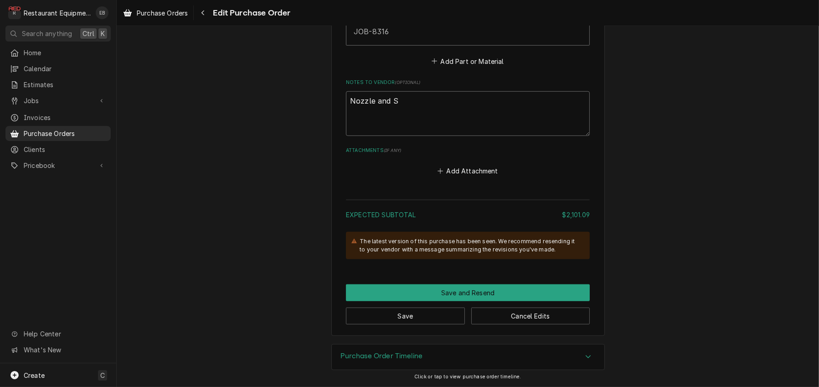
type textarea "Nozzle and"
type textarea "x"
type textarea "Nozzle and"
type textarea "x"
type textarea "Nozzle an"
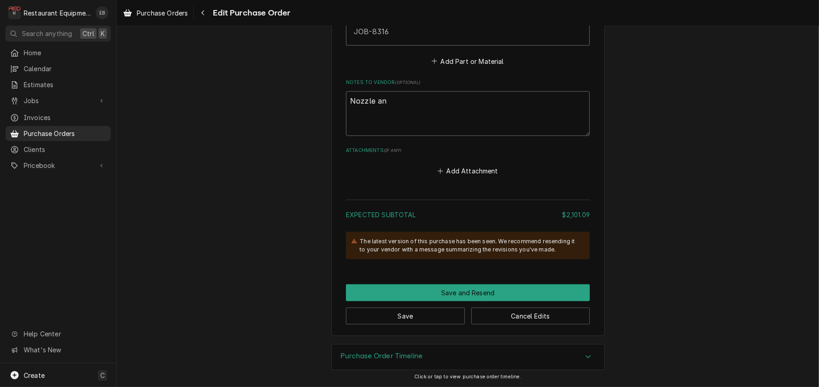
type textarea "x"
type textarea "Nozzle a"
type textarea "x"
type textarea "Nozzle an"
type textarea "x"
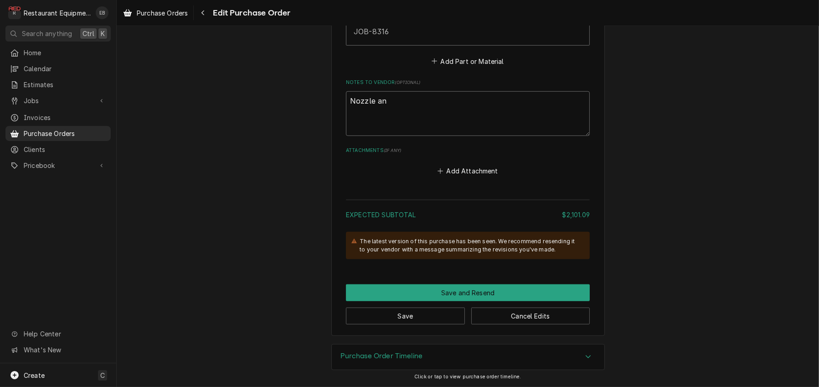
type textarea "Nozzle and"
type textarea "x"
type textarea "Nozzle and"
type textarea "x"
type textarea "Nozzle and G"
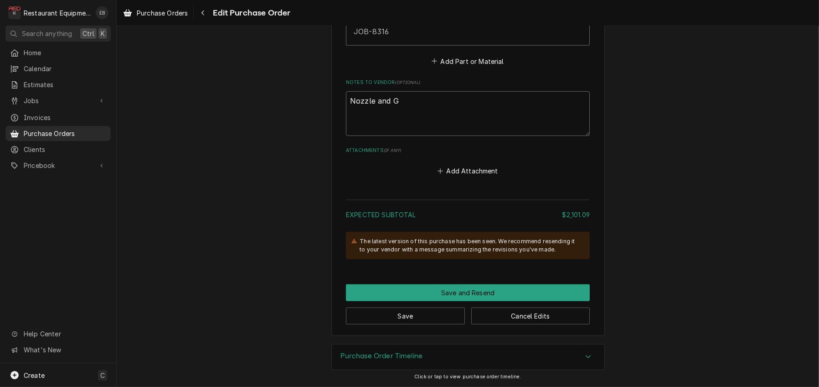
type textarea "x"
type textarea "Nozzle and Ga"
type textarea "x"
type textarea "Nozzle and Gas"
type textarea "x"
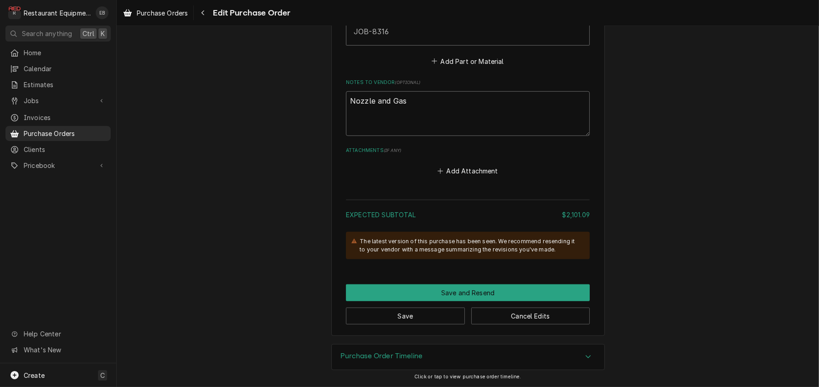
type textarea "Nozzle and Gask"
type textarea "x"
type textarea "Nozzle and Gaske"
type textarea "x"
type textarea "Nozzle and Gasket"
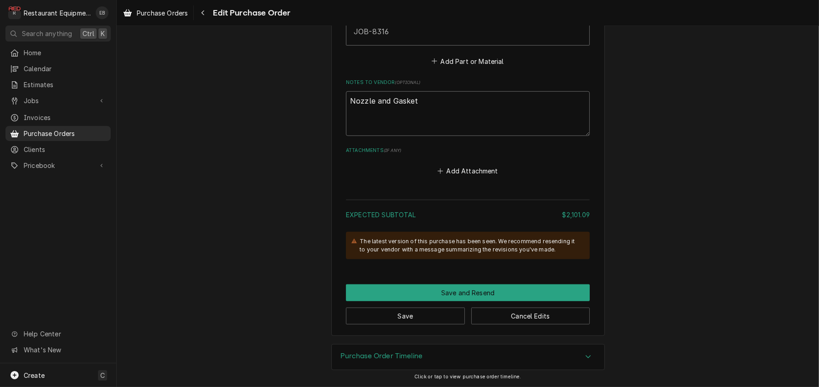
type textarea "x"
type textarea "Nozzle and Gaskets"
type textarea "x"
type textarea "Nozzle and Gaskets"
type textarea "x"
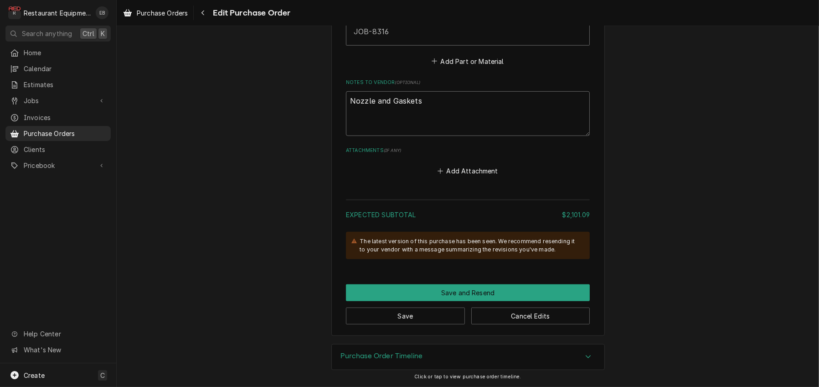
type textarea "Nozzle and Gaskets a"
type textarea "x"
type textarea "Nozzle and Gaskets al"
type textarea "x"
type textarea "Nozzle and Gaskets alr"
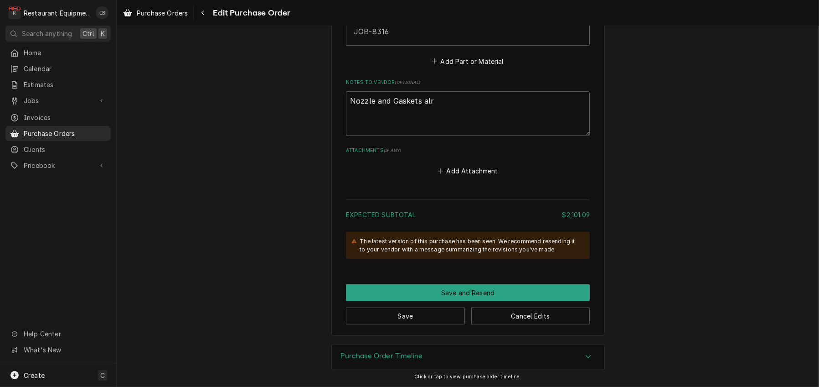
type textarea "x"
type textarea "Nozzle and Gaskets alre"
type textarea "x"
type textarea "Nozzle and Gaskets alrea"
type textarea "x"
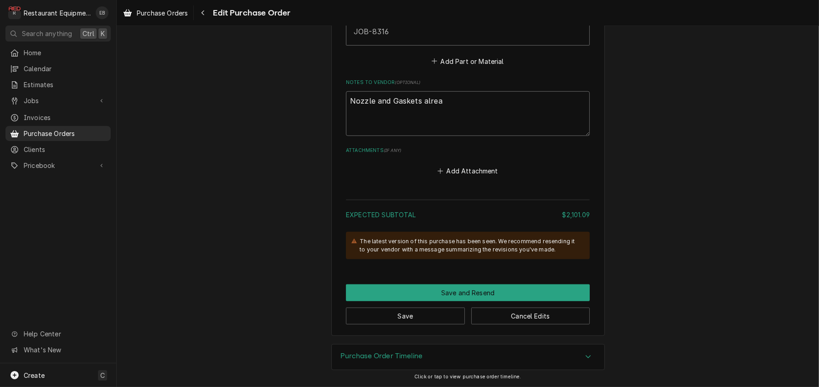
type textarea "Nozzle and Gaskets alread"
type textarea "x"
type textarea "Nozzle and Gaskets already"
type textarea "x"
type textarea "Nozzle and Gaskets already"
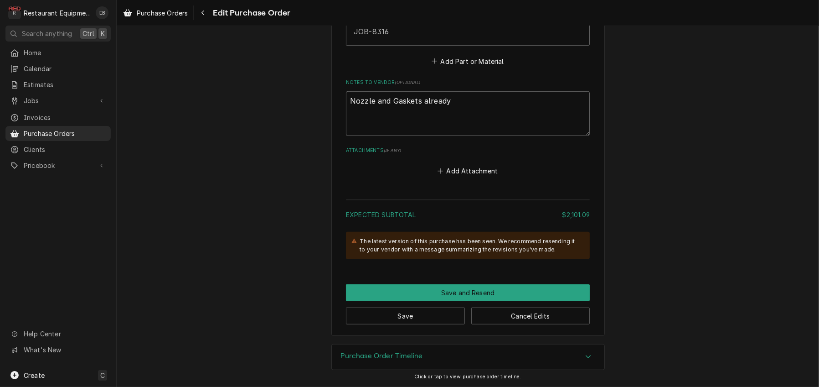
type textarea "x"
type textarea "Nozzle and Gaskets already s"
type textarea "x"
type textarea "Nozzle and Gaskets already sh"
type textarea "x"
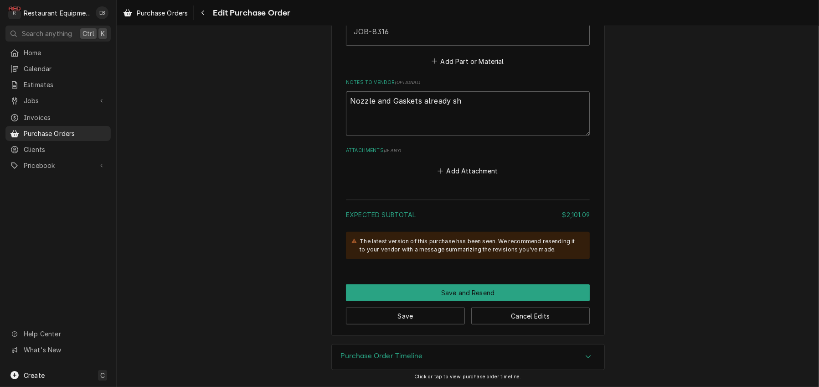
type textarea "Nozzle and Gaskets already shi"
type textarea "x"
type textarea "Nozzle and Gaskets already ship"
type textarea "x"
type textarea "Nozzle and Gaskets already shipp"
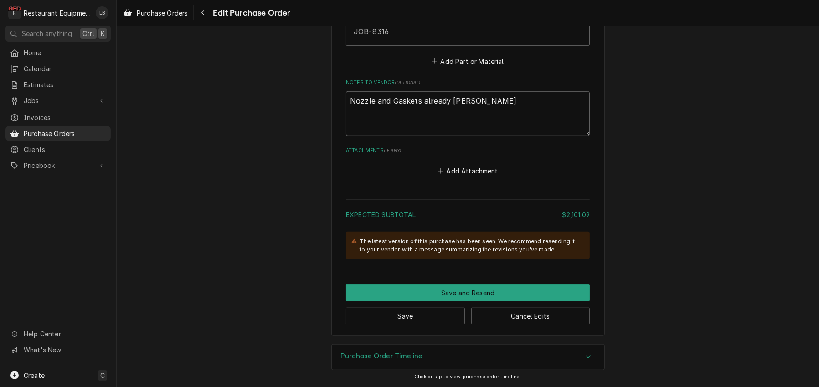
type textarea "x"
type textarea "Nozzle and Gaskets already shippe"
type textarea "x"
type textarea "Nozzle and Gaskets already shipped"
type textarea "x"
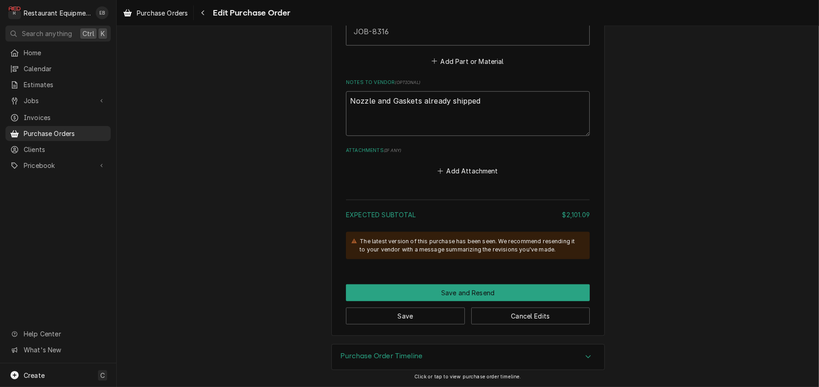
type textarea "Nozzle and Gaskets already shipped,"
type textarea "x"
type textarea "Nozzle and Gaskets already shipped,"
type textarea "x"
type textarea "Nozzle and Gaskets already shipped, c"
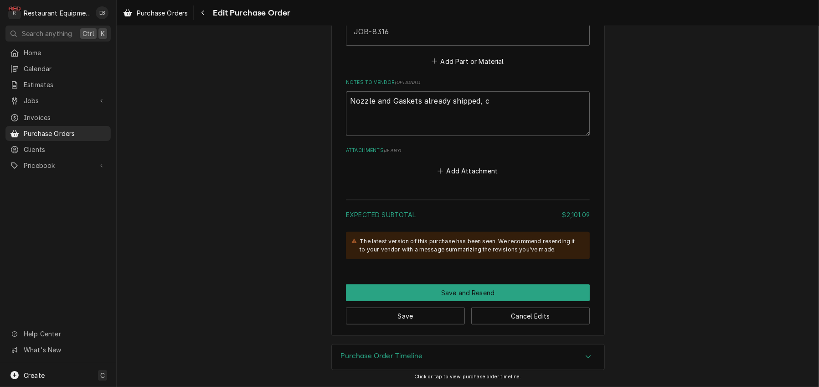
type textarea "x"
type textarea "Nozzle and Gaskets already shipped, co"
type textarea "x"
type textarea "Nozzle and Gaskets already shipped, com"
type textarea "x"
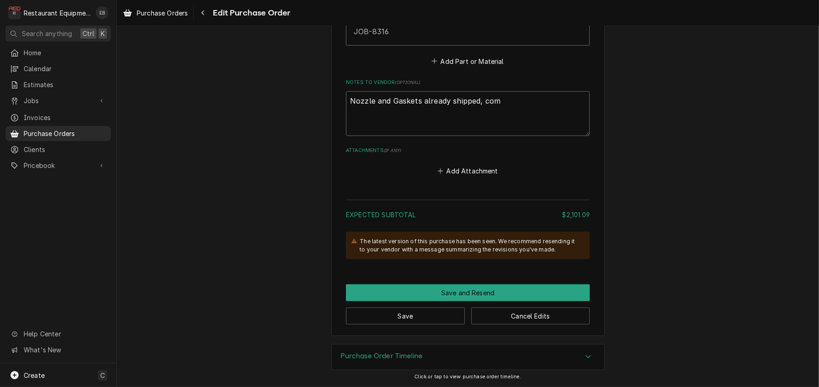
type textarea "Nozzle and Gaskets already shipped, comp"
type textarea "x"
type textarea "Nozzle and Gaskets already shipped, compr"
type textarea "x"
type textarea "Nozzle and Gaskets already shipped, compre"
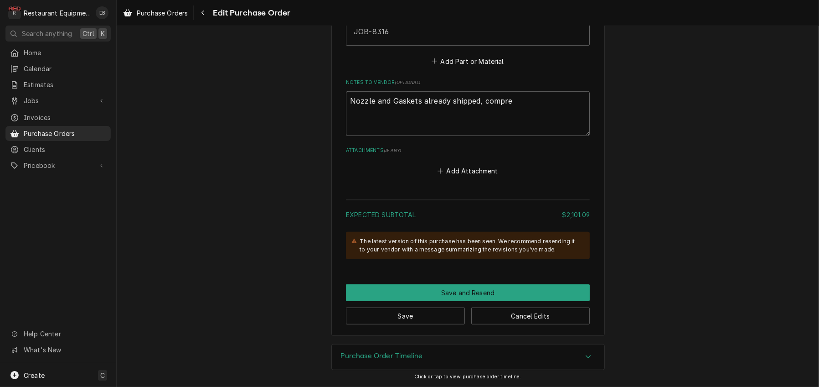
type textarea "x"
type textarea "Nozzle and Gaskets already shipped, compres"
type textarea "x"
type textarea "Nozzle and Gaskets already shipped, compress"
type textarea "x"
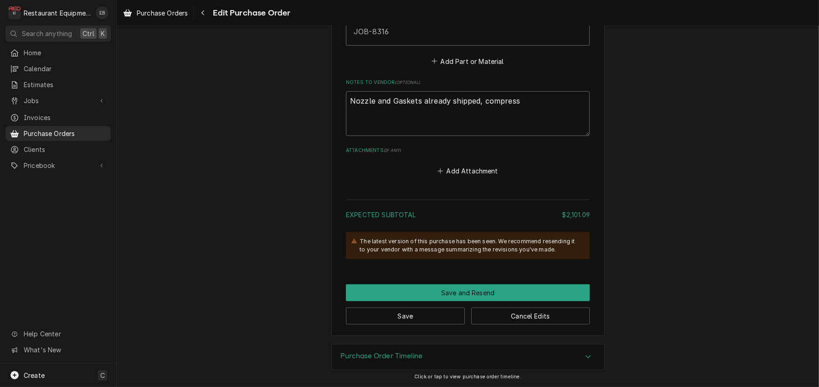
type textarea "Nozzle and Gaskets already shipped, compresso"
type textarea "x"
type textarea "Nozzle and Gaskets already shipped, compressor"
type textarea "x"
type textarea "Nozzle and Gaskets already shipped, compressor"
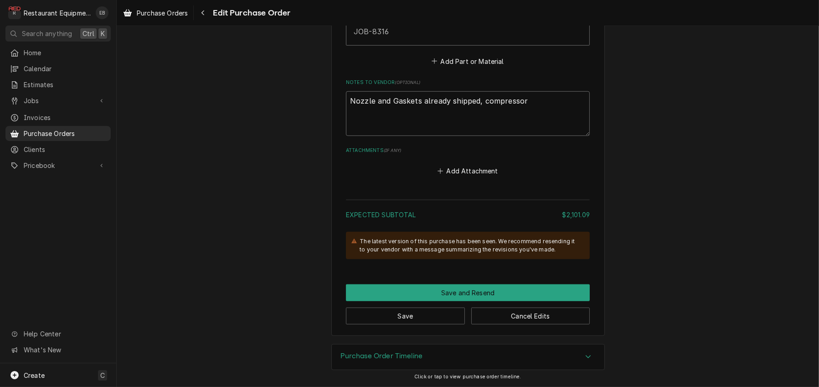
type textarea "x"
type textarea "Nozzle and Gaskets already shipped, compressor i"
type textarea "x"
type textarea "Nozzle and Gaskets already shipped, compressor is"
type textarea "x"
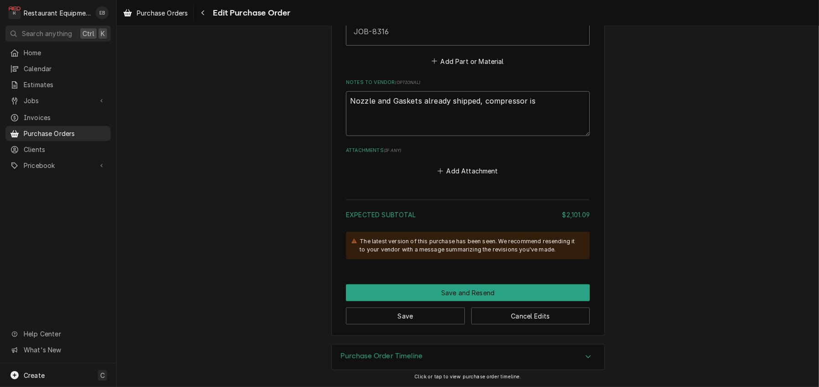
type textarea "Nozzle and Gaskets already shipped, compressor is"
type textarea "x"
type textarea "Nozzle and Gaskets already shipped, compressor is o"
type textarea "x"
type textarea "Nozzle and Gaskets already shipped, compressor is on"
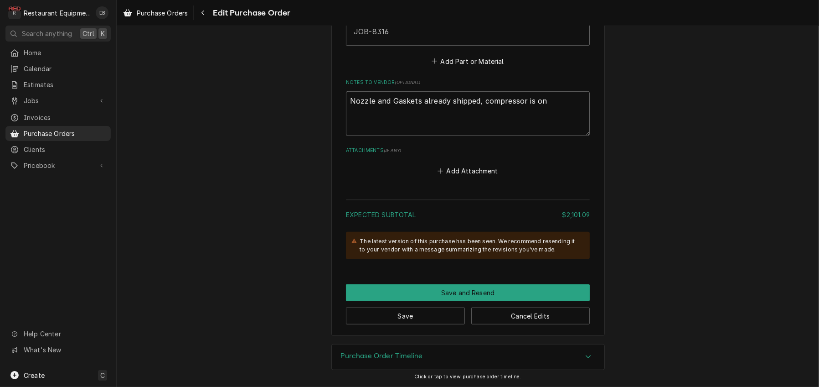
type textarea "x"
type textarea "Nozzle and Gaskets already shipped, compressor is on"
type textarea "x"
type textarea "Nozzle and Gaskets already shipped, compressor is on b"
type textarea "x"
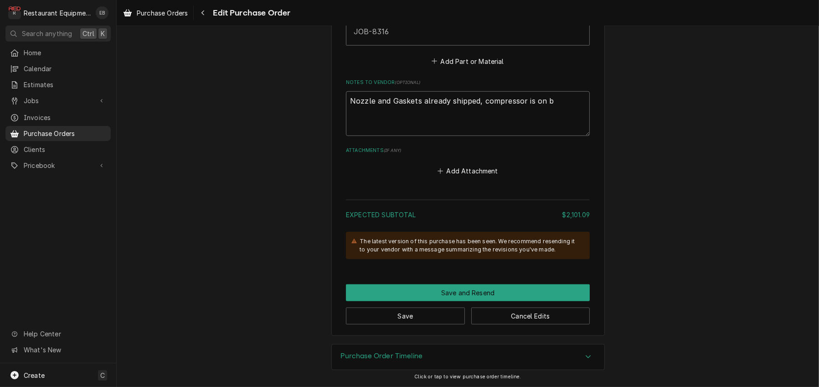
type textarea "Nozzle and Gaskets already shipped, compressor is on ba"
type textarea "x"
type textarea "Nozzle and Gaskets already shipped, compressor is on bac"
type textarea "x"
type textarea "Nozzle and Gaskets already shipped, compressor is on back"
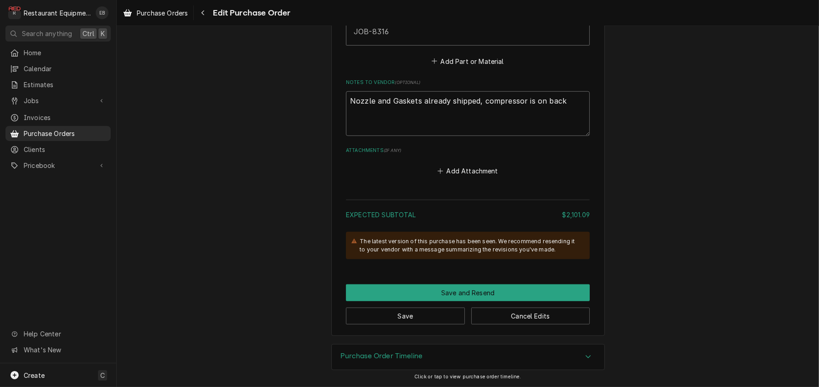
type textarea "x"
type textarea "Nozzle and Gaskets already shipped, compressor is on backo"
type textarea "x"
type textarea "Nozzle and Gaskets already shipped, compressor is on backor"
type textarea "x"
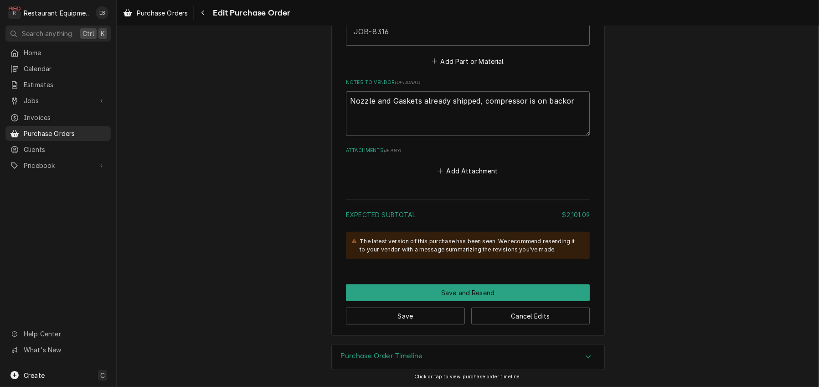
type textarea "Nozzle and Gaskets already shipped, compressor is on backord"
type textarea "x"
type textarea "Nozzle and Gaskets already shipped, compressor is on backorde"
type textarea "x"
type textarea "Nozzle and Gaskets already shipped, compressor is on backorder"
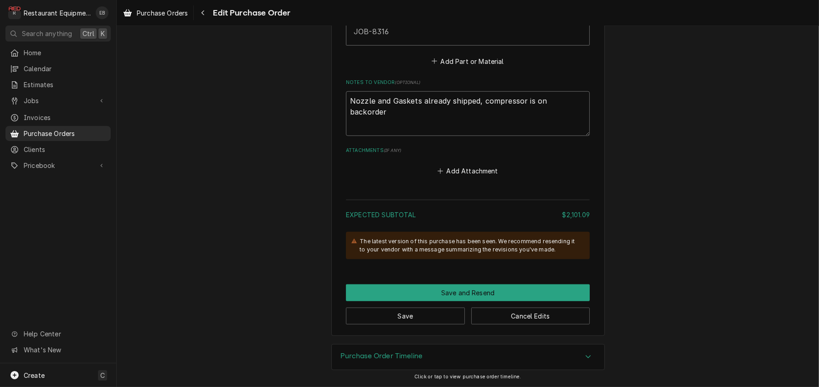
type textarea "x"
type textarea "Nozzle and Gaskets already shipped, compressor is on backorder."
click at [424, 319] on button "Save" at bounding box center [405, 315] width 119 height 17
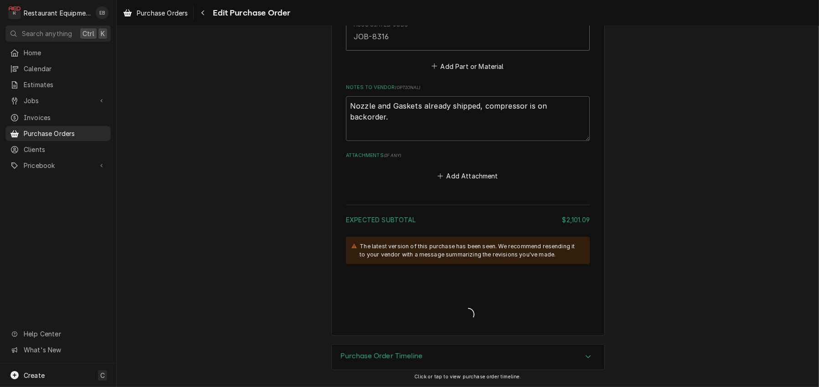
type textarea "x"
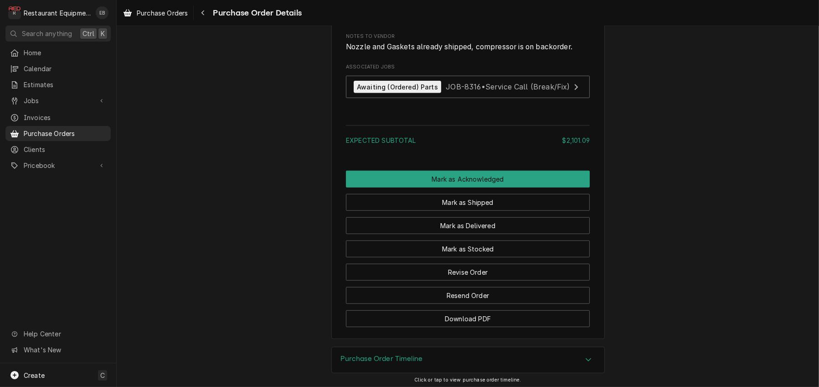
scroll to position [972, 0]
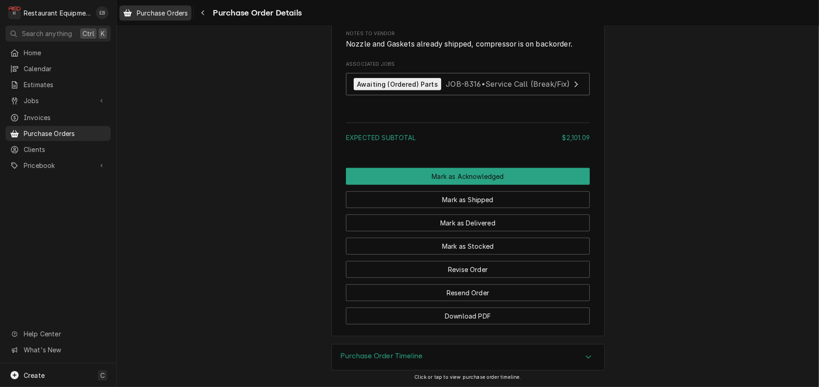
click at [188, 18] on span "Purchase Orders" at bounding box center [162, 13] width 51 height 10
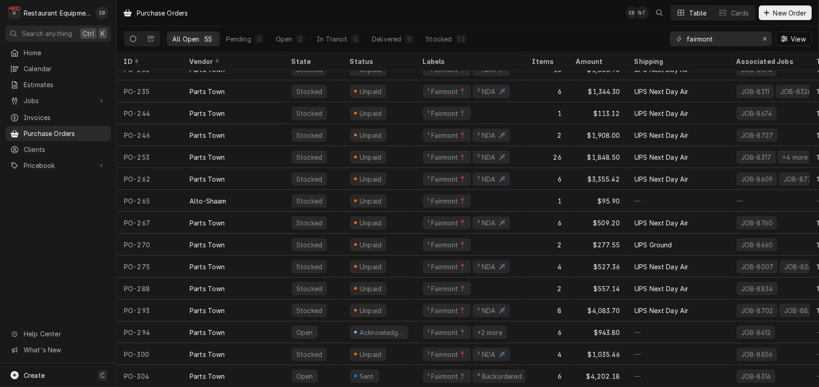
scroll to position [895, 0]
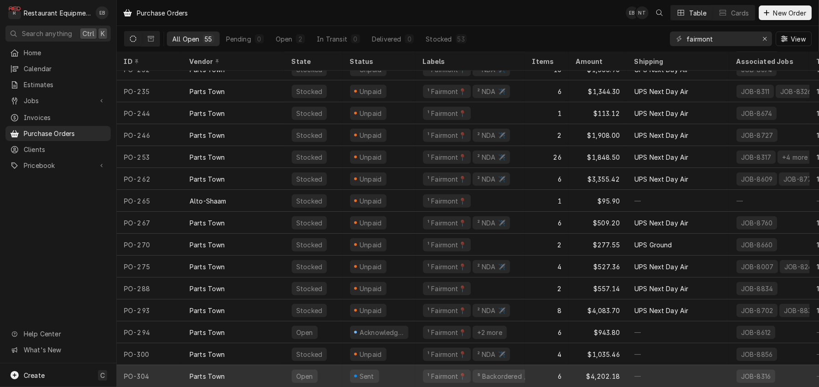
click at [542, 365] on div "6" at bounding box center [547, 376] width 44 height 22
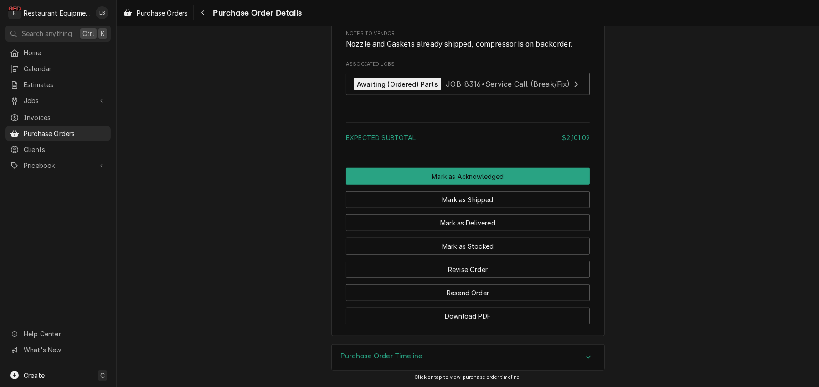
scroll to position [1161, 0]
click at [501, 261] on button "Revise Order" at bounding box center [468, 269] width 244 height 17
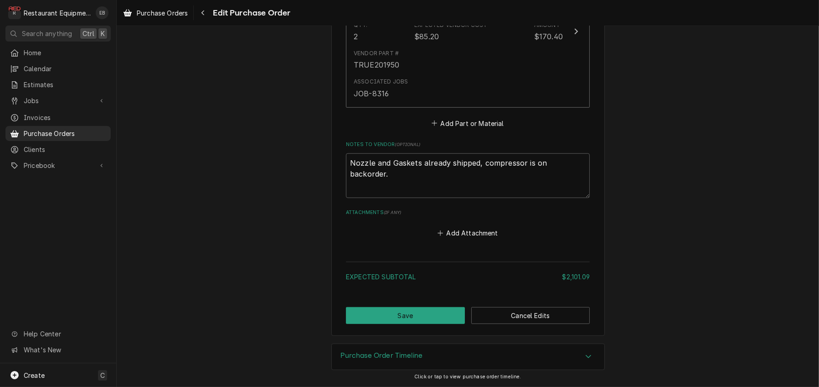
scroll to position [948, 0]
click at [439, 155] on textarea "Nozzle and Gaskets already shipped, compressor is on backorder." at bounding box center [468, 175] width 244 height 45
click at [346, 153] on textarea "Nozzle and Gaskets already shipped, compressor is on backorder." at bounding box center [468, 175] width 244 height 45
type textarea "x"
type textarea "Nozzle and Gaskets already shipped, compressor is on backorder."
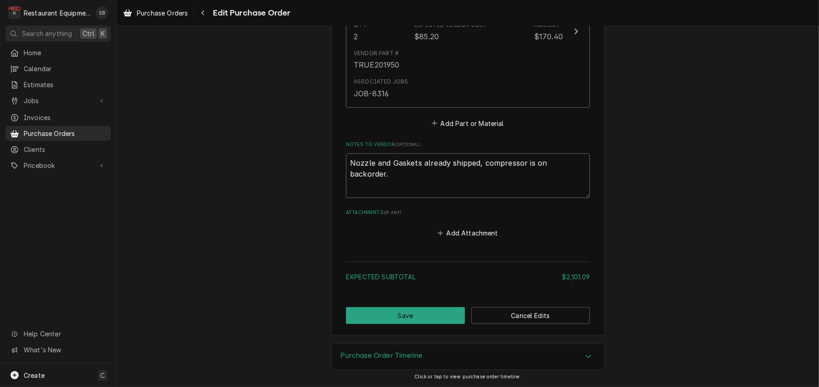
type textarea "x"
type textarea "O Nozzle and Gaskets already shipped, compressor is on backorder."
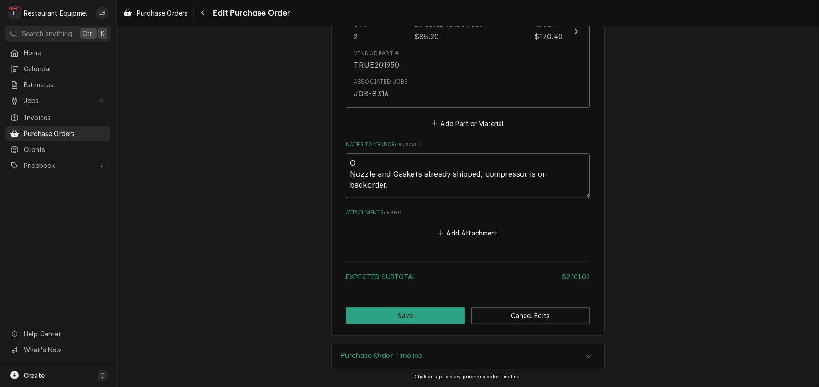
type textarea "x"
type textarea "Or Nozzle and Gaskets already shipped, compressor is on backorder."
type textarea "x"
type textarea "Ord Nozzle and Gaskets already shipped, compressor is on backorder."
type textarea "x"
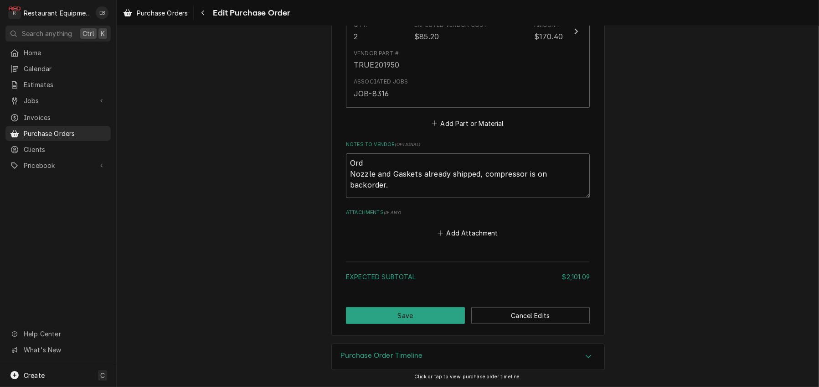
type textarea "Orde Nozzle and Gaskets already shipped, compressor is on backorder."
type textarea "x"
type textarea "Order Nozzle and Gaskets already shipped, compressor is on backorder."
type textarea "x"
type textarea "Order Nozzle and Gaskets already shipped, compressor is on backorder."
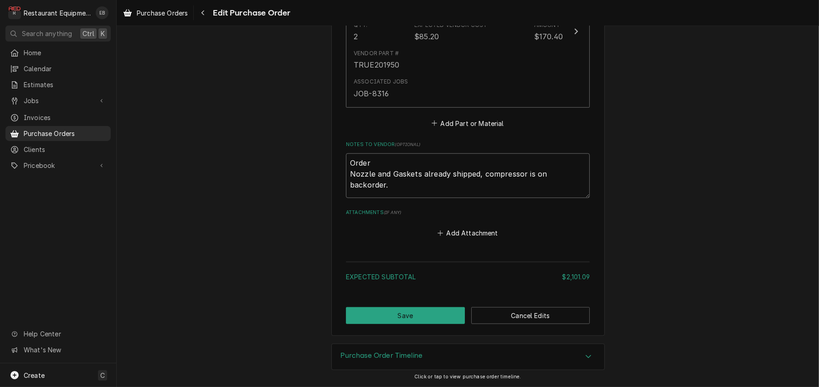
type textarea "x"
type textarea "Order # Nozzle and Gaskets already shipped, compressor is on backorder."
type textarea "x"
type textarea "Order #5 Nozzle and Gaskets already shipped, compressor is on backorder."
type textarea "x"
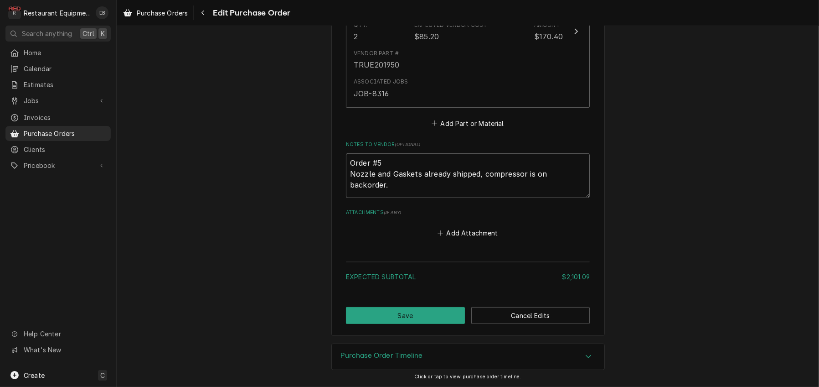
type textarea "Order #50 Nozzle and Gaskets already shipped, compressor is on backorder."
type textarea "x"
type textarea "Order #506 Nozzle and Gaskets already shipped, compressor is on backorder."
type textarea "x"
type textarea "Order #5065 Nozzle and Gaskets already shipped, compressor is on backorder."
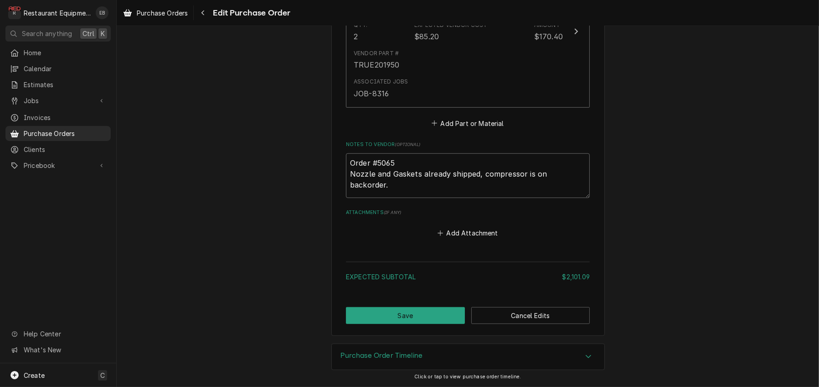
type textarea "x"
type textarea "Order #50657 Nozzle and Gaskets already shipped, compressor is on backorder."
type textarea "x"
type textarea "Order #506571 Nozzle and Gaskets already shipped, compressor is on backorder."
type textarea "x"
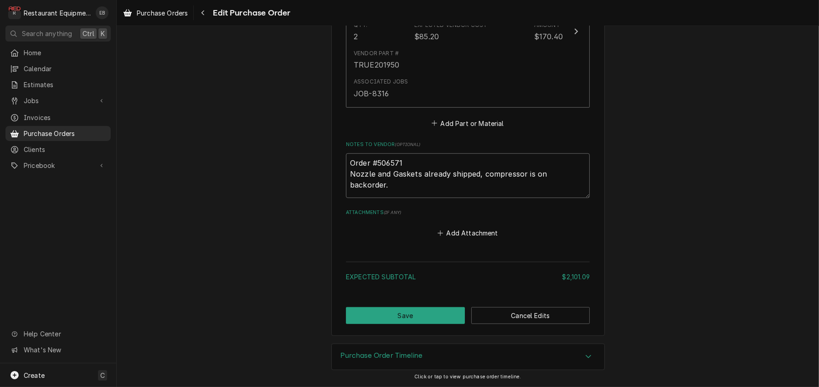
type textarea "Order #5065710 Nozzle and Gaskets already shipped, compressor is on backorder."
type textarea "x"
type textarea "Order #50657106 Nozzle and Gaskets already shipped, compressor is on backorder."
type textarea "x"
type textarea "Order #506571067 Nozzle and Gaskets already shipped, compressor is on backorder."
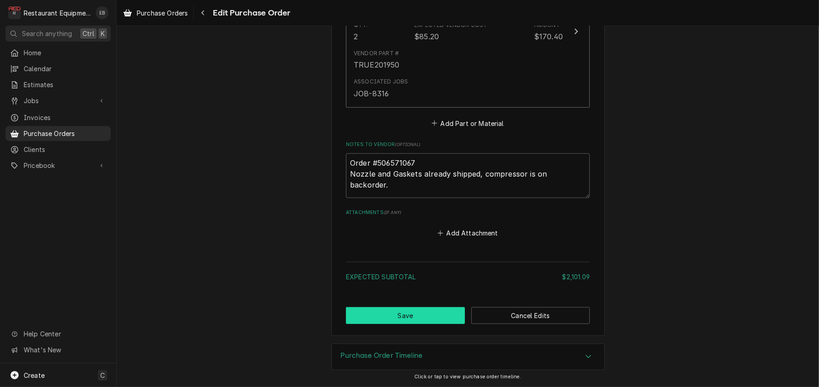
click at [422, 307] on button "Save" at bounding box center [405, 315] width 119 height 17
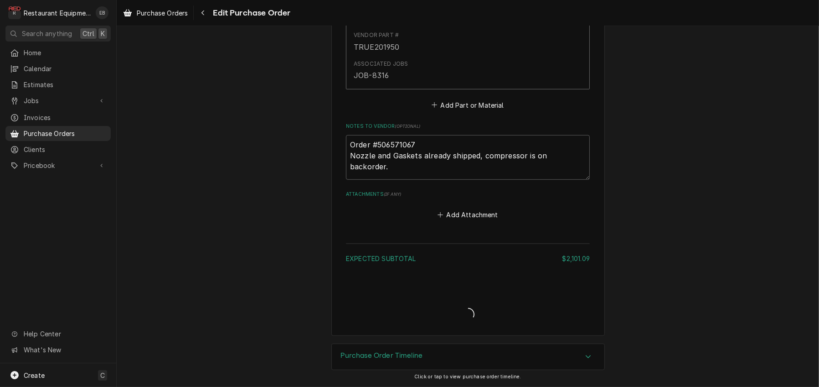
scroll to position [899, 0]
type textarea "x"
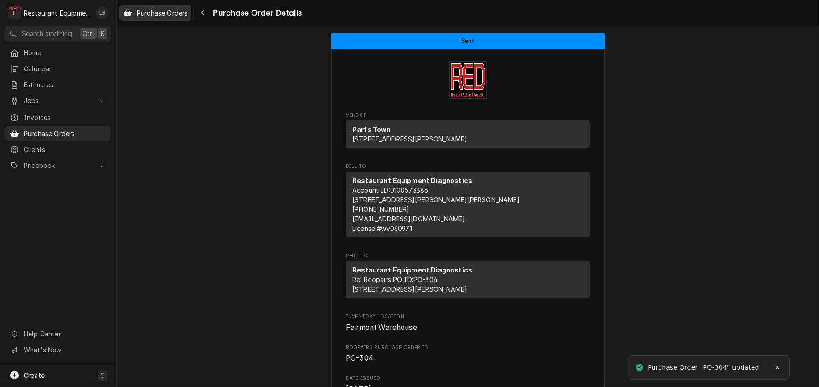
click at [174, 11] on span "Purchase Orders" at bounding box center [162, 13] width 51 height 10
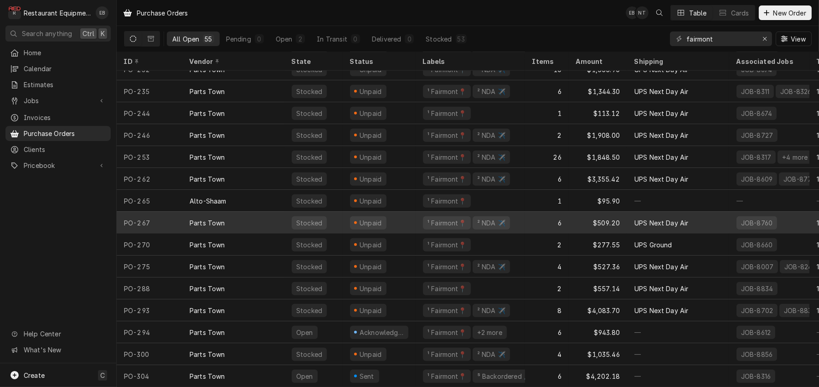
scroll to position [895, 0]
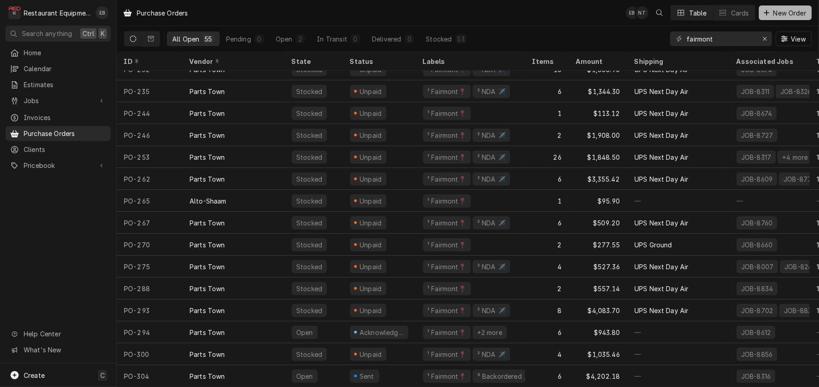
click at [782, 13] on span "New Order" at bounding box center [790, 13] width 36 height 10
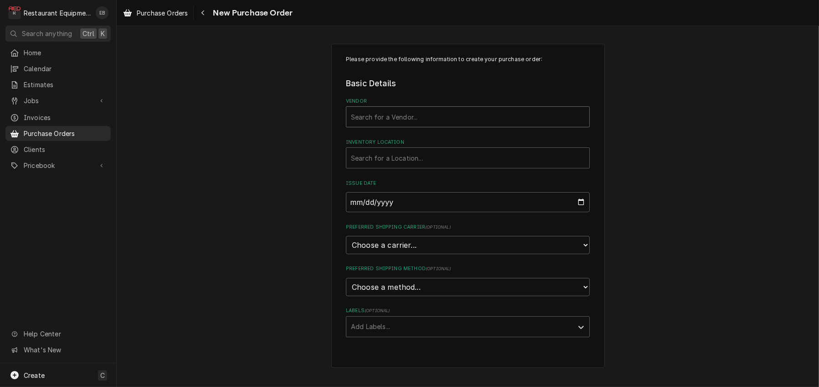
click at [397, 125] on div "Vendor" at bounding box center [468, 117] width 234 height 16
type input "tru"
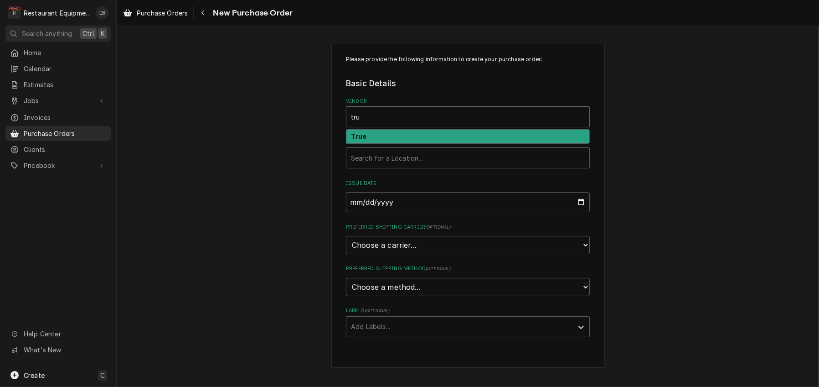
click at [389, 144] on div "True" at bounding box center [467, 136] width 243 height 14
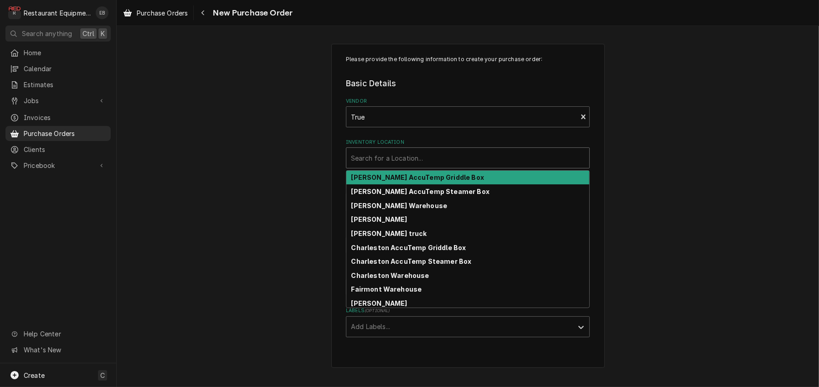
click at [384, 166] on div "Inventory Location" at bounding box center [468, 158] width 234 height 16
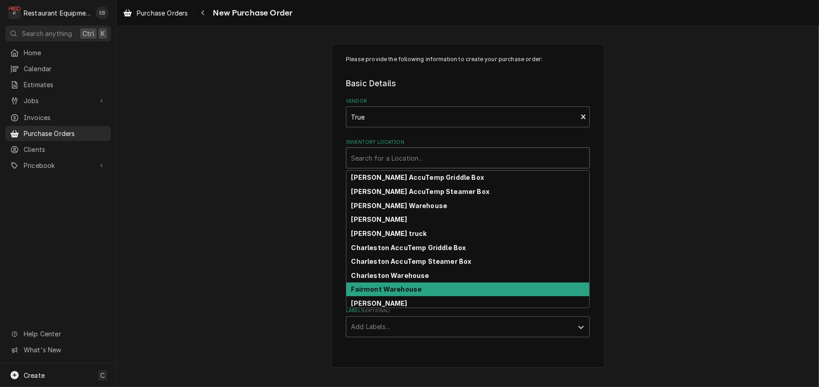
click at [370, 293] on strong "Fairmont Warehouse" at bounding box center [387, 289] width 71 height 8
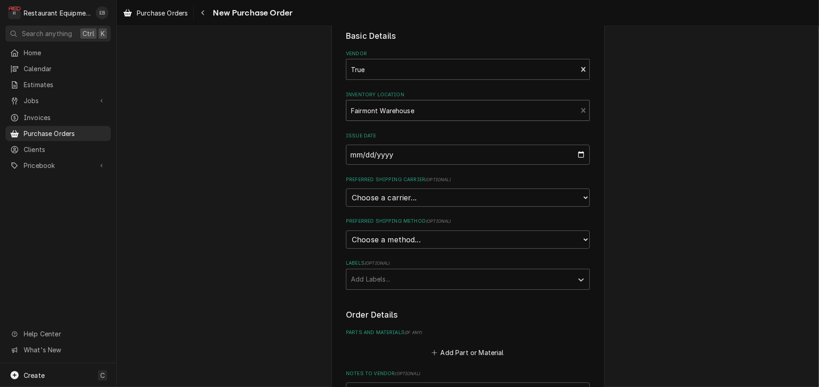
scroll to position [91, 0]
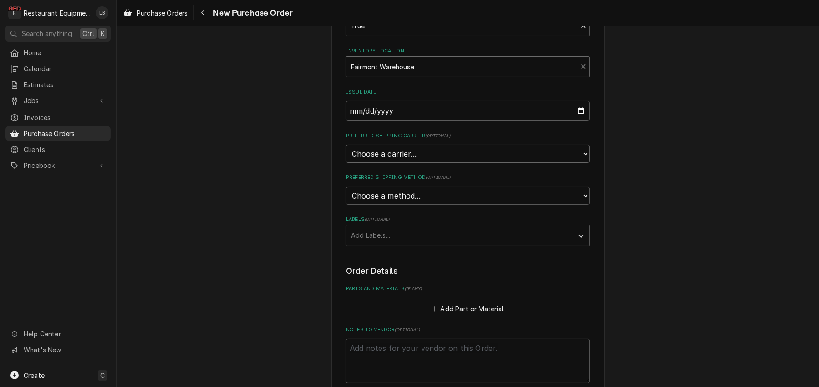
click at [408, 163] on select "Choose a carrier... U.S. Postal Service Stamps.com FedEx UPS DHL Express DHL EC…" at bounding box center [468, 154] width 244 height 18
click at [400, 163] on div "Preferred Shipping Carrier ( optional ) Choose a carrier... U.S. Postal Service…" at bounding box center [468, 147] width 244 height 31
click at [403, 163] on select "Choose a carrier... U.S. Postal Service Stamps.com FedEx UPS DHL Express DHL EC…" at bounding box center [468, 154] width 244 height 18
select select "4"
click at [346, 163] on select "Choose a carrier... U.S. Postal Service Stamps.com FedEx UPS DHL Express DHL EC…" at bounding box center [468, 154] width 244 height 18
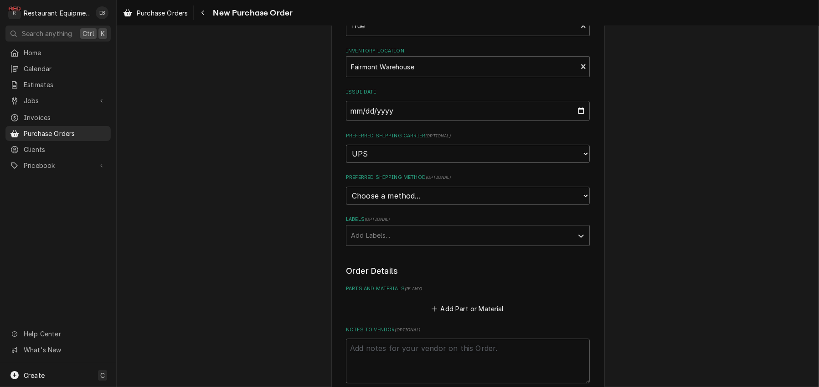
type textarea "x"
click at [389, 205] on select "Choose a method... Ground Next Day Early AM Next Day Air 2 Day Air Other" at bounding box center [468, 195] width 244 height 18
select select "1"
click at [346, 205] on select "Choose a method... Ground Next Day Early AM Next Day Air 2 Day Air Other" at bounding box center [468, 195] width 244 height 18
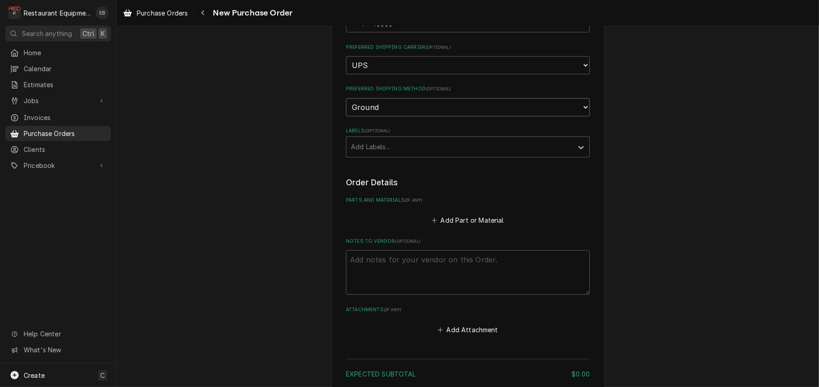
scroll to position [182, 0]
click at [400, 152] on div "Labels" at bounding box center [459, 144] width 217 height 16
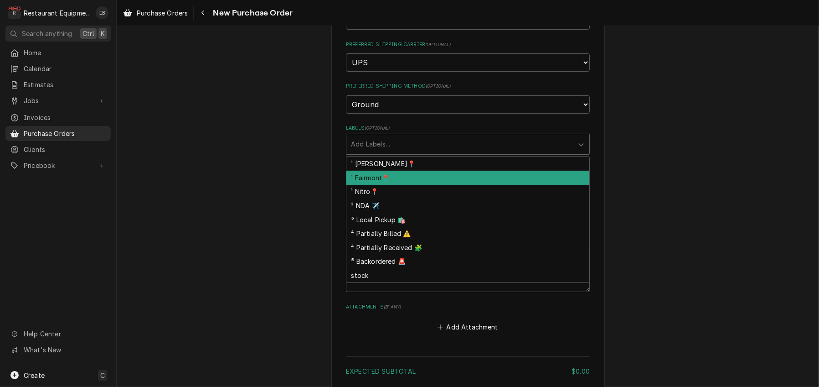
click at [387, 185] on div "¹ Fairmont📍" at bounding box center [467, 178] width 243 height 14
type textarea "x"
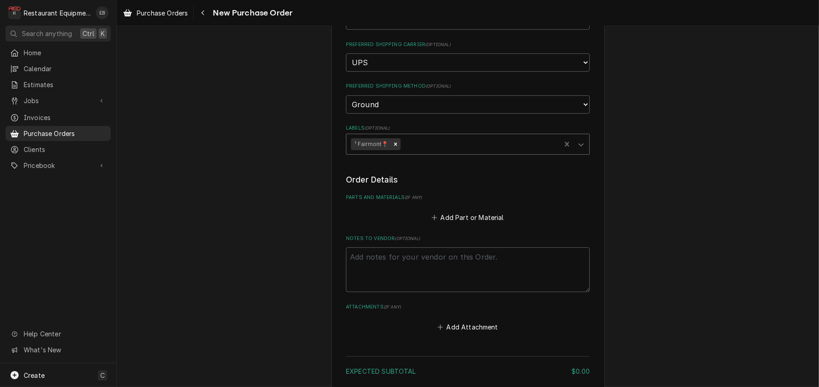
click at [415, 152] on div "Labels" at bounding box center [479, 144] width 154 height 16
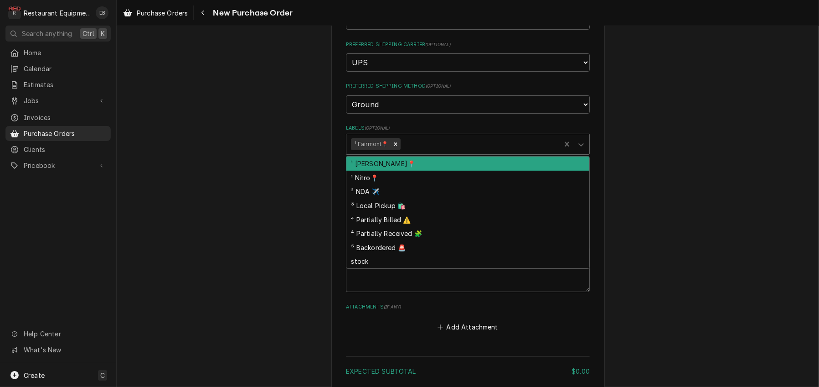
click at [547, 132] on label "Labels ( optional )" at bounding box center [468, 127] width 244 height 7
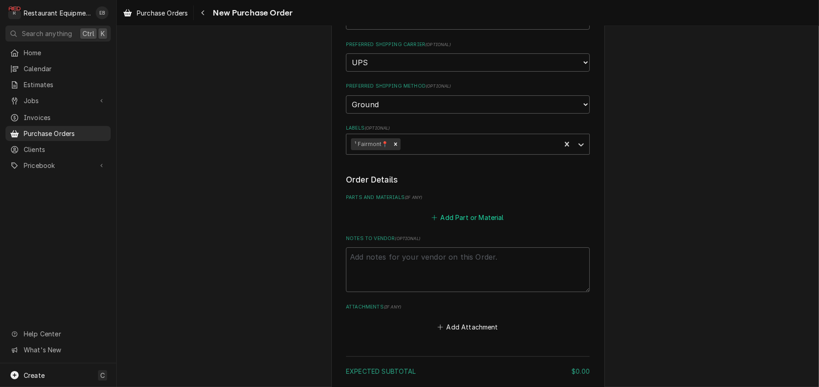
click at [450, 223] on button "Add Part or Material" at bounding box center [467, 217] width 75 height 13
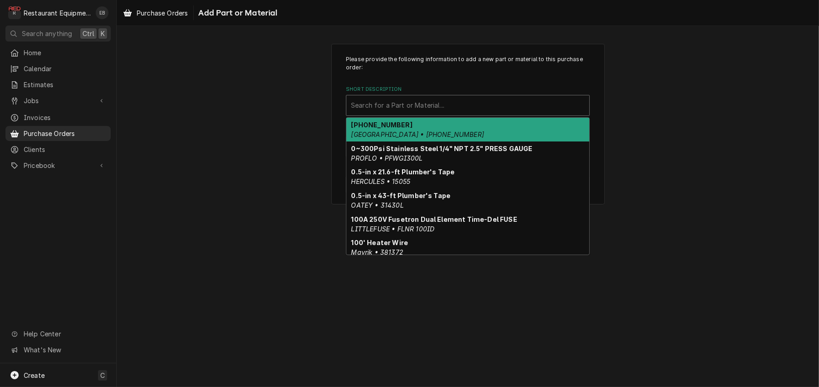
click at [445, 113] on div "Short Description" at bounding box center [468, 105] width 234 height 16
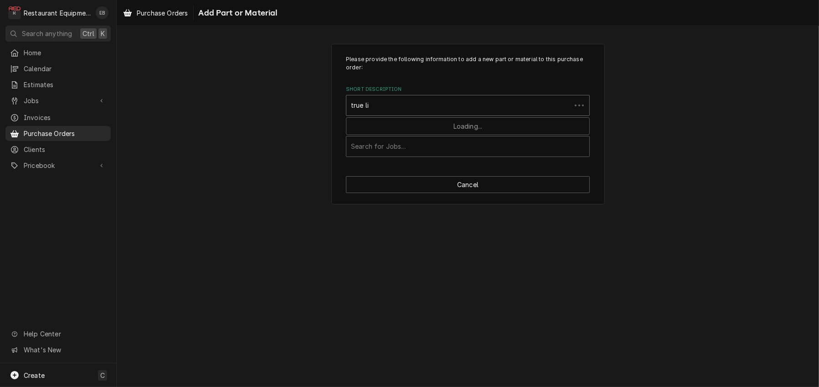
type input "true lid"
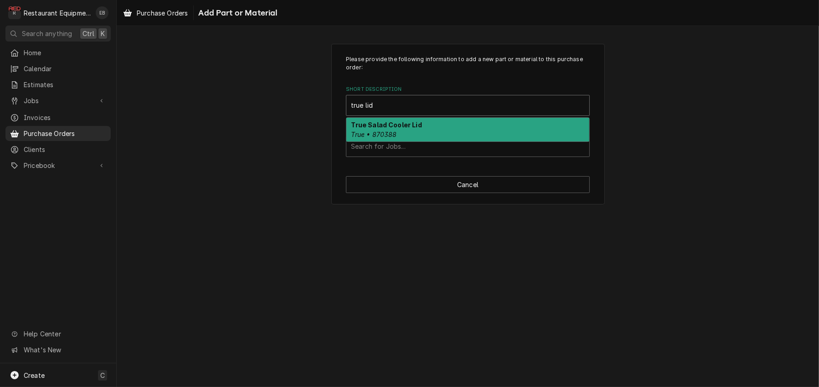
click at [408, 141] on div "True Salad Cooler Lid True • 870388" at bounding box center [467, 130] width 243 height 24
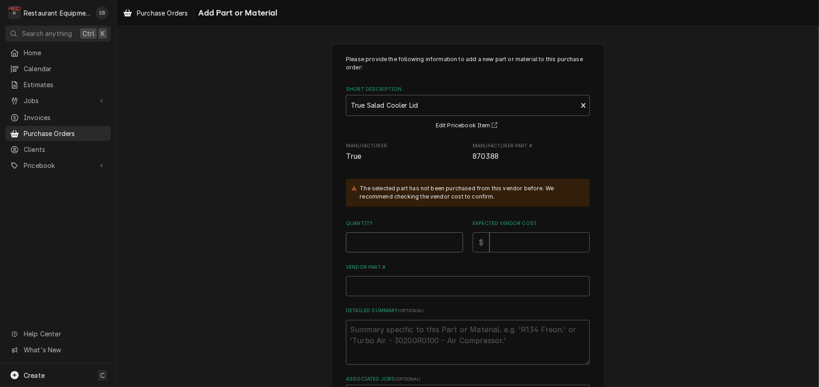
click at [398, 252] on input "Quantity" at bounding box center [404, 242] width 117 height 20
type textarea "x"
type input "1"
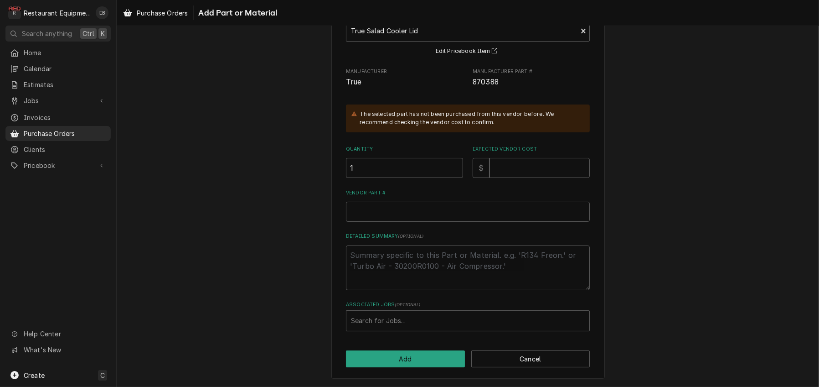
scroll to position [91, 0]
click at [536, 178] on input "Expected Vendor Cost" at bounding box center [540, 168] width 100 height 20
type textarea "x"
type input "4"
type textarea "x"
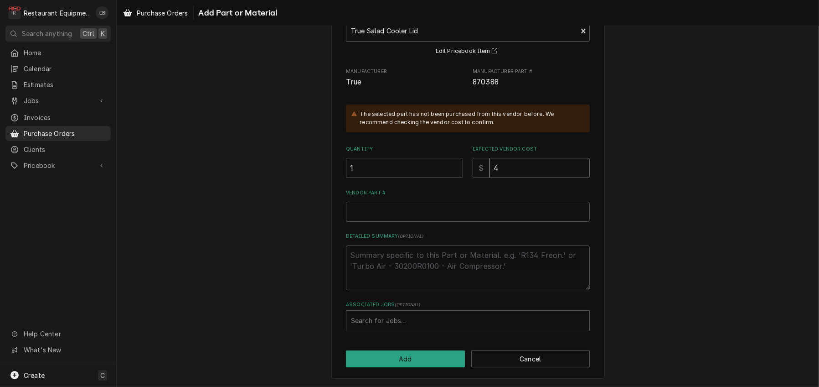
type input "41"
type textarea "x"
type input "419"
type textarea "x"
type input "419.9"
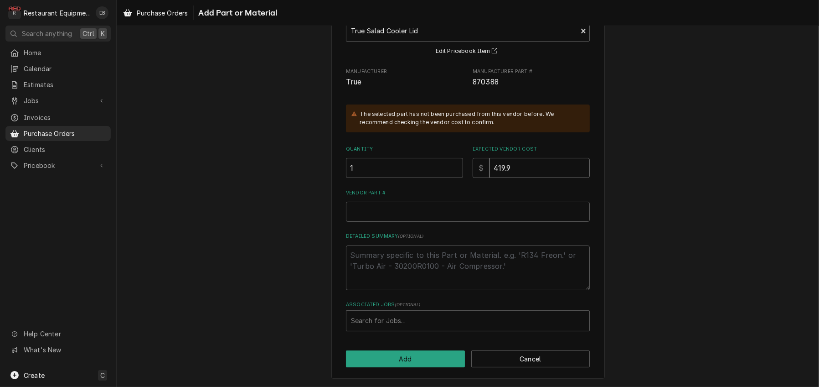
type textarea "x"
type input "419.92"
click at [434, 222] on input "Vendor Part #" at bounding box center [468, 212] width 244 height 20
type textarea "x"
type input "8"
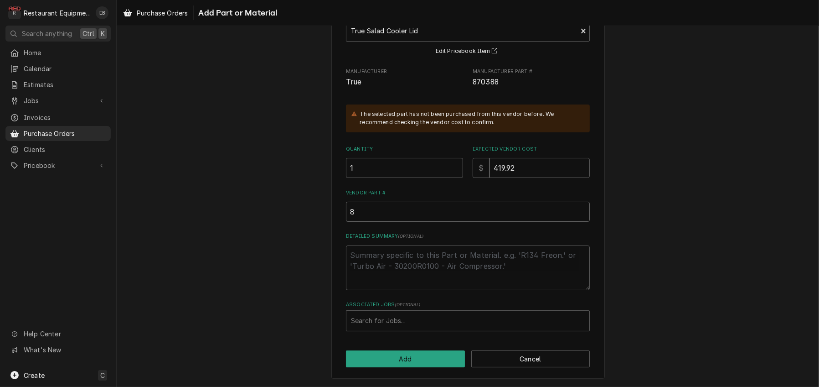
type textarea "x"
type input "87"
type textarea "x"
type input "870"
type textarea "x"
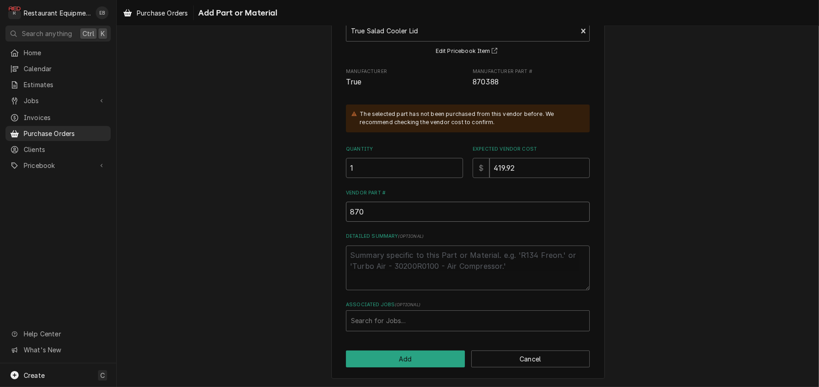
type input "8703"
type textarea "x"
type input "87038"
type textarea "x"
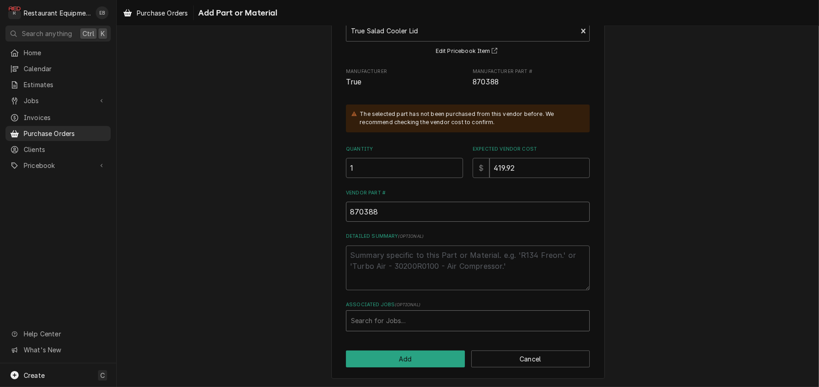
type input "870388"
click at [408, 319] on div "Associated Jobs" at bounding box center [468, 320] width 234 height 16
click at [400, 318] on div "Associated Jobs" at bounding box center [468, 320] width 234 height 16
type input "83"
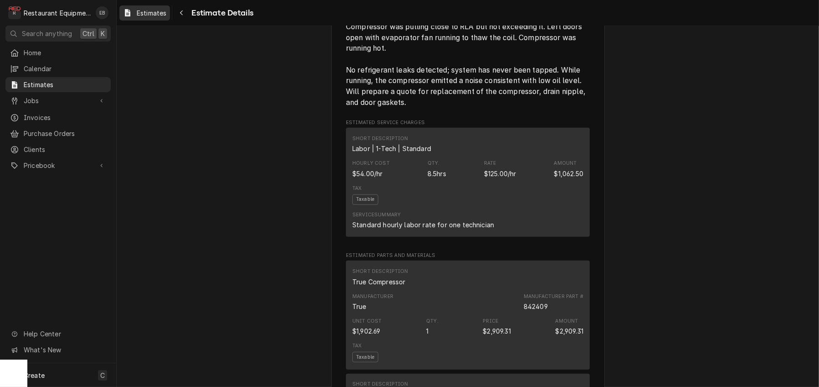
scroll to position [760, 0]
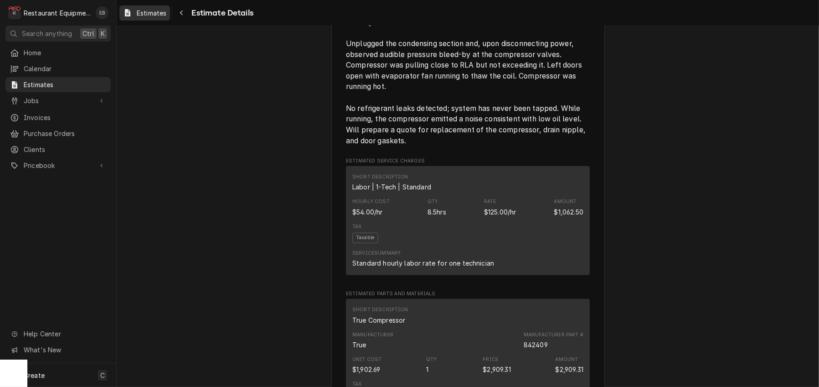
click at [159, 19] on div "Estimates" at bounding box center [144, 12] width 47 height 11
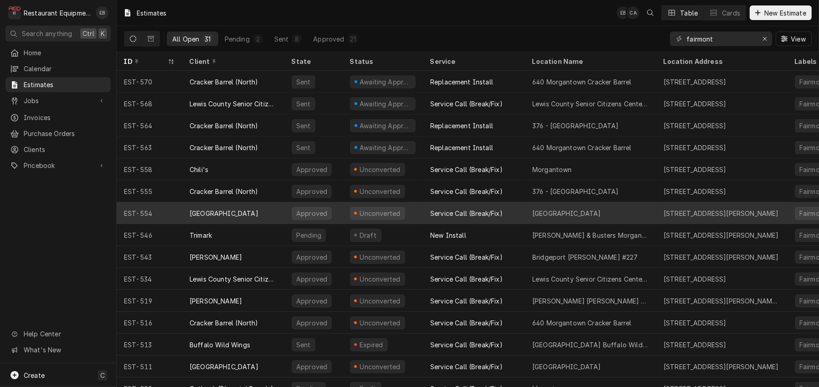
click at [268, 212] on div "Canaan Valley Resort" at bounding box center [233, 213] width 102 height 22
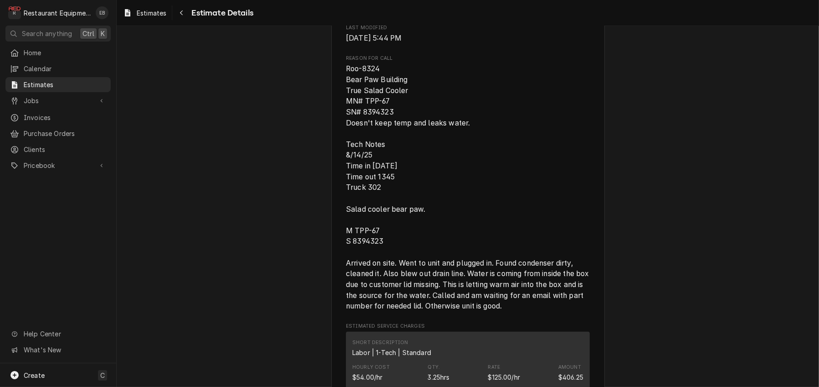
scroll to position [517, 0]
click at [184, 14] on icon "Navigate back" at bounding box center [182, 13] width 4 height 6
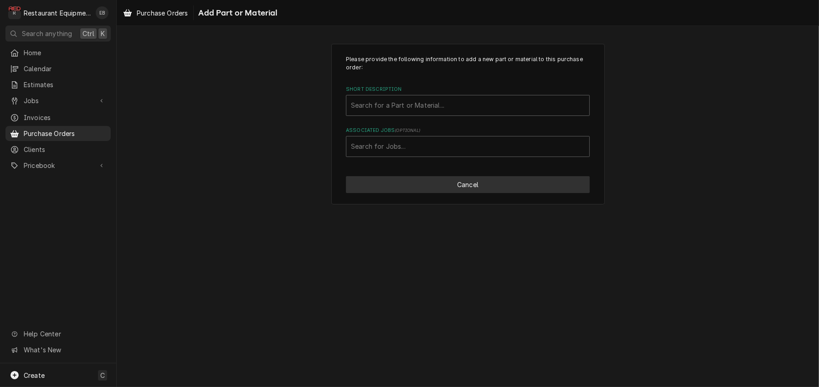
click at [517, 193] on button "Cancel" at bounding box center [468, 184] width 244 height 17
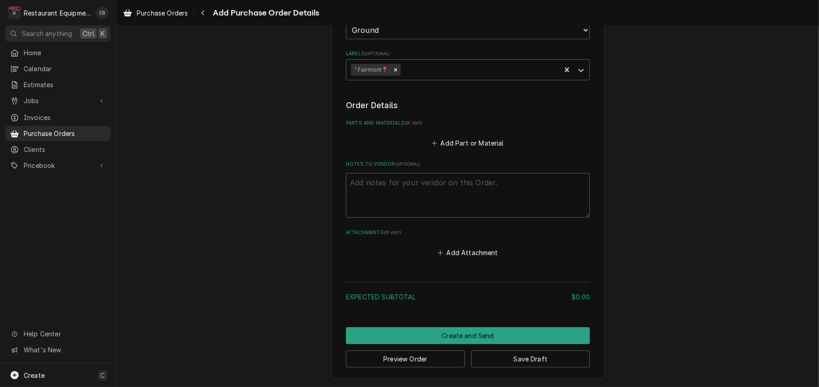
scroll to position [227, 0]
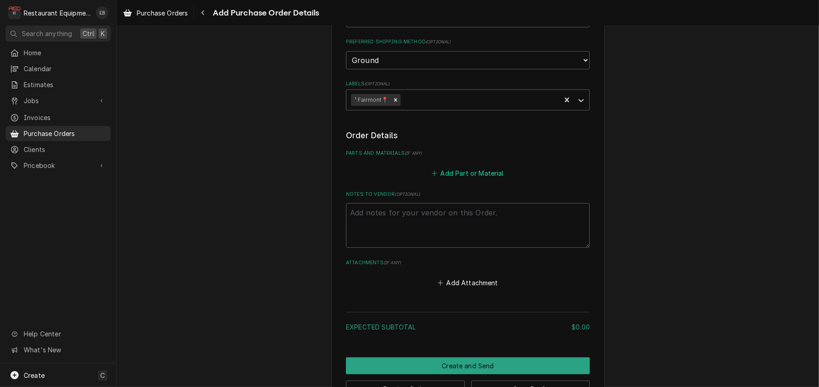
click at [447, 179] on button "Add Part or Material" at bounding box center [467, 172] width 75 height 13
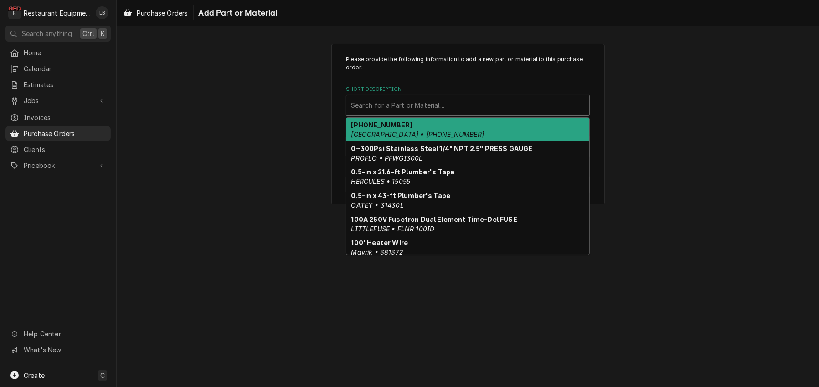
click at [405, 114] on div "Short Description" at bounding box center [468, 105] width 234 height 16
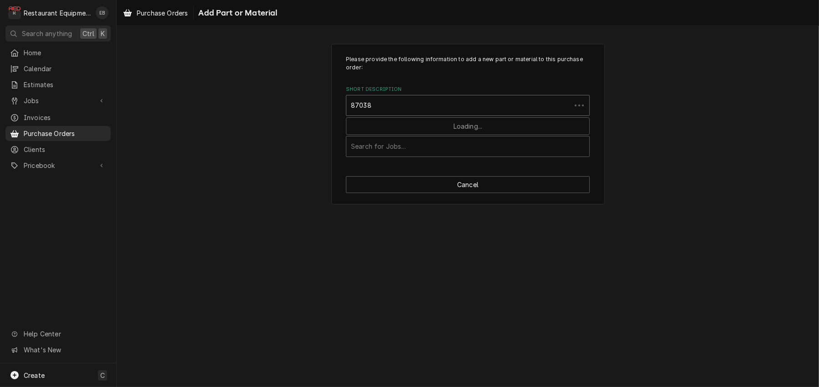
type input "870388"
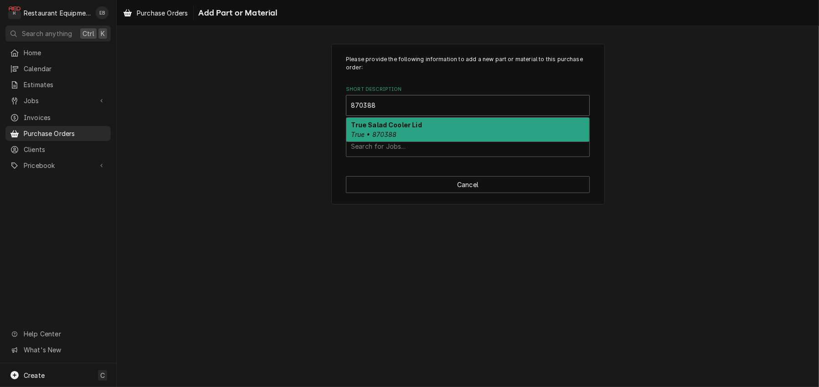
click at [424, 141] on div "True Salad Cooler Lid True • 870388" at bounding box center [467, 130] width 243 height 24
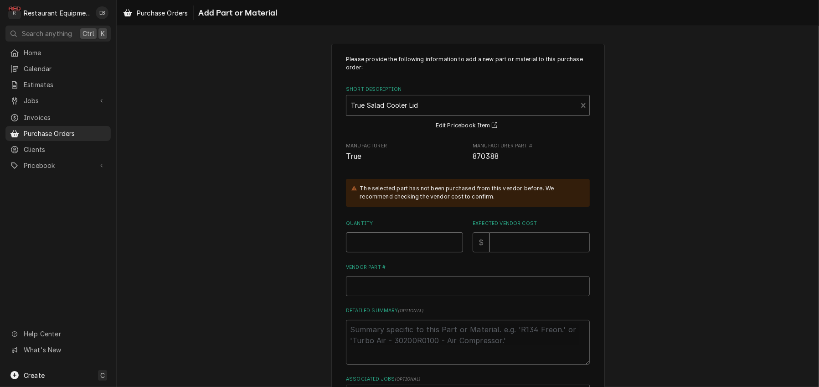
click at [402, 252] on input "Quantity" at bounding box center [404, 242] width 117 height 20
type textarea "x"
type input "1"
click at [507, 252] on input "Expected Vendor Cost" at bounding box center [540, 242] width 100 height 20
type textarea "x"
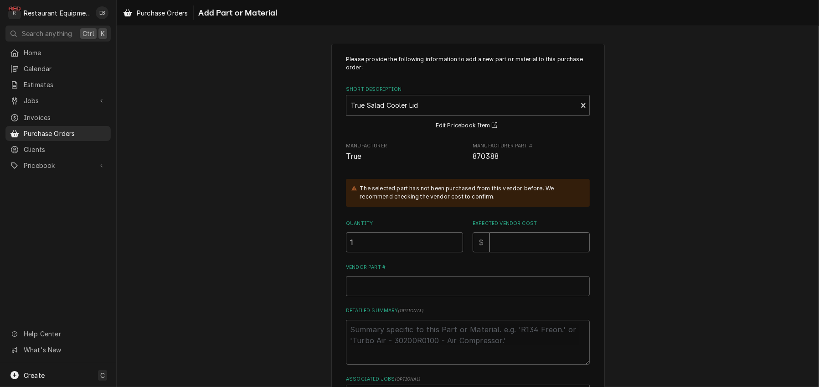
type input "4"
type textarea "x"
type input "41"
type textarea "x"
type input "419"
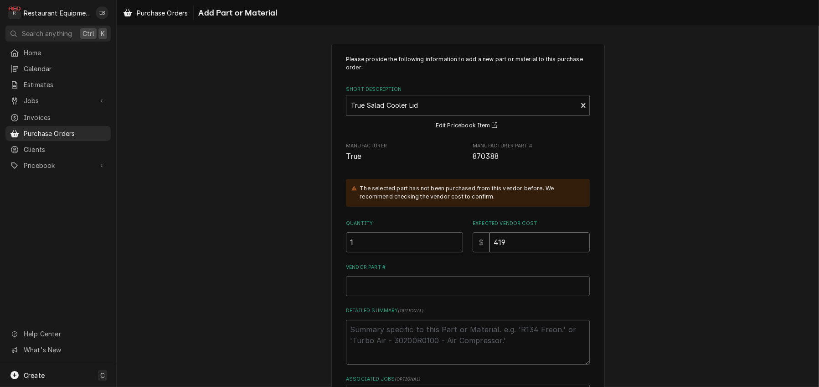
type textarea "x"
type input "419.9"
type textarea "x"
type input "419.92"
click at [488, 296] on input "Vendor Part #" at bounding box center [468, 286] width 244 height 20
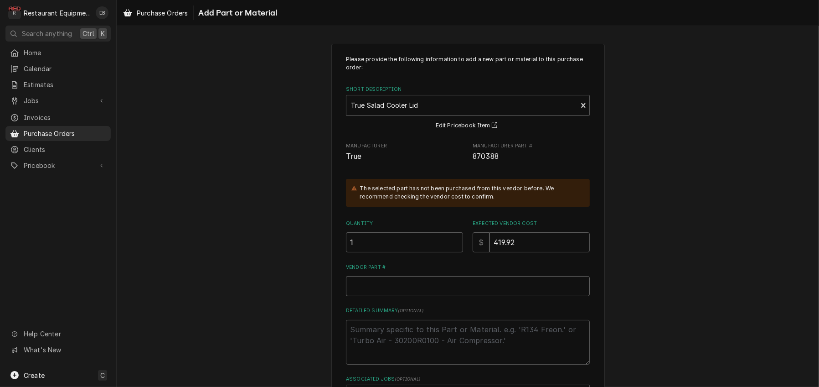
type textarea "x"
type input "8"
type textarea "x"
type input "87"
type textarea "x"
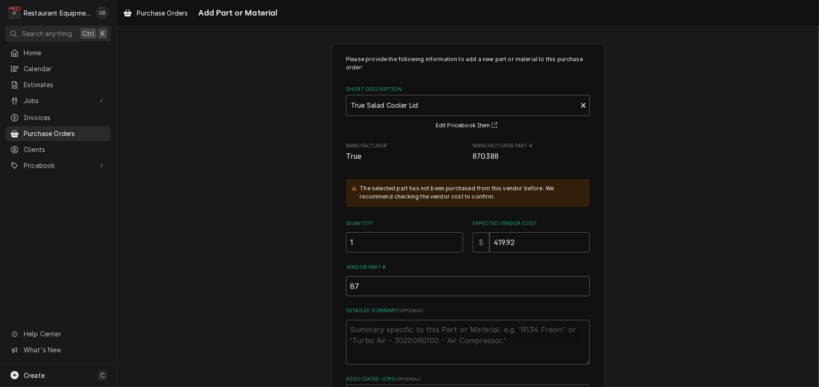
type input "870"
type textarea "x"
type input "8707"
type textarea "x"
type input "870"
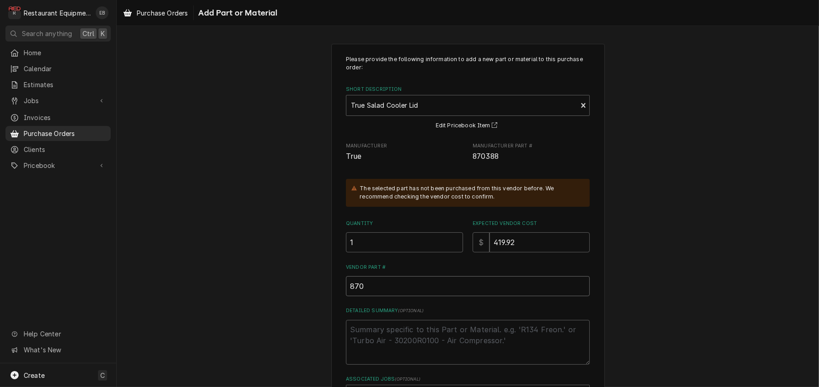
type textarea "x"
type input "8703"
type textarea "x"
type input "87038"
type textarea "x"
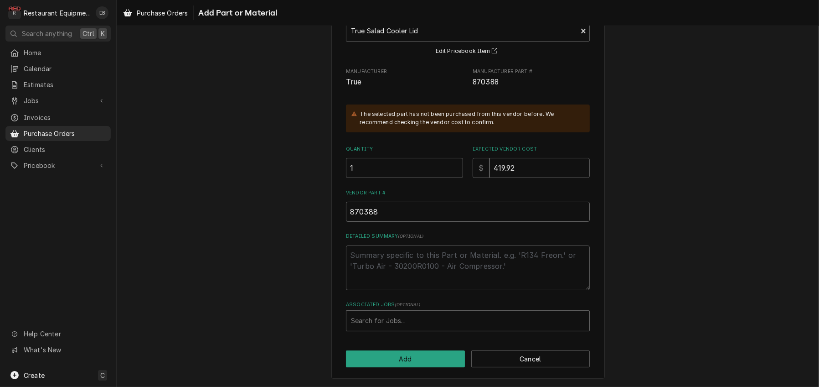
scroll to position [122, 0]
type input "870388"
click at [416, 319] on div "Associated Jobs" at bounding box center [468, 320] width 234 height 16
type input "8324"
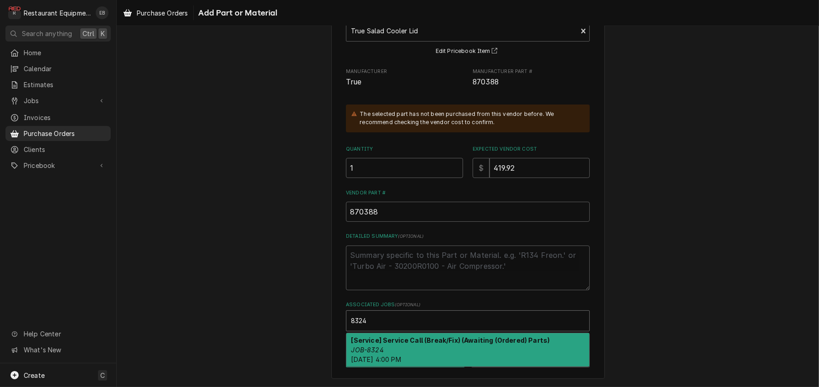
click at [403, 346] on div "[Service] Service Call (Break/Fix) (Awaiting (Ordered) Parts) JOB-8324 [DATE] 4…" at bounding box center [467, 349] width 243 height 33
type textarea "x"
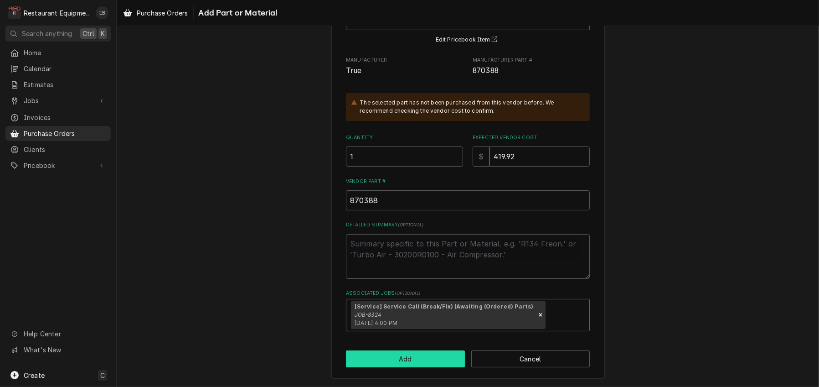
click at [420, 367] on button "Add" at bounding box center [405, 358] width 119 height 17
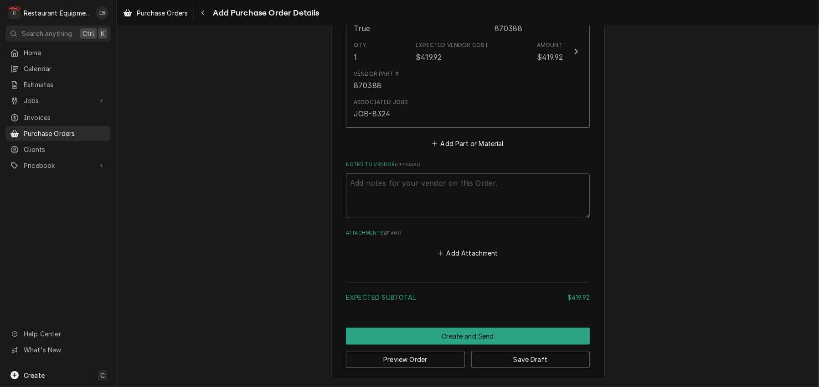
scroll to position [425, 0]
click at [448, 217] on textarea "Notes to Vendor ( optional )" at bounding box center [468, 195] width 244 height 45
type textarea "x"
type textarea "O"
type textarea "x"
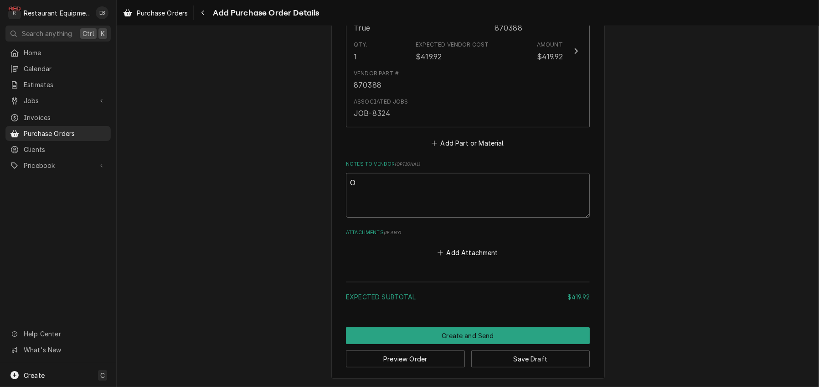
type textarea "Or"
type textarea "x"
type textarea "Ord"
type textarea "x"
type textarea "Orde"
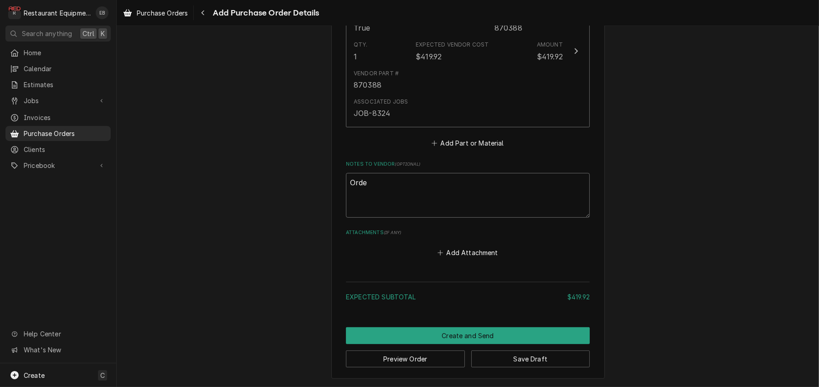
type textarea "x"
type textarea "Order"
type textarea "x"
type textarea "Ordere"
type textarea "x"
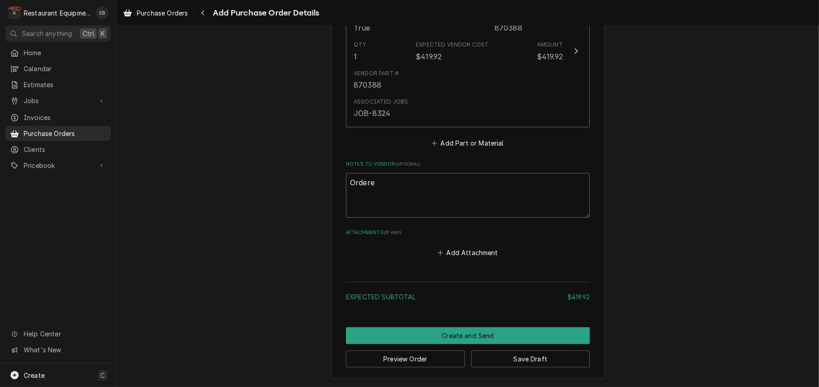
type textarea "Ordered"
type textarea "x"
type textarea "Ordered"
type textarea "x"
type textarea "Ordered 9"
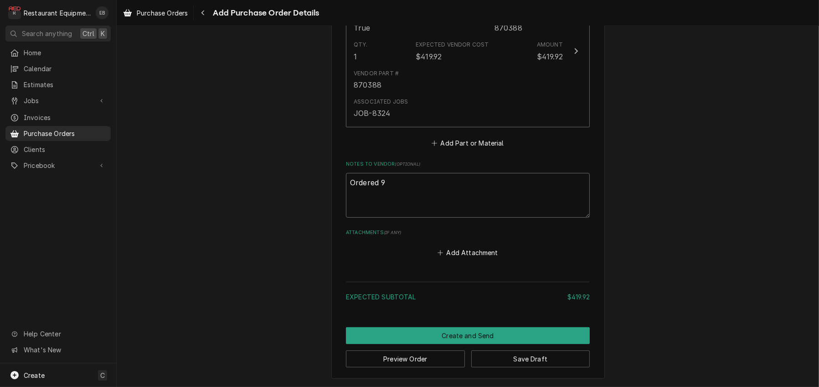
type textarea "x"
type textarea "Ordered 9/"
type textarea "x"
type textarea "Ordered 9/1"
type textarea "x"
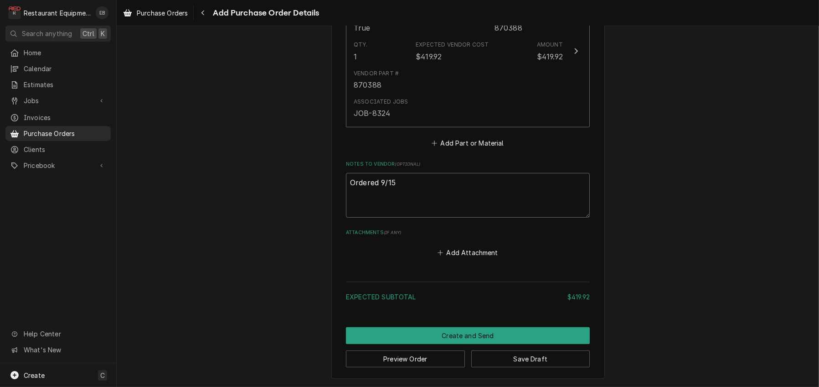
scroll to position [492, 0]
type textarea "Ordered 9/15"
click at [499, 327] on button "Create and Send" at bounding box center [468, 335] width 244 height 17
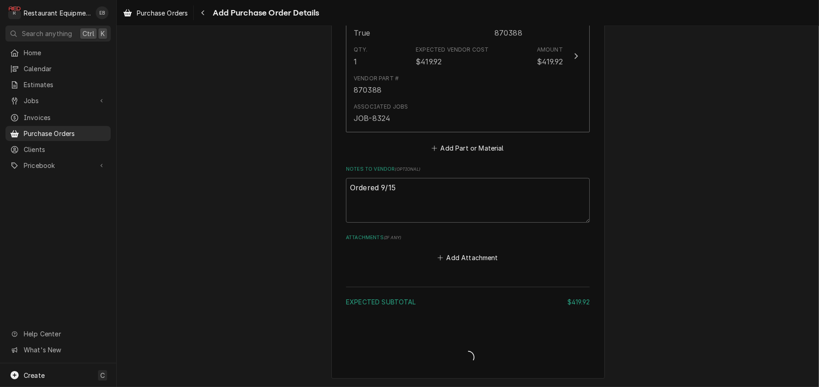
type textarea "x"
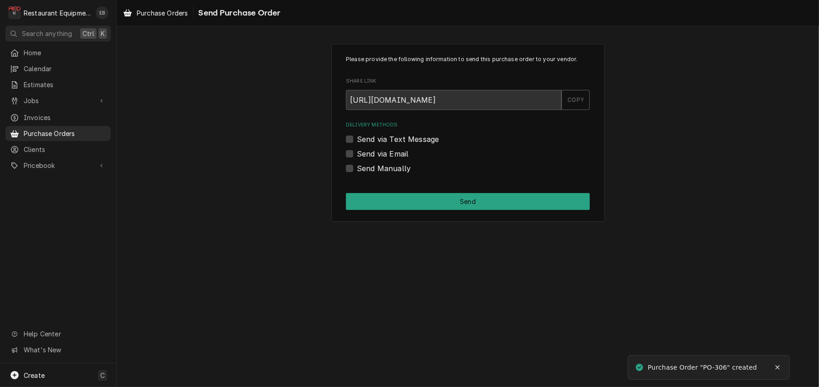
drag, startPoint x: 346, startPoint y: 196, endPoint x: 354, endPoint y: 201, distance: 9.0
click at [357, 174] on label "Send Manually" at bounding box center [384, 168] width 54 height 11
click at [357, 183] on input "Send Manually" at bounding box center [479, 173] width 244 height 20
checkbox input "true"
click at [411, 229] on div "Please provide the following information to send this purchase order to your ve…" at bounding box center [468, 133] width 703 height 194
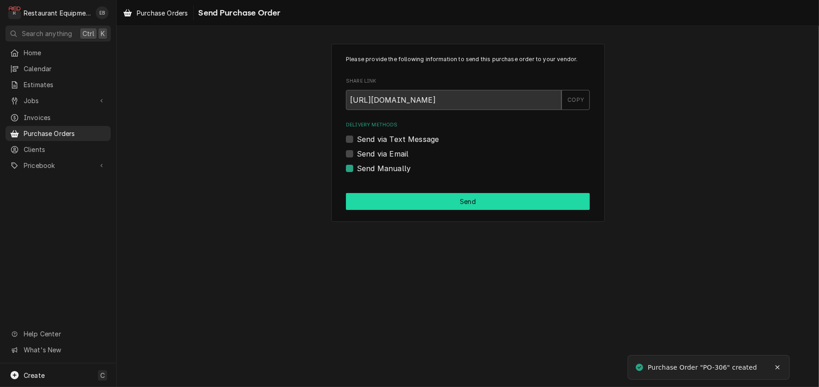
click at [411, 210] on button "Send" at bounding box center [468, 201] width 244 height 17
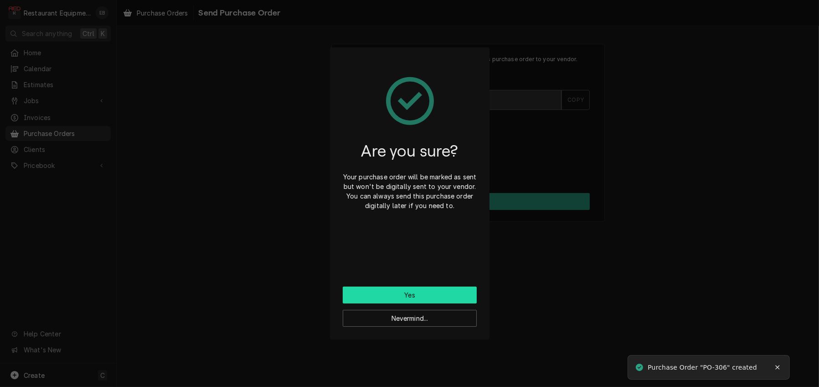
click at [425, 297] on button "Yes" at bounding box center [410, 294] width 134 height 17
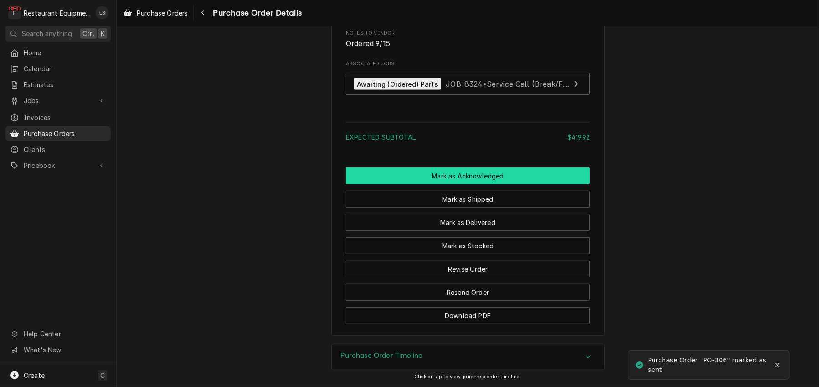
scroll to position [804, 0]
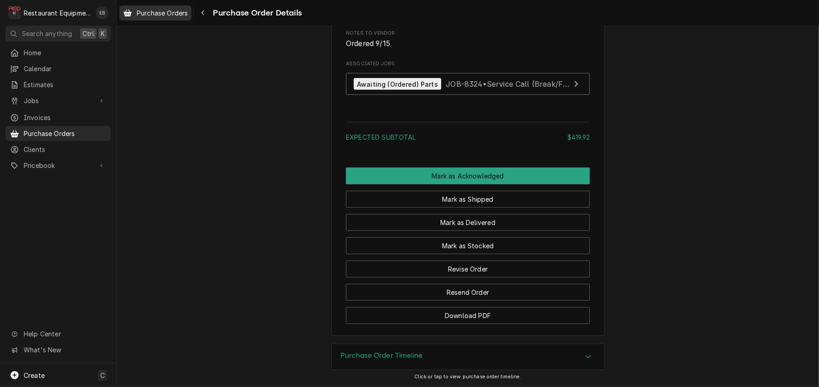
click at [155, 9] on span "Purchase Orders" at bounding box center [162, 13] width 51 height 10
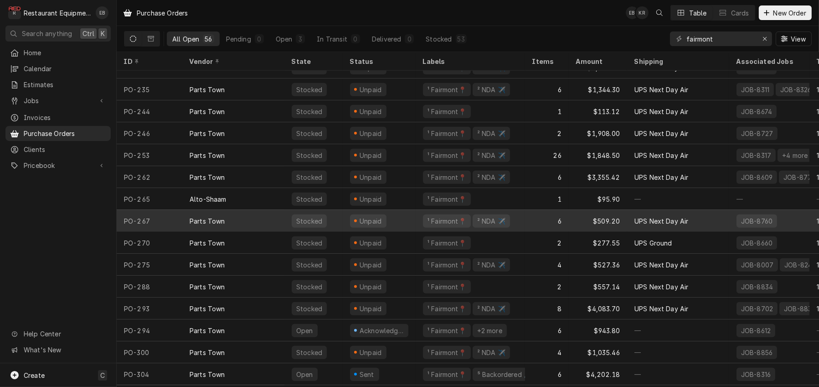
scroll to position [917, 0]
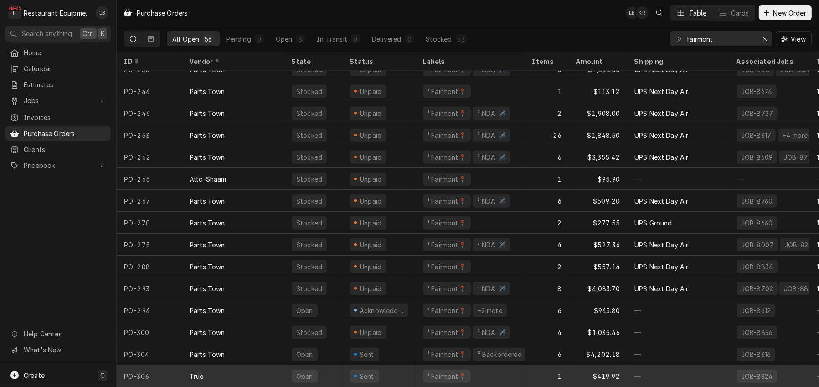
click at [414, 369] on div "Sent" at bounding box center [379, 376] width 73 height 22
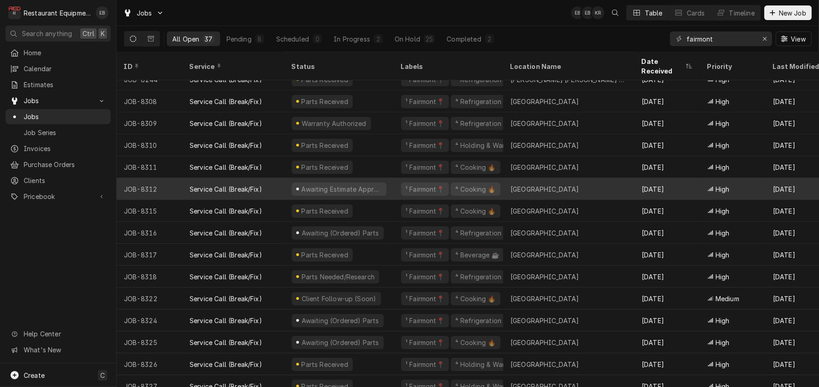
scroll to position [91, 0]
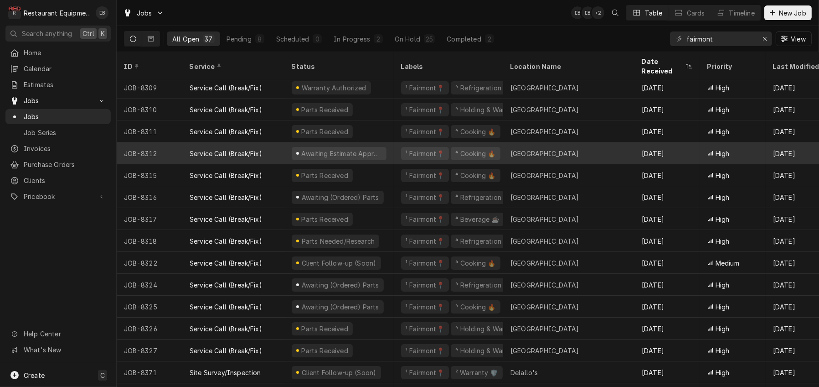
click at [284, 154] on div "Service Call (Break/Fix)" at bounding box center [233, 153] width 102 height 22
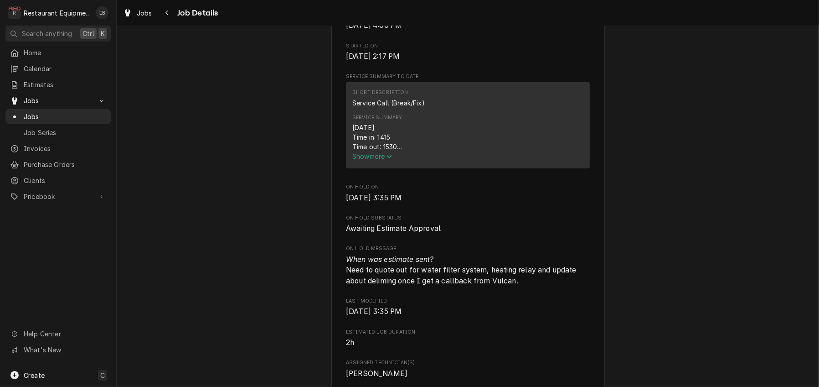
scroll to position [304, 0]
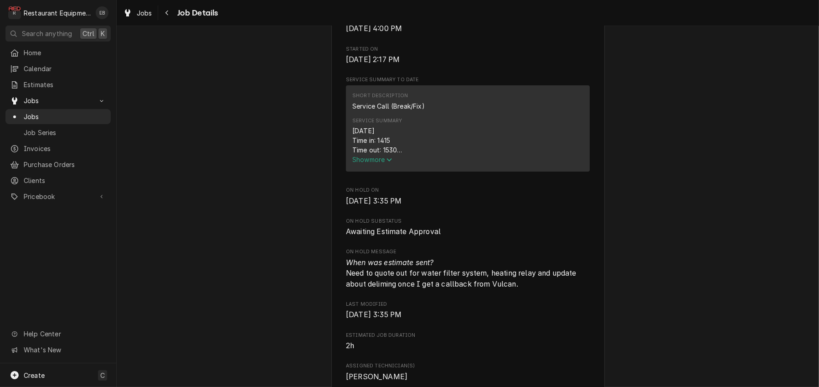
click at [387, 163] on icon "Service Summary" at bounding box center [389, 159] width 5 height 6
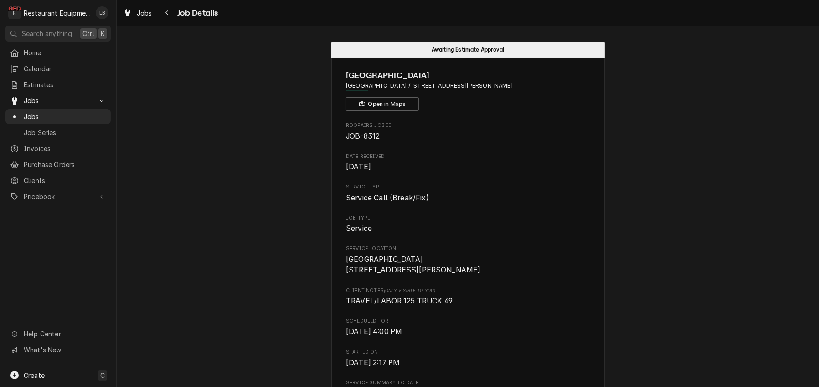
scroll to position [0, 0]
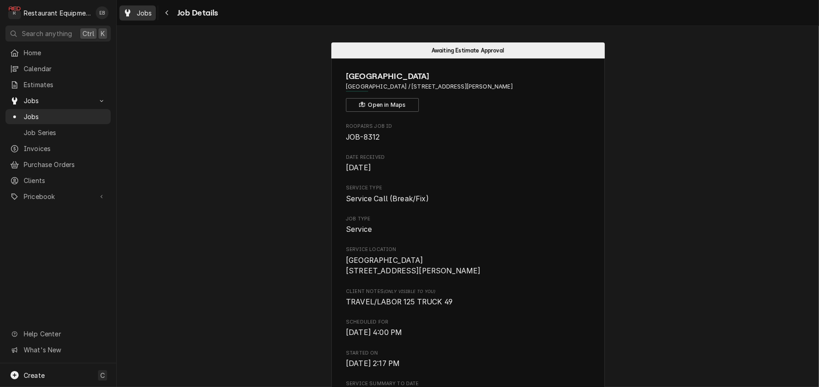
click at [152, 16] on span "Jobs" at bounding box center [145, 13] width 16 height 10
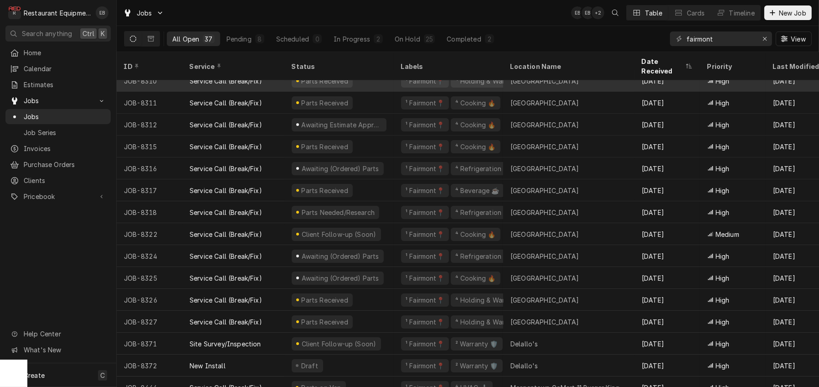
scroll to position [152, 0]
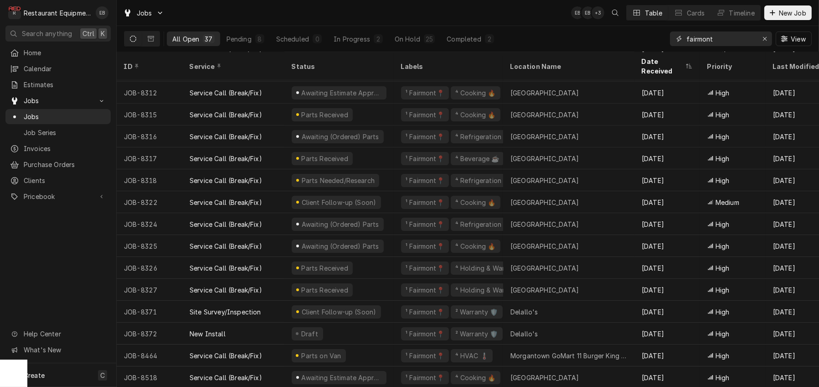
click at [733, 40] on input "fairmont" at bounding box center [721, 38] width 68 height 15
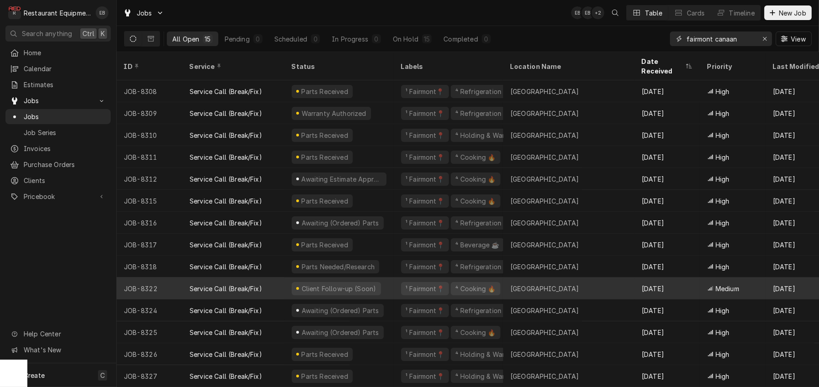
scroll to position [28, 0]
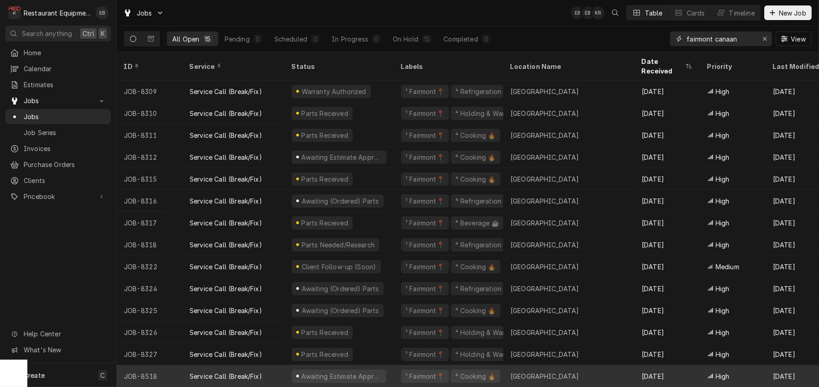
type input "fairmont canaan"
click at [394, 368] on div "Awaiting Estimate Approval" at bounding box center [338, 376] width 109 height 22
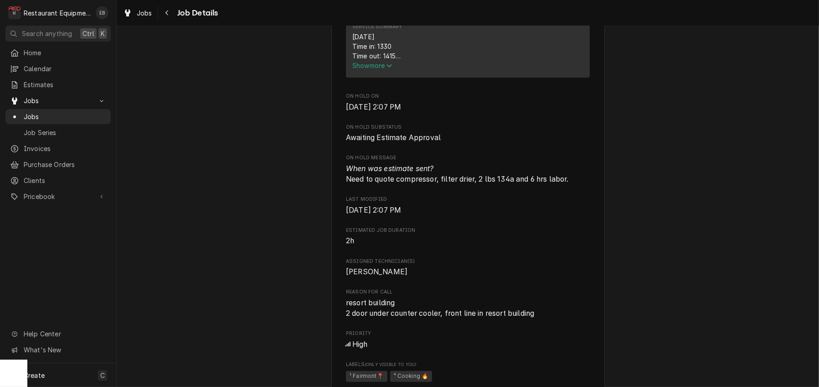
scroll to position [395, 0]
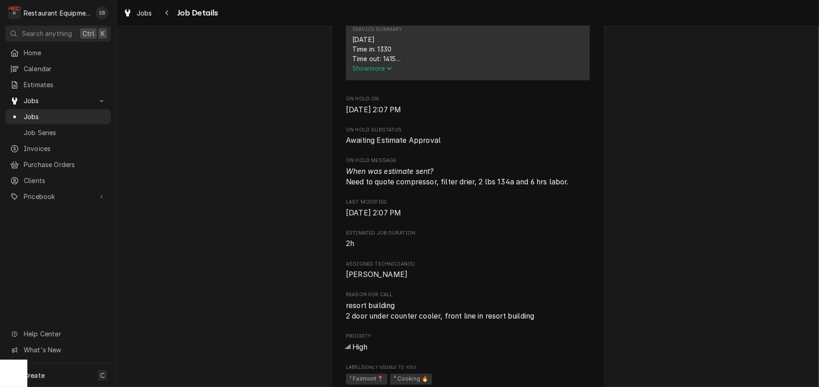
click at [384, 72] on span "Show more" at bounding box center [372, 68] width 40 height 8
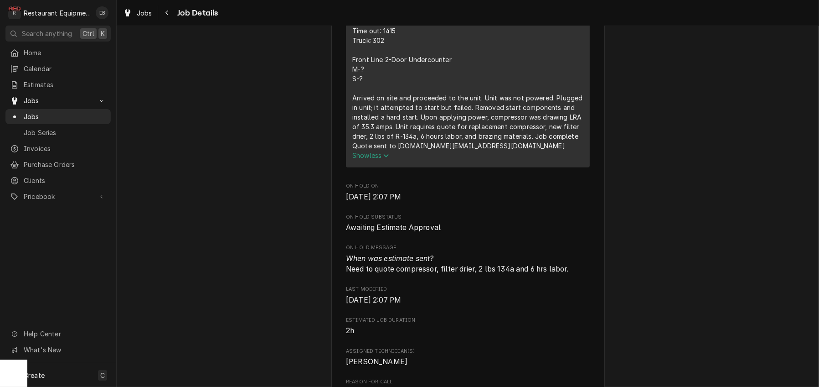
scroll to position [425, 0]
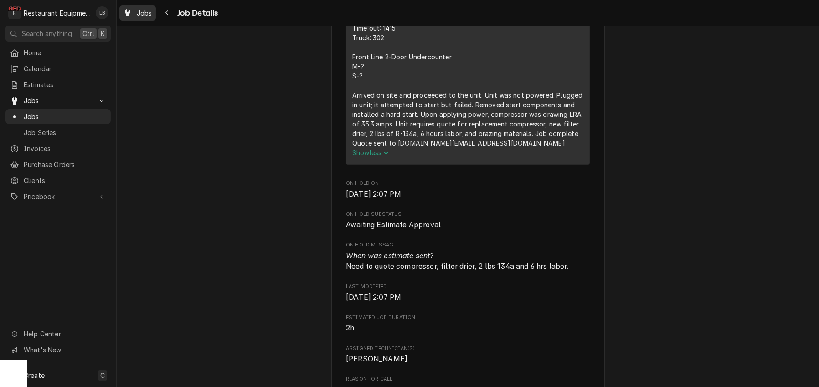
click at [152, 18] on span "Jobs" at bounding box center [145, 13] width 16 height 10
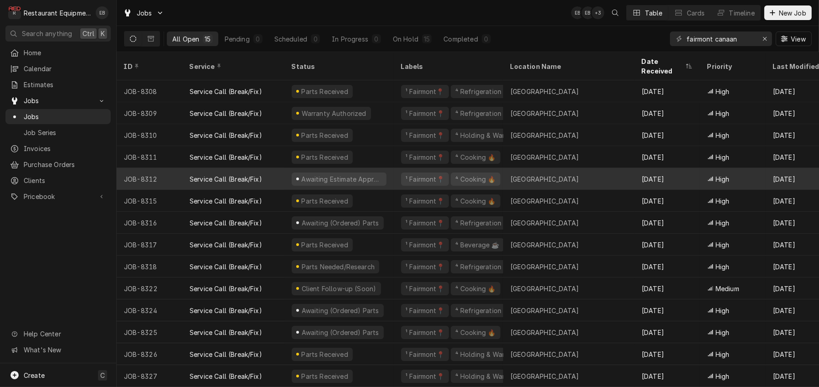
click at [403, 180] on div "¹ Fairmont📍 ⁴ Cooking 🔥" at bounding box center [448, 179] width 109 height 22
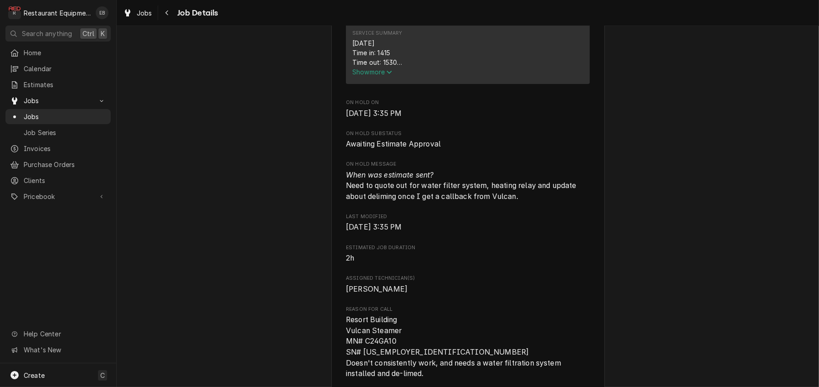
scroll to position [365, 0]
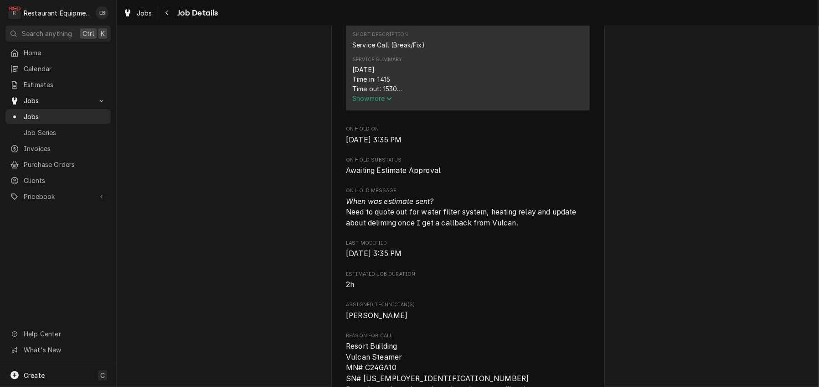
click at [387, 102] on icon "Service Summary" at bounding box center [389, 98] width 5 height 6
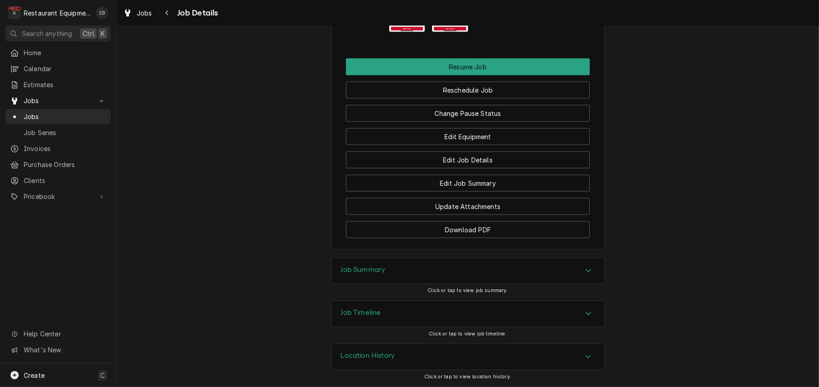
scroll to position [1337, 0]
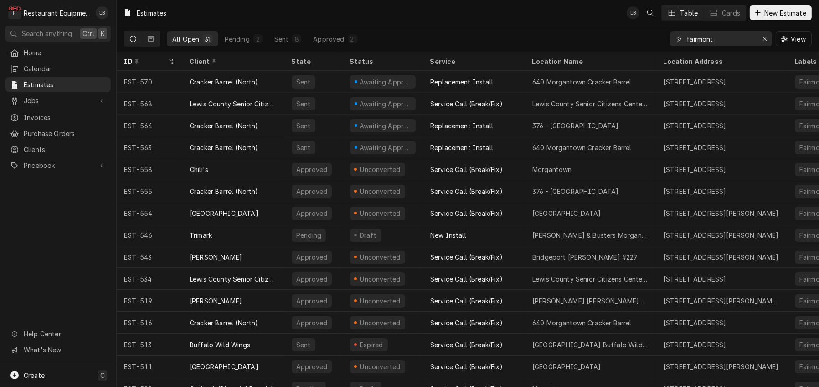
click at [720, 40] on input "fairmont" at bounding box center [721, 38] width 68 height 15
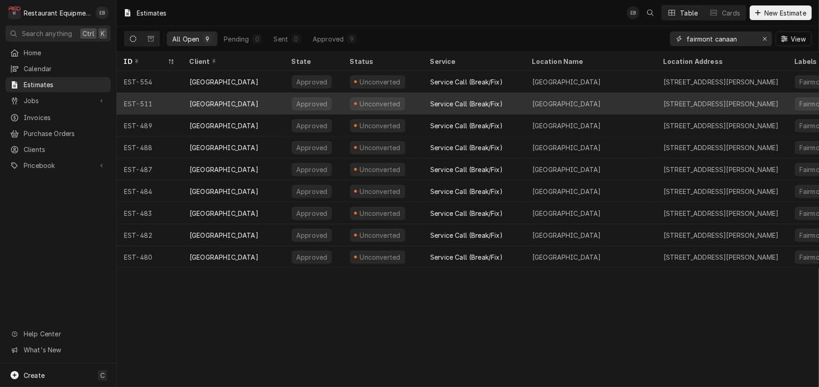
type input "fairmont canaan"
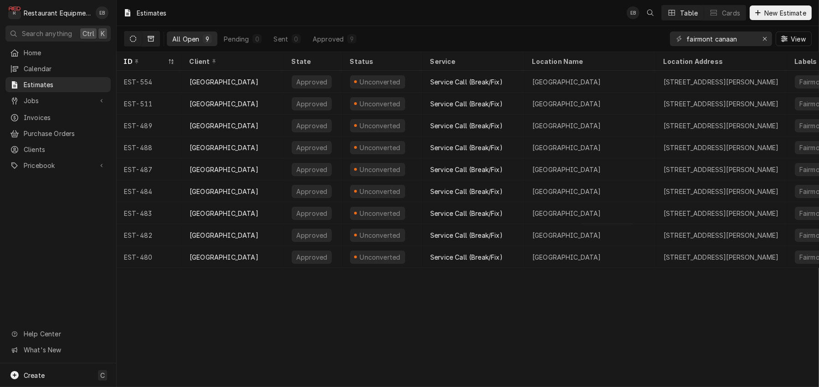
click at [154, 41] on icon "Dynamic Content Wrapper" at bounding box center [151, 38] width 6 height 5
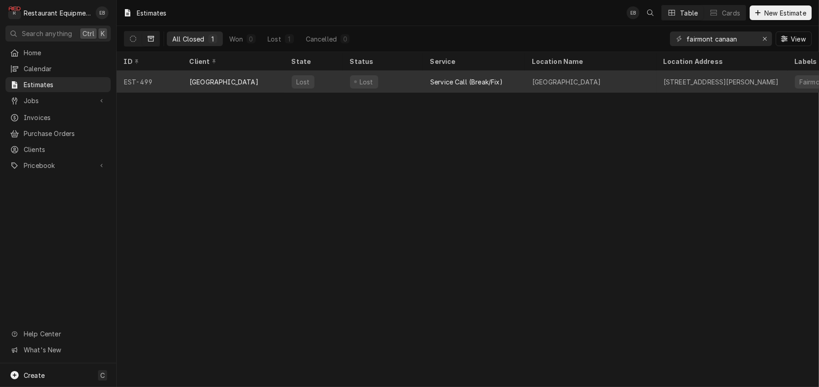
click at [447, 85] on div "Service Call (Break/Fix)" at bounding box center [466, 82] width 72 height 10
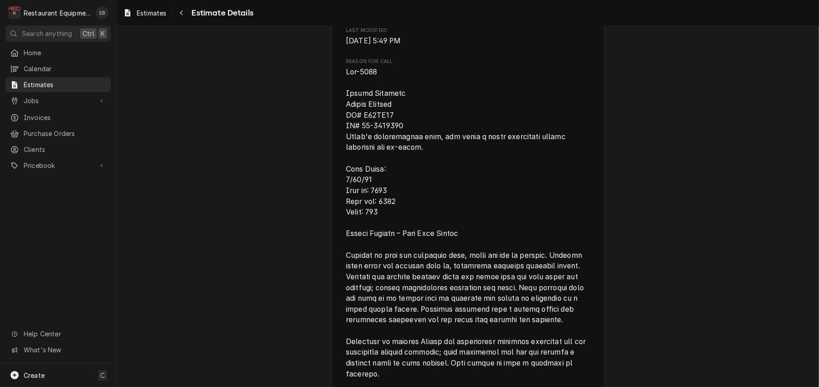
scroll to position [517, 0]
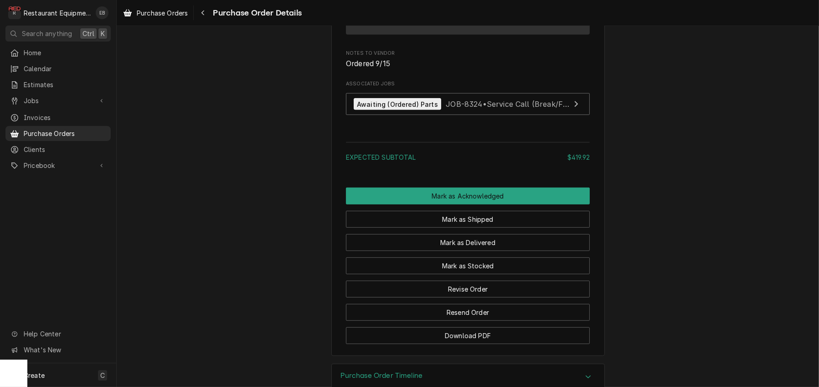
scroll to position [835, 0]
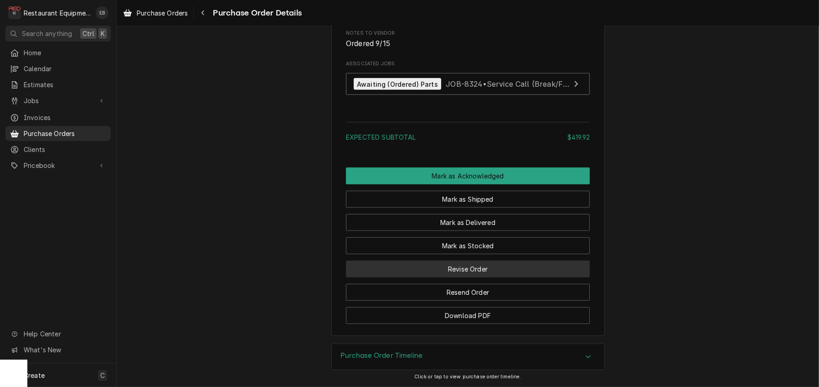
click at [468, 260] on button "Revise Order" at bounding box center [468, 268] width 244 height 17
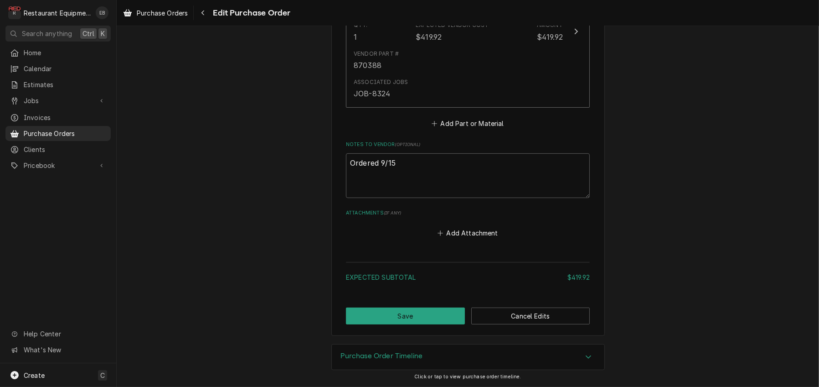
scroll to position [515, 0]
click at [415, 153] on textarea "Ordered 9/15" at bounding box center [468, 175] width 244 height 45
type textarea "x"
type textarea "Ordered 9/15"
type textarea "x"
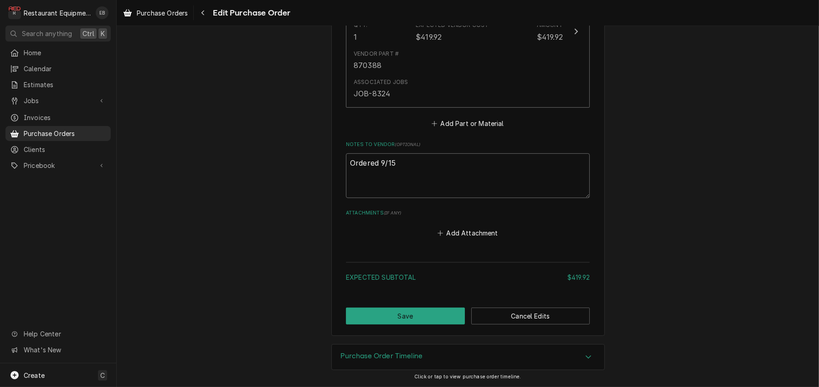
type textarea "Ordered 9/15"
type textarea "x"
type textarea "Ordered 9/15 O"
type textarea "x"
type textarea "Ordered 9/15 Or"
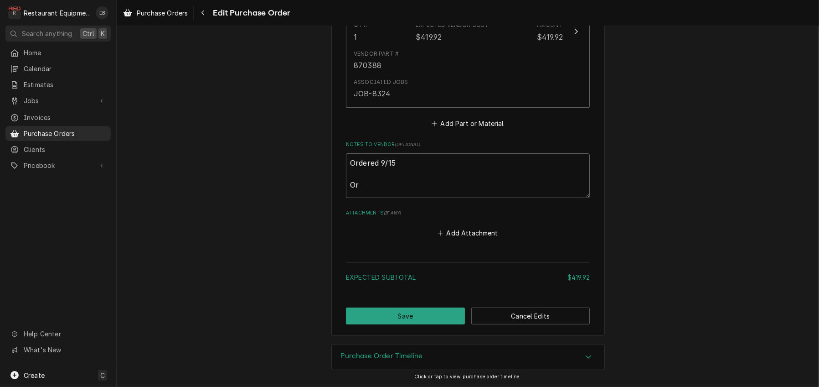
type textarea "x"
type textarea "Ordered 9/15 Ord"
type textarea "x"
type textarea "Ordered 9/15 Orde"
type textarea "x"
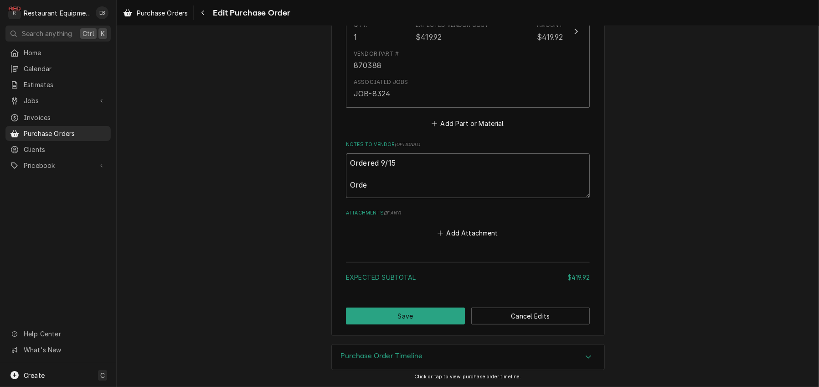
type textarea "Ordered 9/15 Order"
type textarea "x"
type textarea "Ordered 9/15 Order"
type textarea "x"
type textarea "Ordered 9/15 Order"
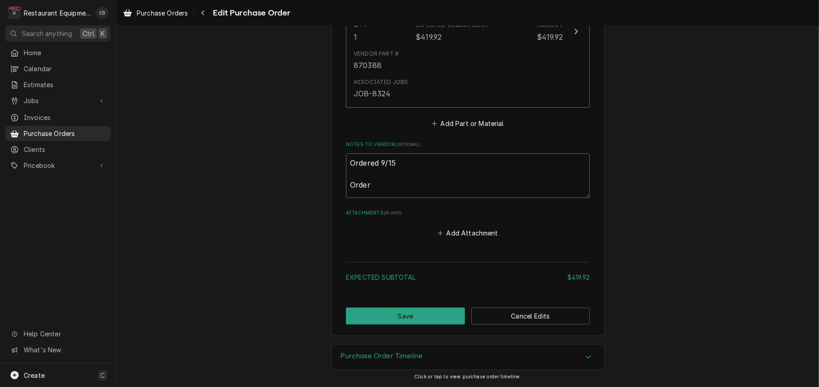
type textarea "x"
type textarea "Ordered 9/15 Order#"
type textarea "x"
type textarea "Ordered 9/15 Order#"
paste textarea "7245526"
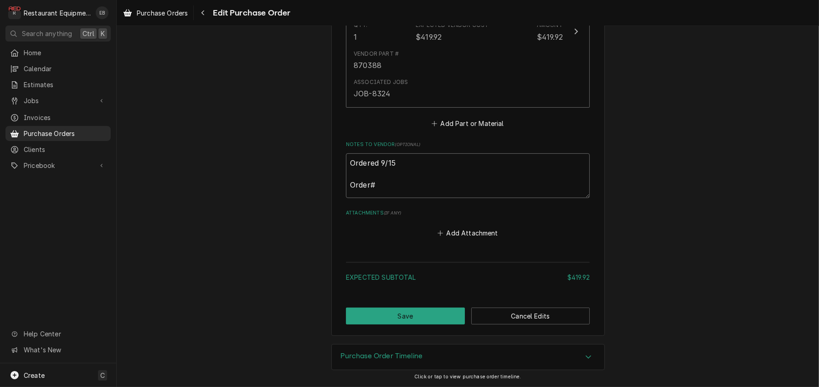
type textarea "x"
type textarea "Ordered 9/15 Order# 7245526"
click at [439, 310] on button "Save" at bounding box center [405, 315] width 119 height 17
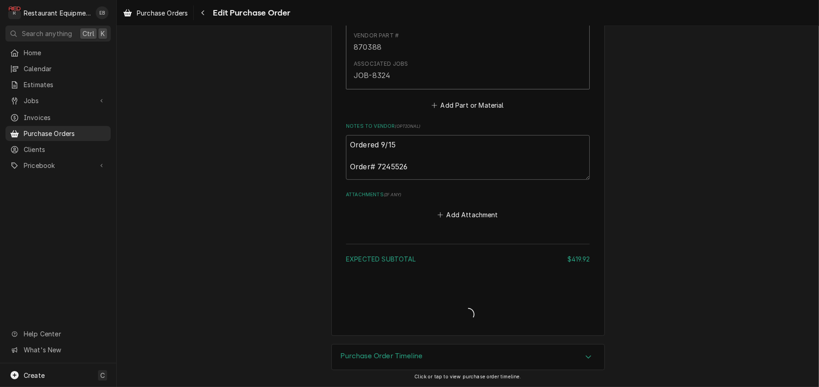
type textarea "x"
